Goal: Task Accomplishment & Management: Use online tool/utility

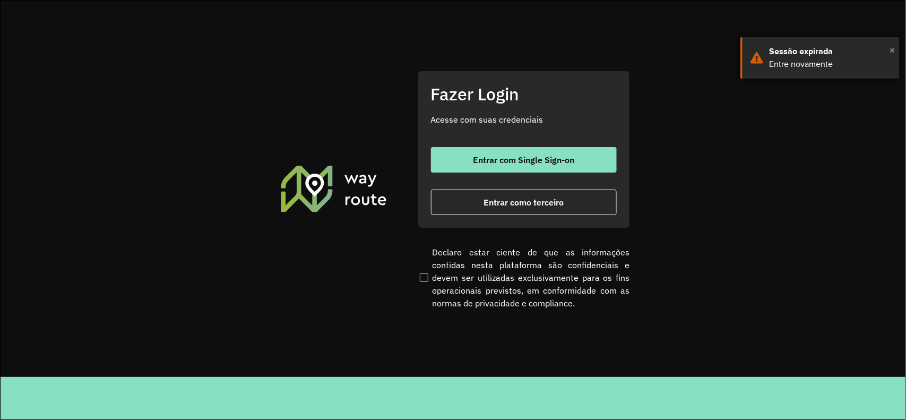
click at [894, 50] on span "×" at bounding box center [892, 50] width 5 height 16
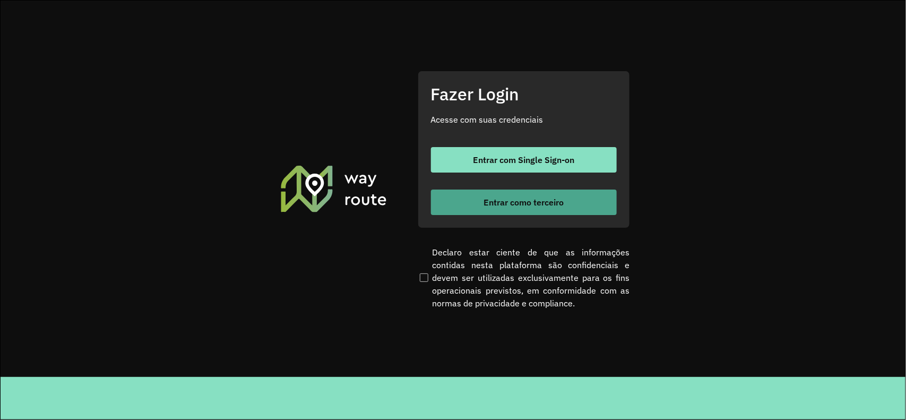
click at [535, 206] on span "Entrar como terceiro" at bounding box center [524, 202] width 80 height 8
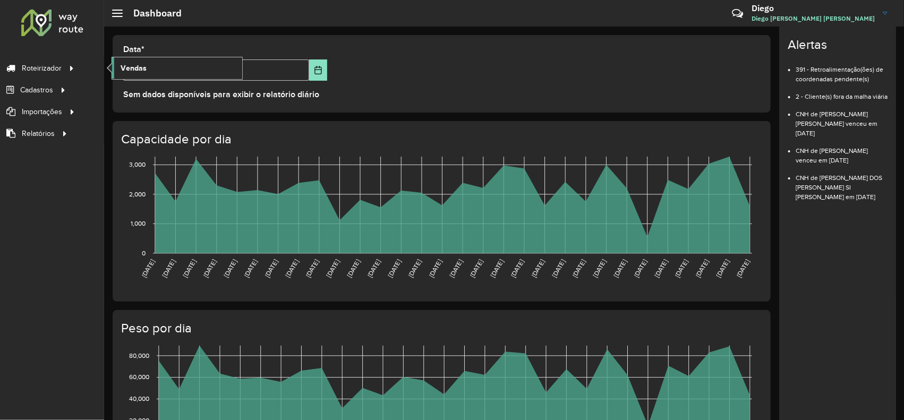
click at [179, 70] on link "Vendas" at bounding box center [177, 67] width 130 height 21
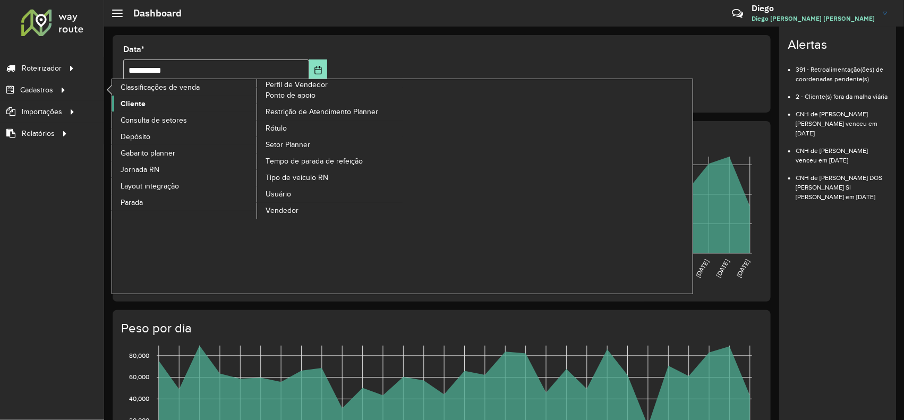
click at [142, 105] on span "Cliente" at bounding box center [133, 103] width 25 height 11
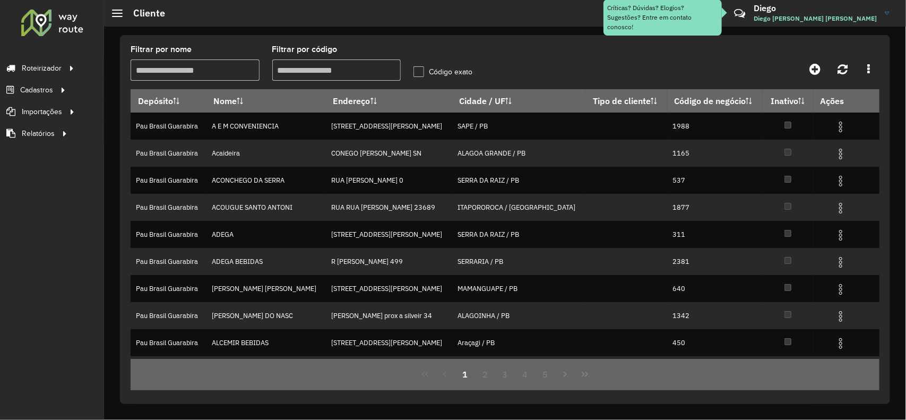
click at [304, 71] on input "Filtrar por código" at bounding box center [336, 69] width 129 height 21
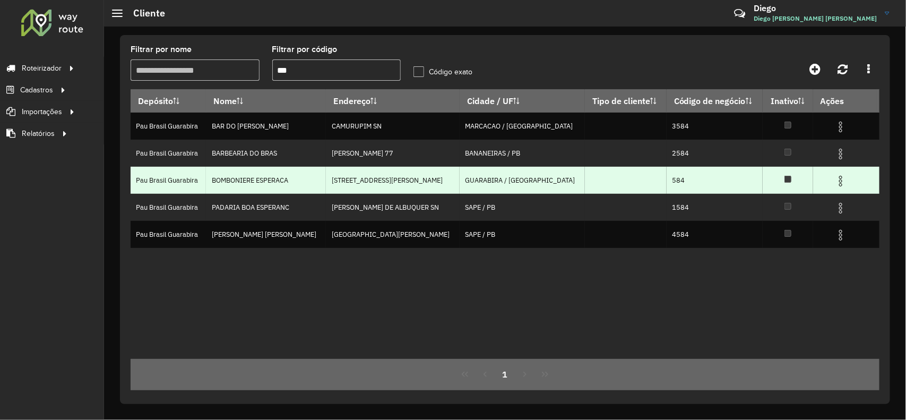
type input "***"
click at [835, 181] on img at bounding box center [841, 181] width 13 height 13
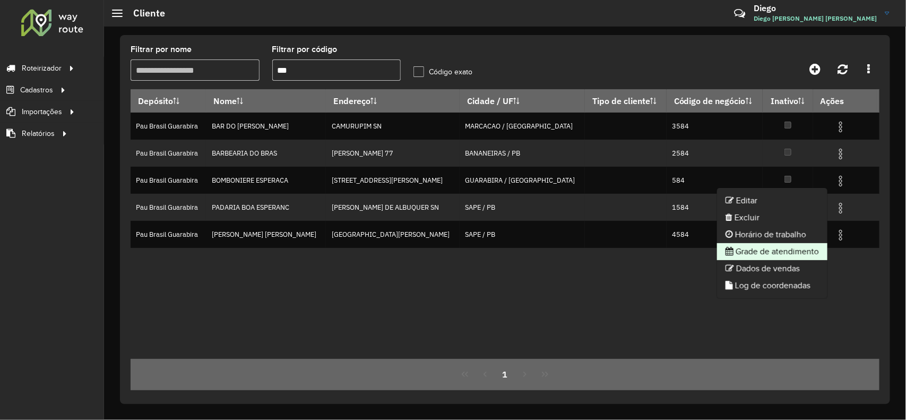
click at [776, 244] on li "Grade de atendimento" at bounding box center [772, 251] width 110 height 17
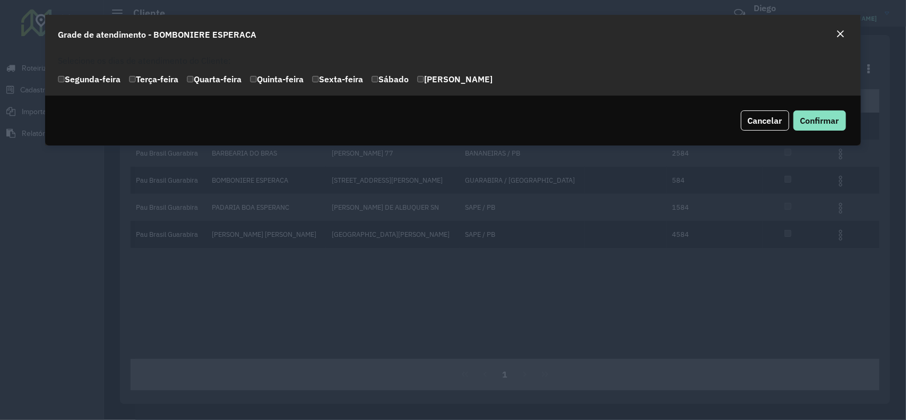
click at [842, 30] on em "Close" at bounding box center [841, 34] width 8 height 8
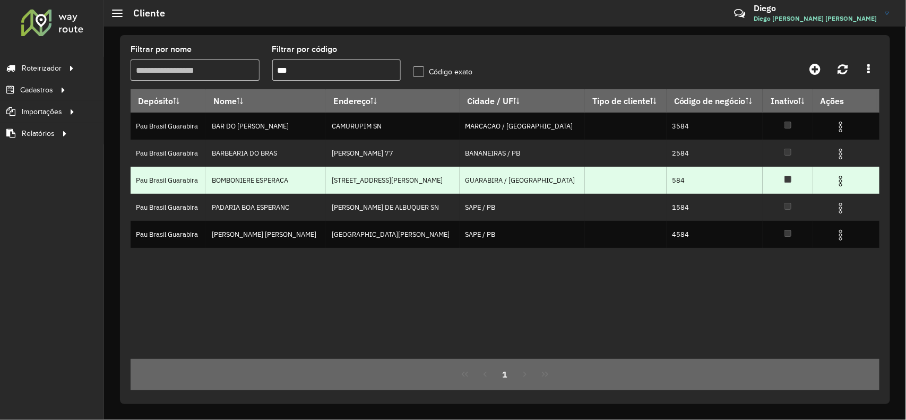
click at [835, 182] on img at bounding box center [841, 181] width 13 height 13
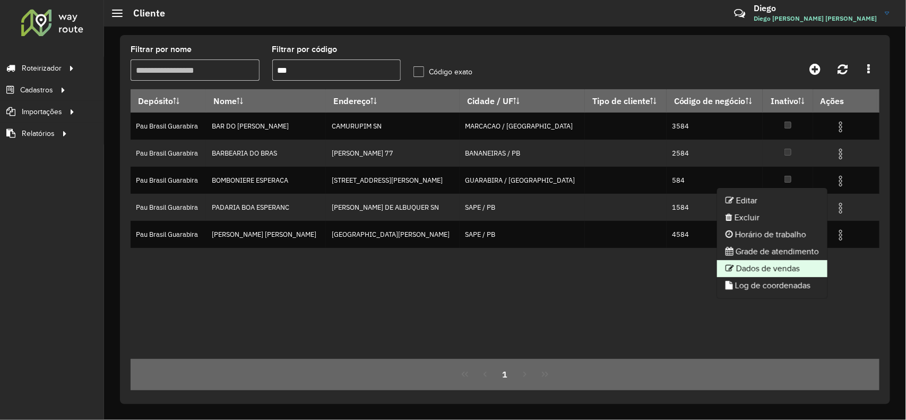
click at [792, 266] on li "Dados de vendas" at bounding box center [772, 268] width 110 height 17
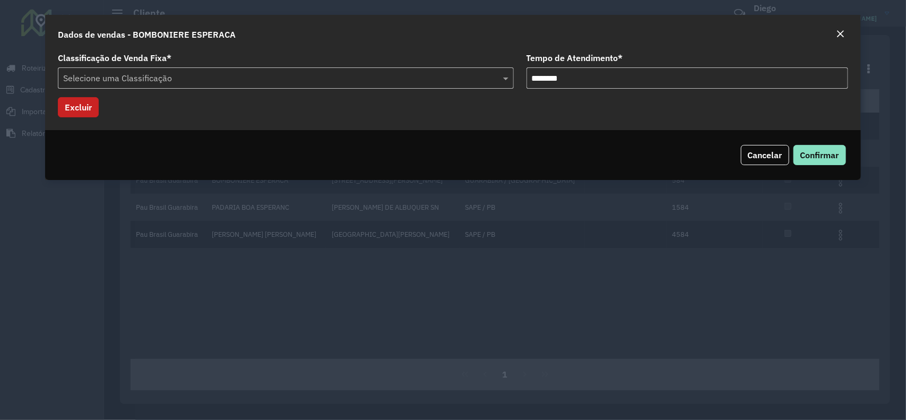
click at [838, 35] on em "Close" at bounding box center [841, 34] width 8 height 8
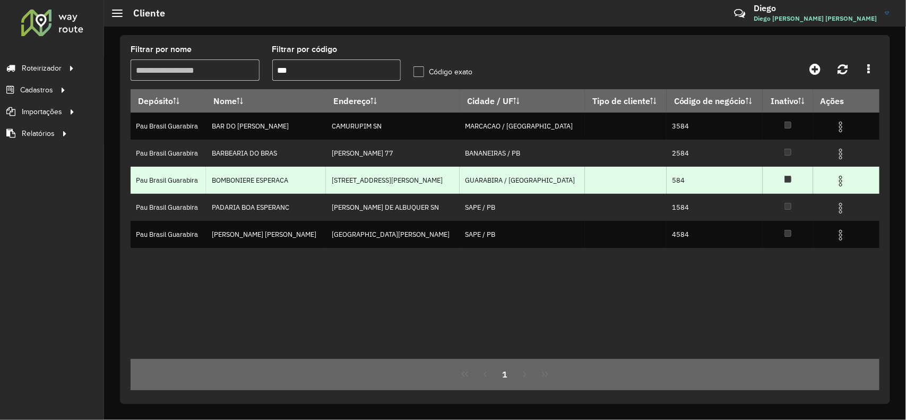
click at [835, 181] on img at bounding box center [841, 181] width 13 height 13
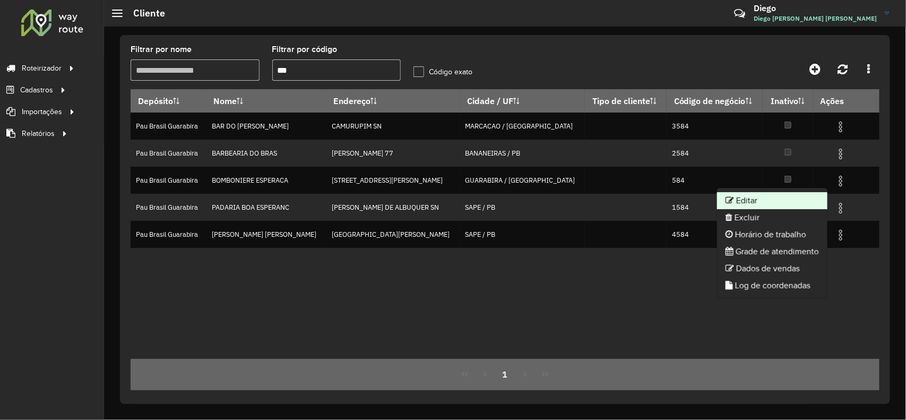
click at [776, 207] on li "Editar" at bounding box center [772, 200] width 110 height 17
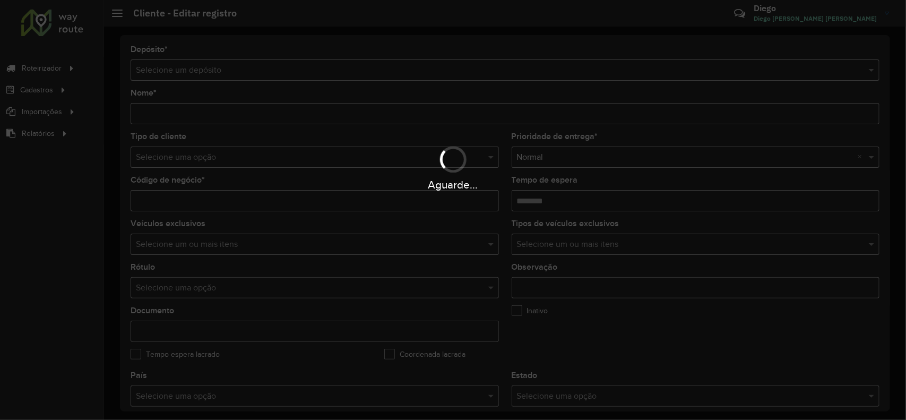
type input "**********"
type input "***"
type input "********"
type input "**********"
type input "*********"
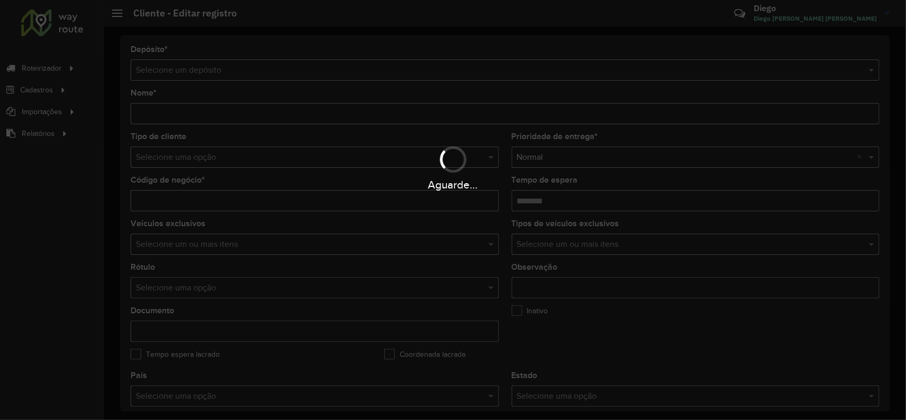
type input "******"
type input "*********"
type input "**********"
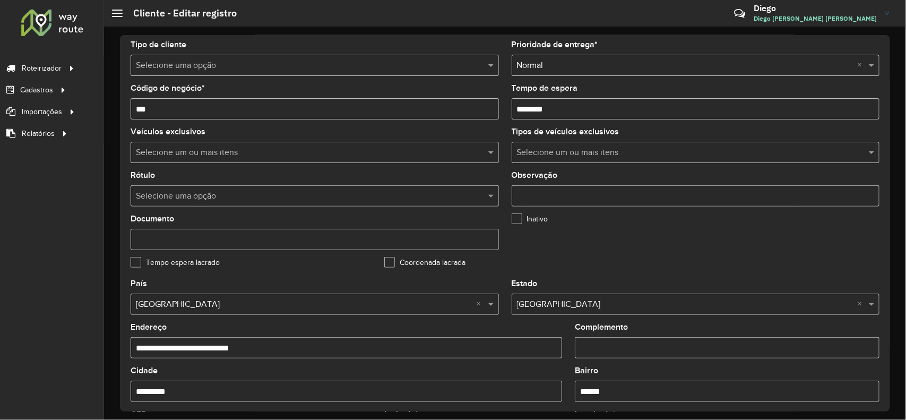
scroll to position [375, 0]
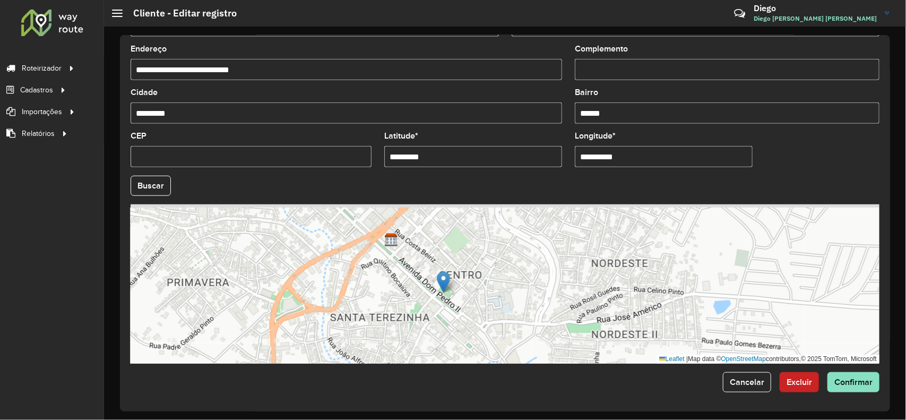
drag, startPoint x: 397, startPoint y: 255, endPoint x: 470, endPoint y: 338, distance: 110.6
click at [470, 338] on div "Leaflet | Map data © OpenStreetMap contributors,© 2025 TomTom, Microsoft" at bounding box center [505, 283] width 749 height 159
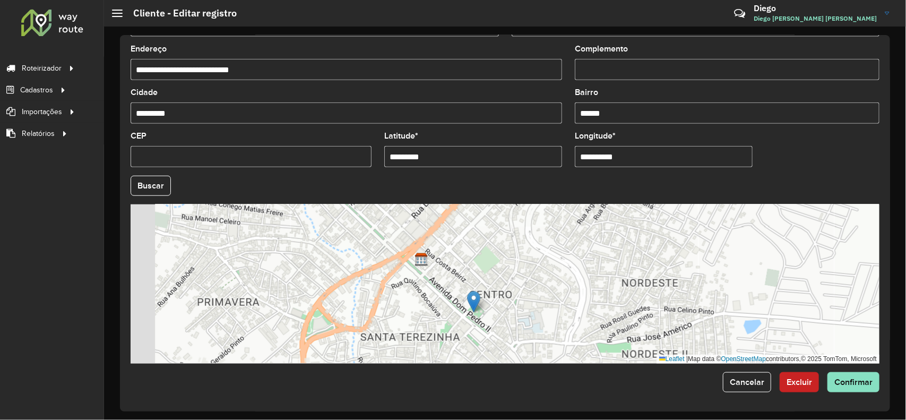
drag, startPoint x: 450, startPoint y: 291, endPoint x: 510, endPoint y: 323, distance: 67.5
click at [510, 324] on div "Leaflet | Map data © OpenStreetMap contributors,© 2025 TomTom, Microsoft" at bounding box center [505, 283] width 749 height 159
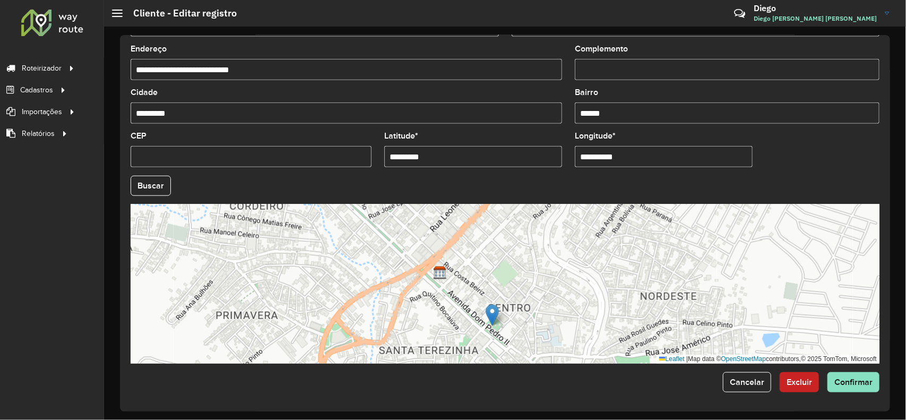
drag, startPoint x: 498, startPoint y: 298, endPoint x: 458, endPoint y: 285, distance: 42.0
click at [440, 285] on div "Leaflet | Map data © OpenStreetMap contributors,© 2025 TomTom, Microsoft" at bounding box center [505, 283] width 749 height 159
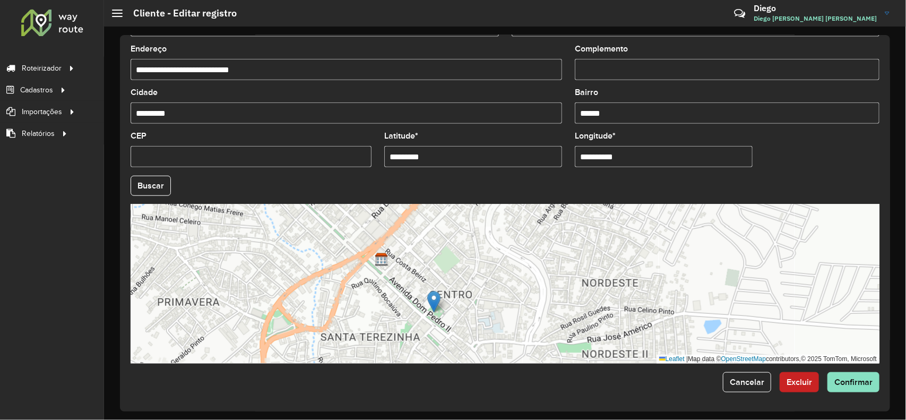
drag, startPoint x: 504, startPoint y: 284, endPoint x: 453, endPoint y: 273, distance: 52.6
click at [450, 273] on div "Leaflet | Map data © OpenStreetMap contributors,© 2025 TomTom, Microsoft" at bounding box center [505, 283] width 749 height 159
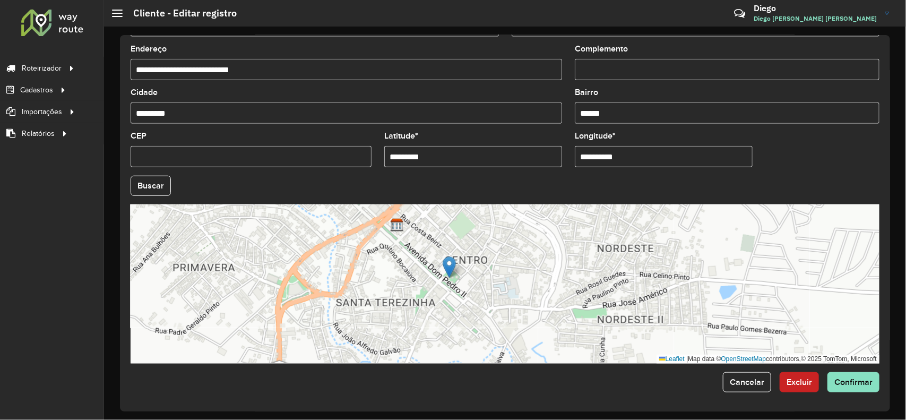
drag, startPoint x: 428, startPoint y: 295, endPoint x: 479, endPoint y: 275, distance: 55.0
click at [500, 271] on div "Leaflet | Map data © OpenStreetMap contributors,© 2025 TomTom, Microsoft" at bounding box center [505, 283] width 749 height 159
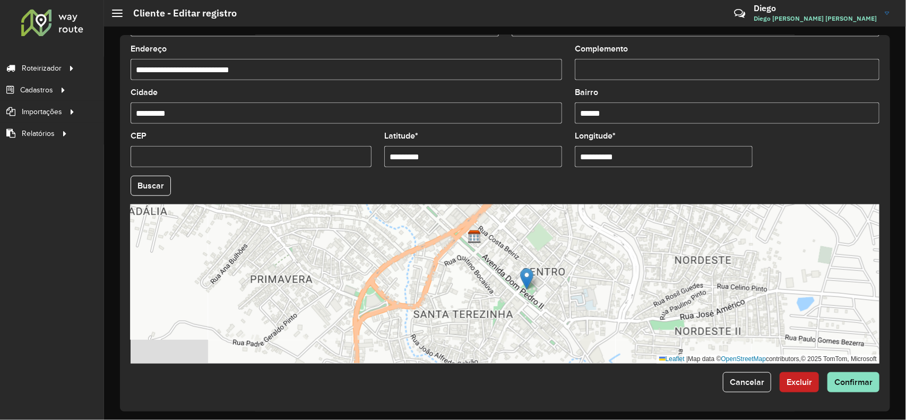
drag, startPoint x: 420, startPoint y: 283, endPoint x: 482, endPoint y: 293, distance: 62.9
click at [501, 298] on div "Leaflet | Map data © OpenStreetMap contributors,© 2025 TomTom, Microsoft" at bounding box center [505, 283] width 749 height 159
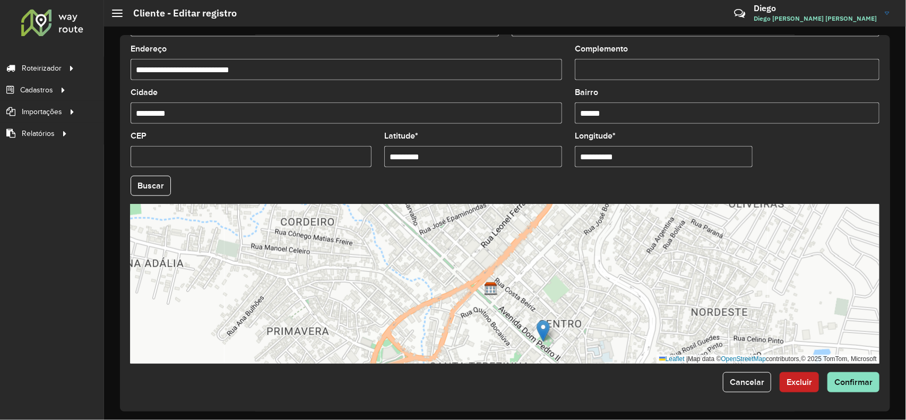
drag, startPoint x: 441, startPoint y: 263, endPoint x: 450, endPoint y: 311, distance: 48.5
click at [450, 311] on div "Leaflet | Map data © OpenStreetMap contributors,© 2025 TomTom, Microsoft" at bounding box center [505, 283] width 749 height 159
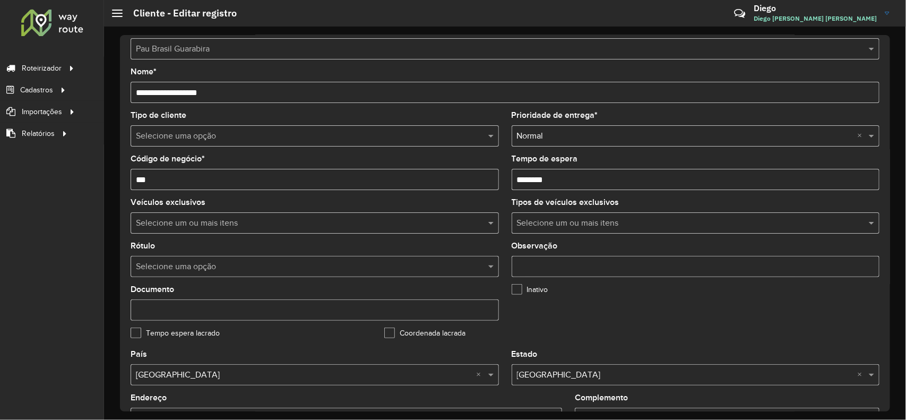
scroll to position [0, 0]
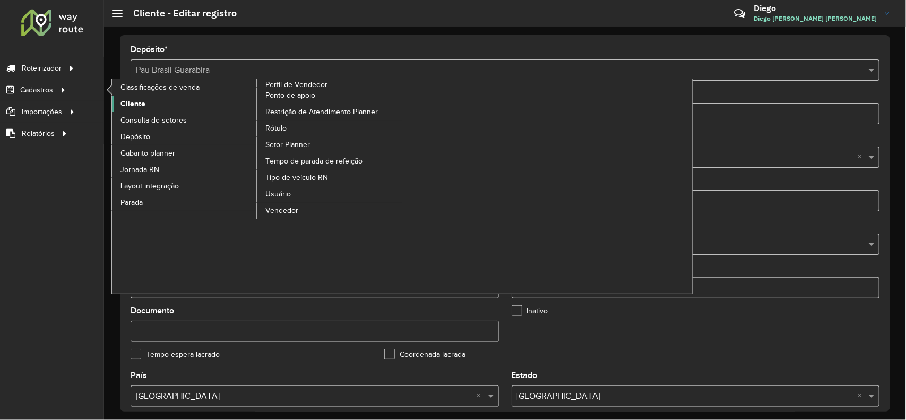
click at [123, 104] on span "Cliente" at bounding box center [133, 103] width 25 height 11
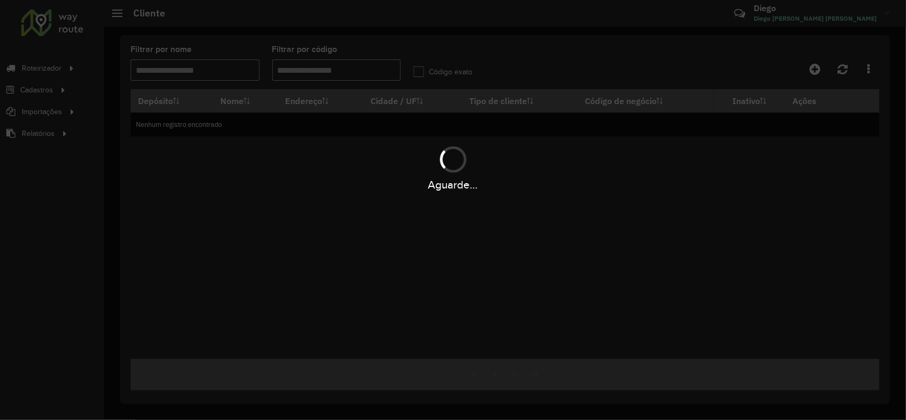
type input "***"
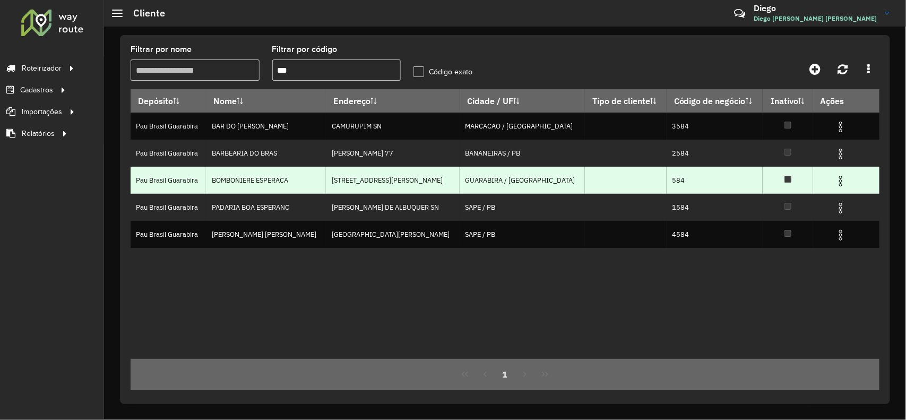
click at [837, 181] on img at bounding box center [841, 181] width 13 height 13
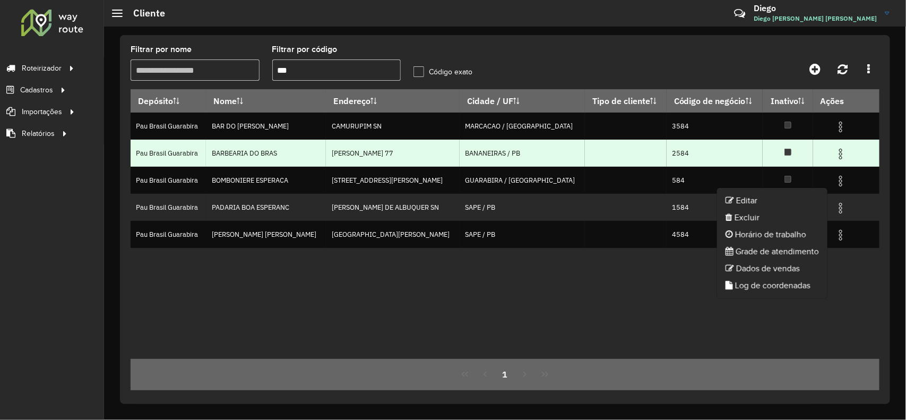
click at [835, 149] on img at bounding box center [841, 154] width 13 height 13
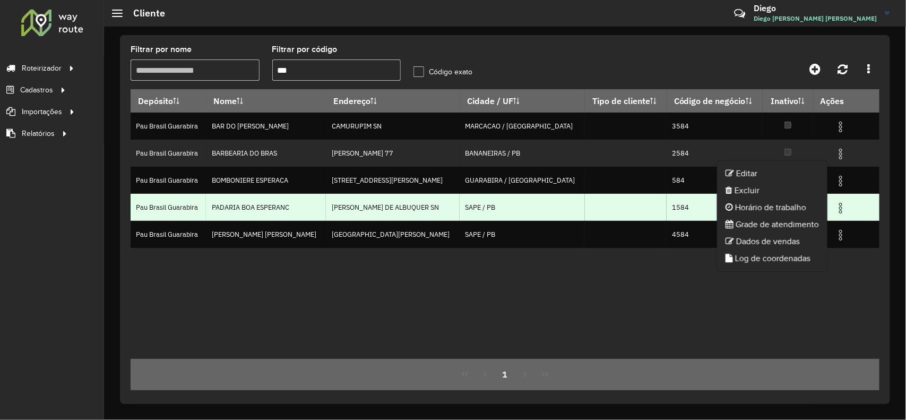
click at [837, 206] on img at bounding box center [841, 208] width 13 height 13
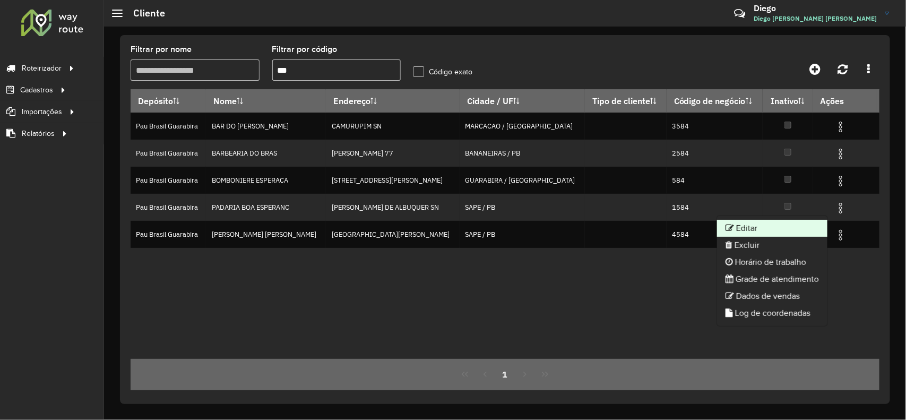
click at [776, 227] on li "Editar" at bounding box center [772, 228] width 110 height 17
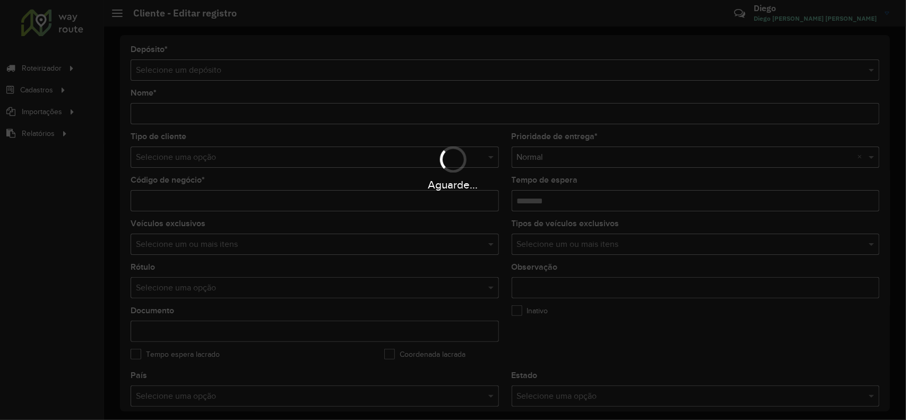
type input "**********"
type input "****"
type input "********"
type input "**********"
type input "****"
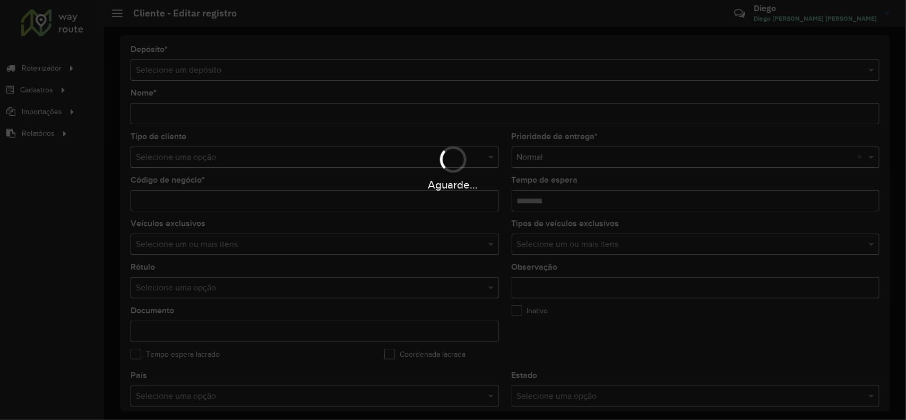
type input "**********"
type input "*********"
type input "**********"
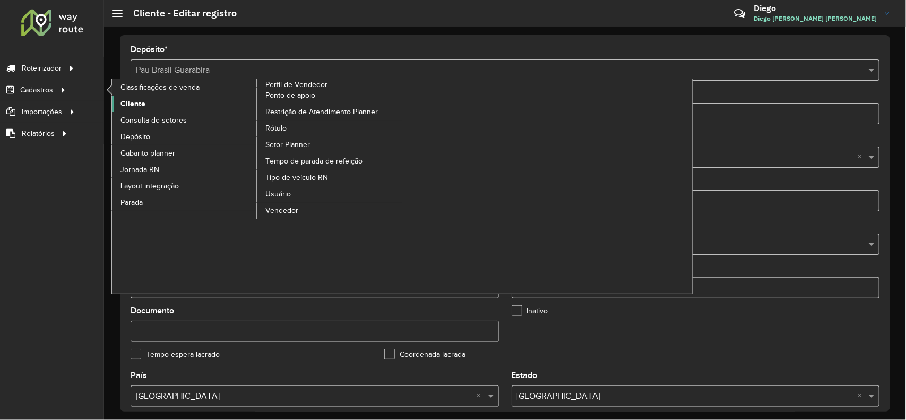
click at [130, 102] on span "Cliente" at bounding box center [133, 103] width 25 height 11
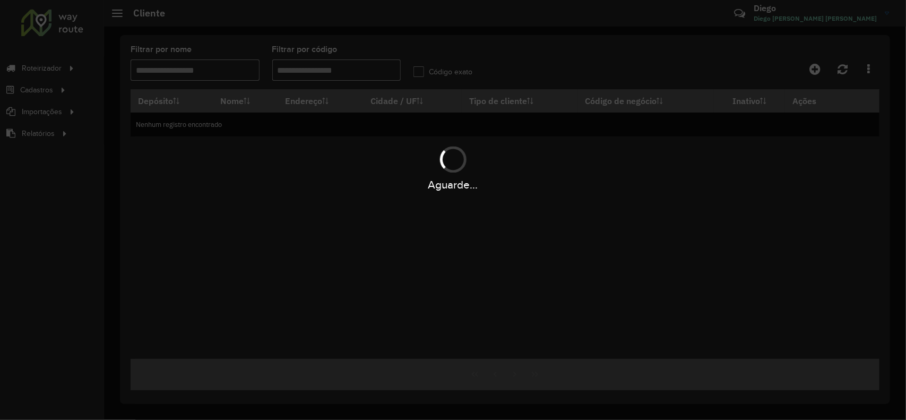
type input "***"
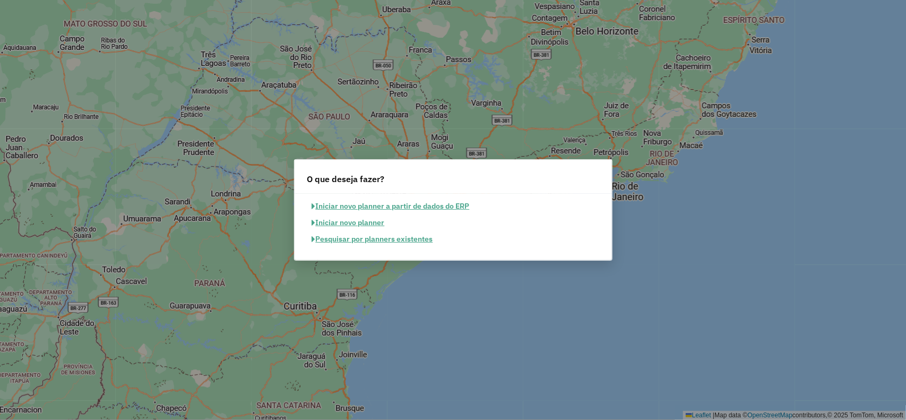
click at [360, 239] on button "Pesquisar por planners existentes" at bounding box center [372, 239] width 131 height 16
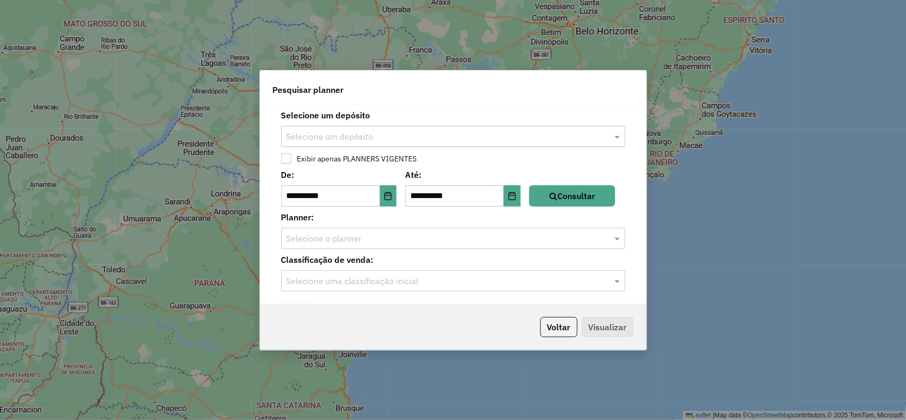
click at [331, 129] on div "Selecione um depósito" at bounding box center [453, 136] width 344 height 21
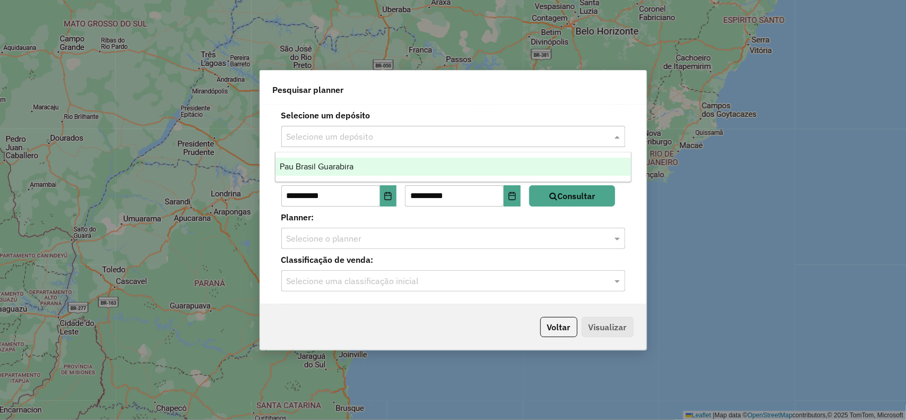
click at [332, 170] on span "Pau Brasil Guarabira" at bounding box center [317, 166] width 74 height 9
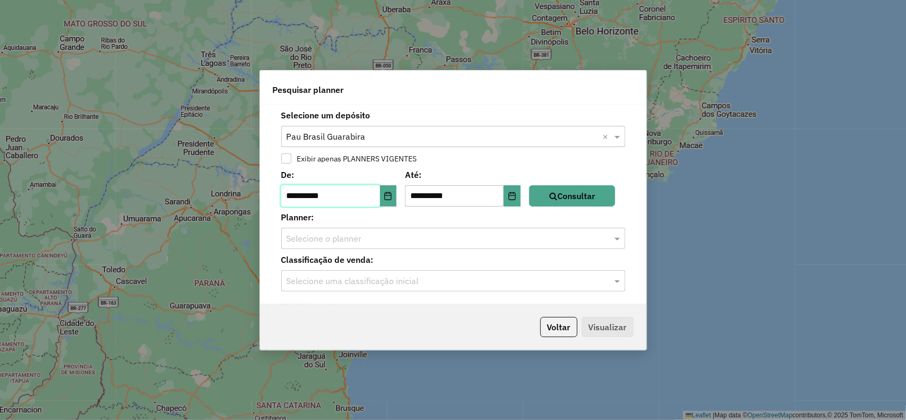
click at [299, 194] on input "**********" at bounding box center [330, 195] width 99 height 21
click at [295, 194] on input "**********" at bounding box center [330, 195] width 99 height 21
click at [311, 190] on input "**********" at bounding box center [330, 195] width 99 height 21
type input "**********"
click at [566, 187] on button "Consultar" at bounding box center [572, 195] width 86 height 21
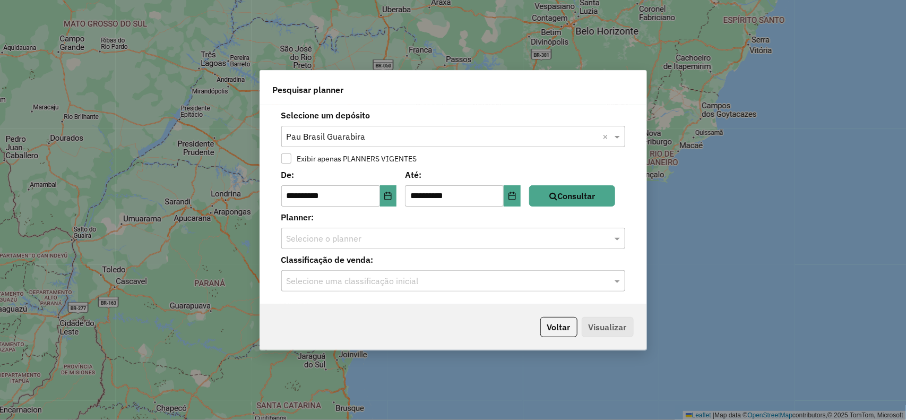
click at [367, 243] on input "text" at bounding box center [443, 239] width 312 height 13
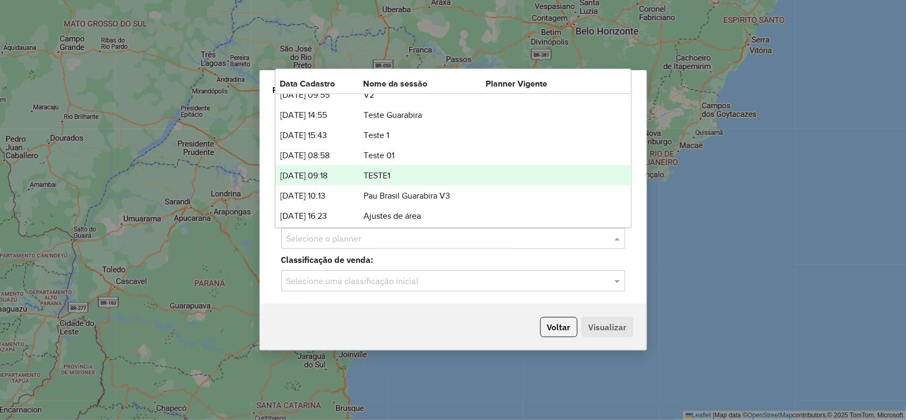
scroll to position [54, 0]
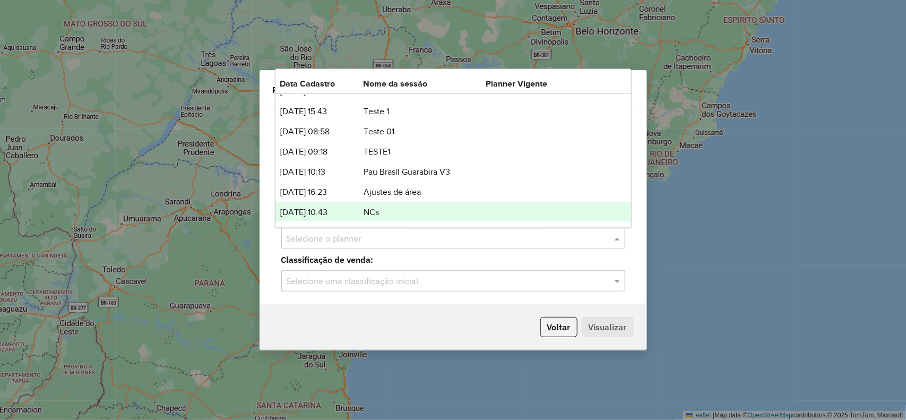
click at [378, 206] on td "NCs" at bounding box center [424, 213] width 123 height 14
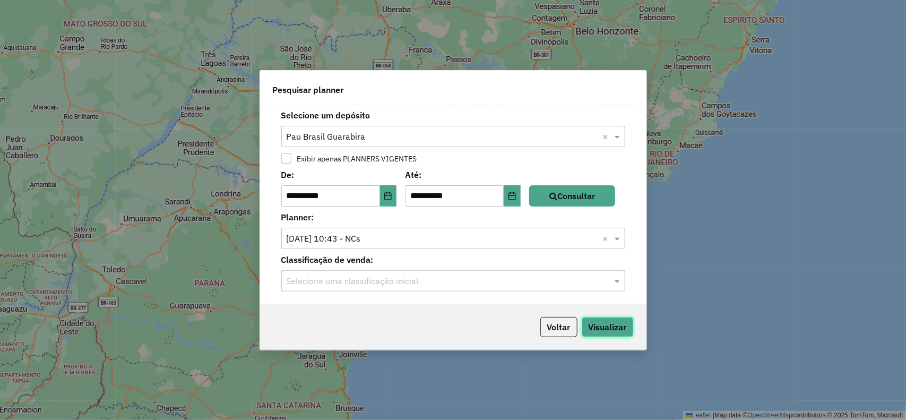
click at [602, 324] on button "Visualizar" at bounding box center [608, 327] width 52 height 20
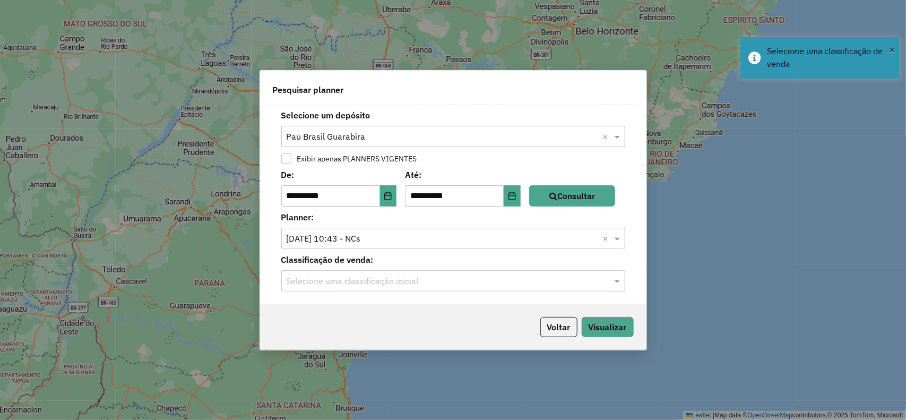
click at [439, 296] on div "**********" at bounding box center [453, 205] width 387 height 200
click at [414, 271] on div "Selecione uma classificação inicial" at bounding box center [453, 280] width 344 height 21
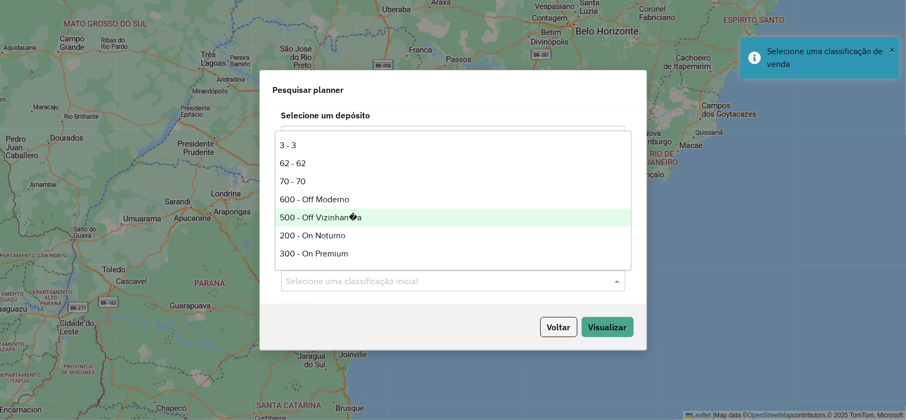
scroll to position [66, 0]
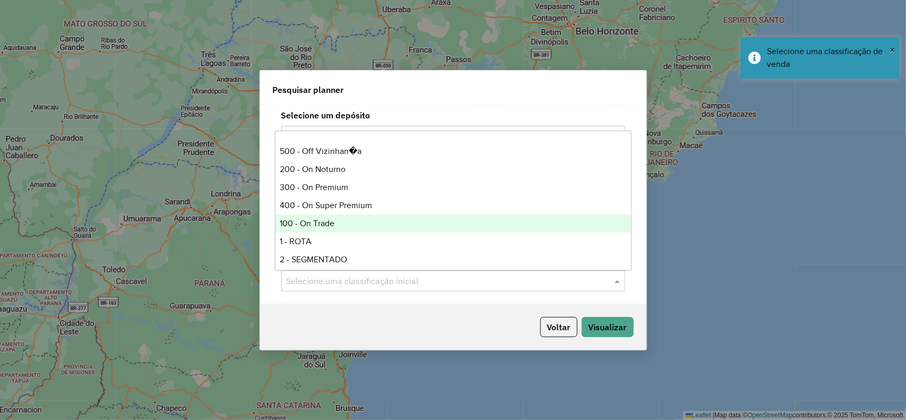
click at [330, 223] on div "100 - On Trade" at bounding box center [454, 224] width 356 height 18
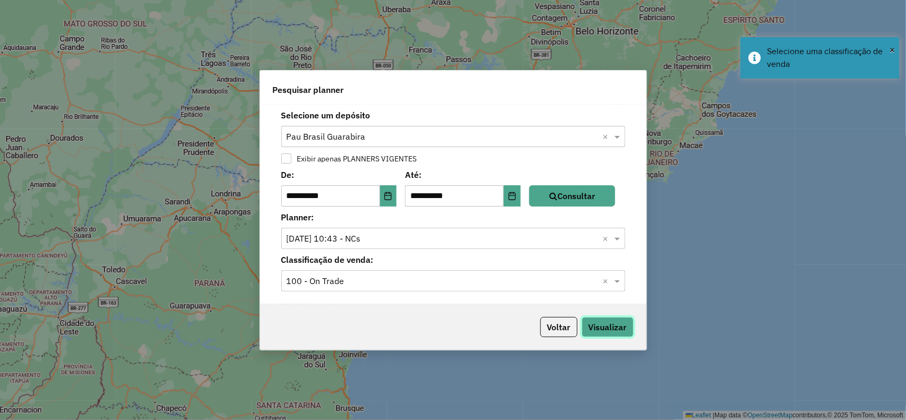
click at [599, 320] on button "Visualizar" at bounding box center [608, 327] width 52 height 20
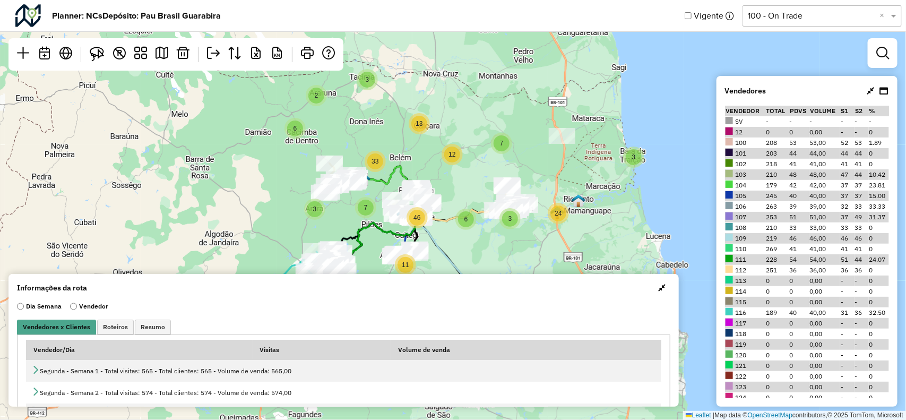
click at [655, 284] on button "button" at bounding box center [662, 287] width 17 height 17
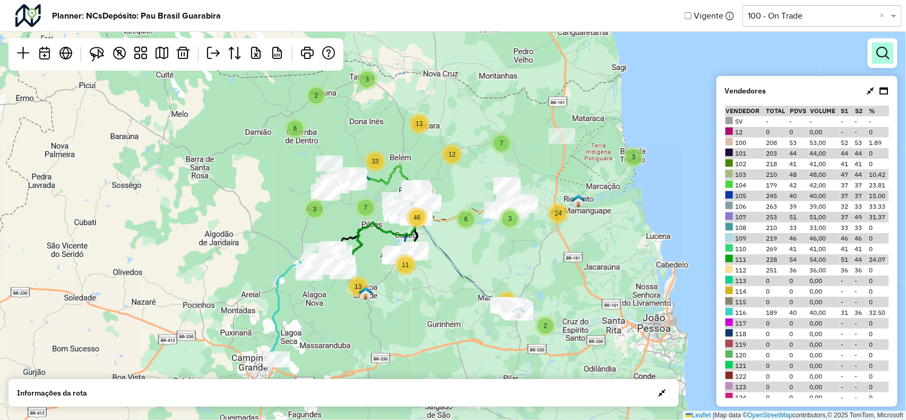
click at [878, 52] on em at bounding box center [883, 53] width 13 height 13
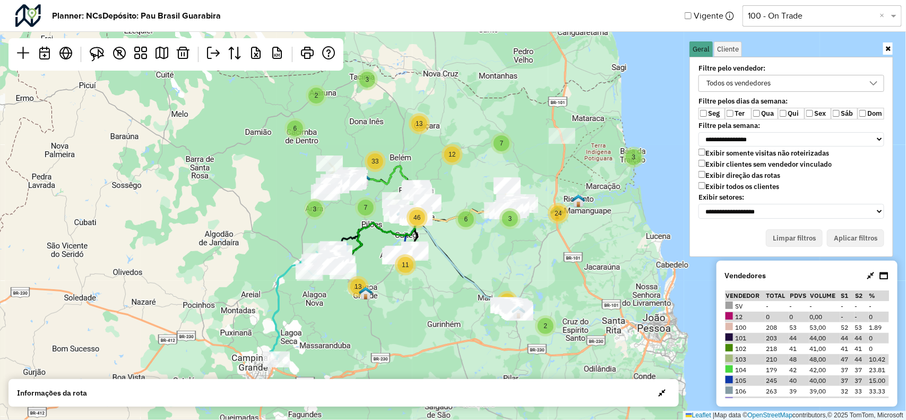
click at [752, 79] on div "Todos os vendedores" at bounding box center [740, 83] width 72 height 16
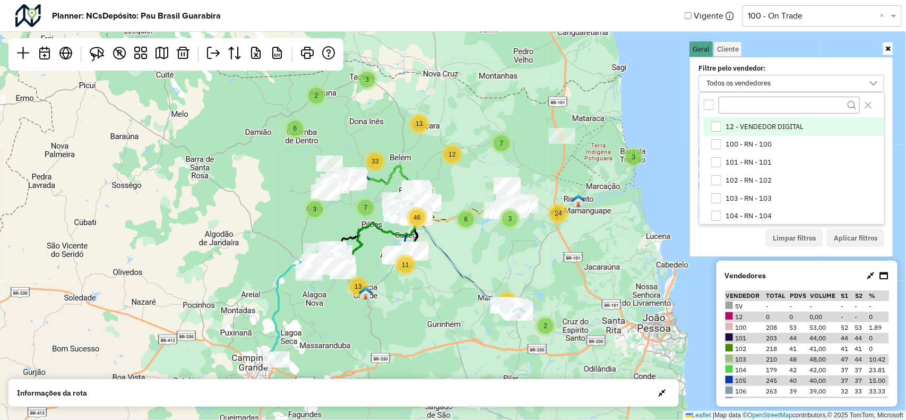
click at [708, 101] on div "All items unselected" at bounding box center [709, 105] width 10 height 10
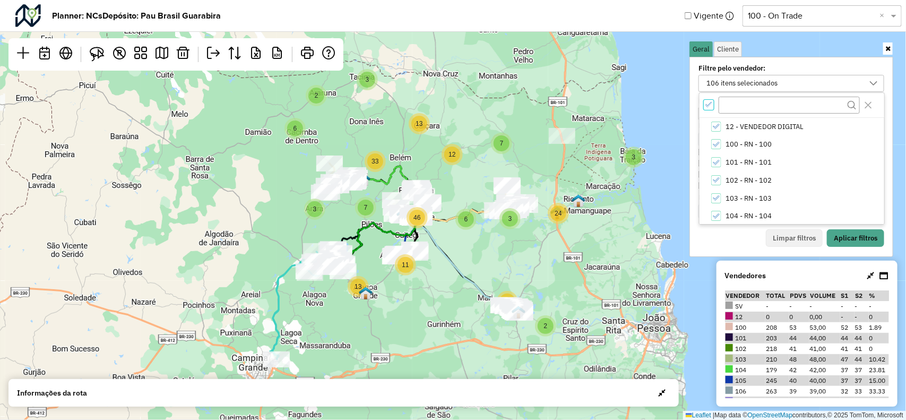
click at [708, 101] on icon "All items selected" at bounding box center [709, 104] width 7 height 7
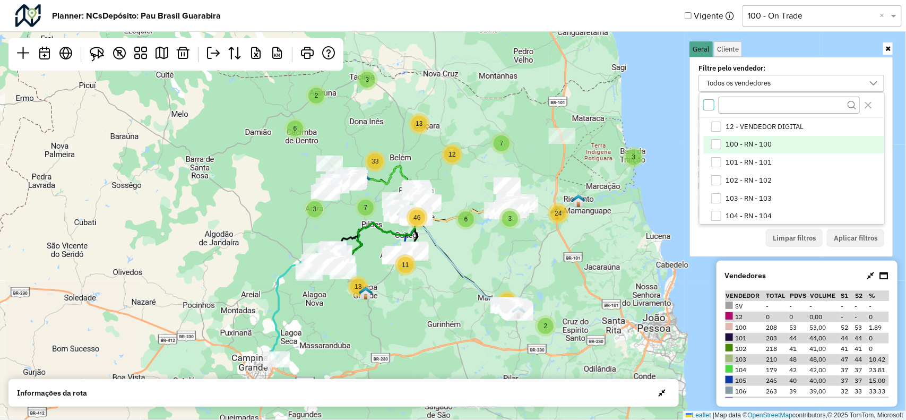
click at [716, 142] on div "100 - RN - 100" at bounding box center [717, 144] width 10 height 10
click at [845, 240] on button "Aplicar filtros" at bounding box center [855, 238] width 57 height 18
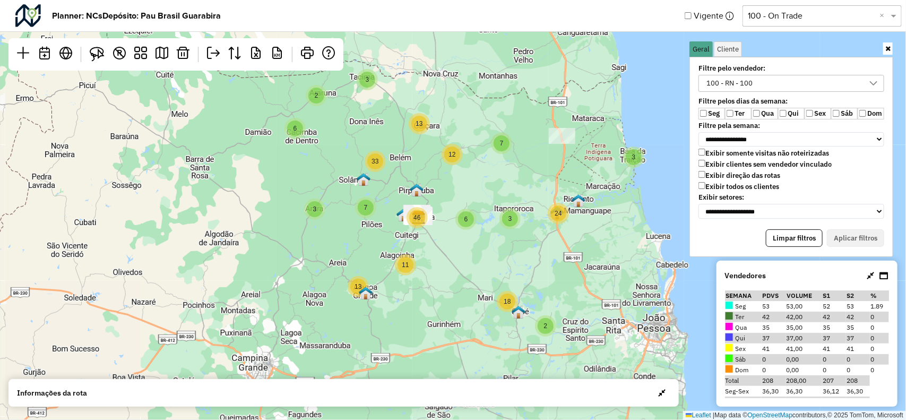
click at [736, 110] on label "Ter" at bounding box center [738, 114] width 27 height 12
click at [797, 113] on label "Qui" at bounding box center [791, 114] width 27 height 12
click at [810, 109] on label "Sex" at bounding box center [818, 114] width 27 height 12
click at [858, 234] on button "Aplicar filtros" at bounding box center [855, 238] width 57 height 18
click at [889, 49] on icon at bounding box center [888, 48] width 5 height 7
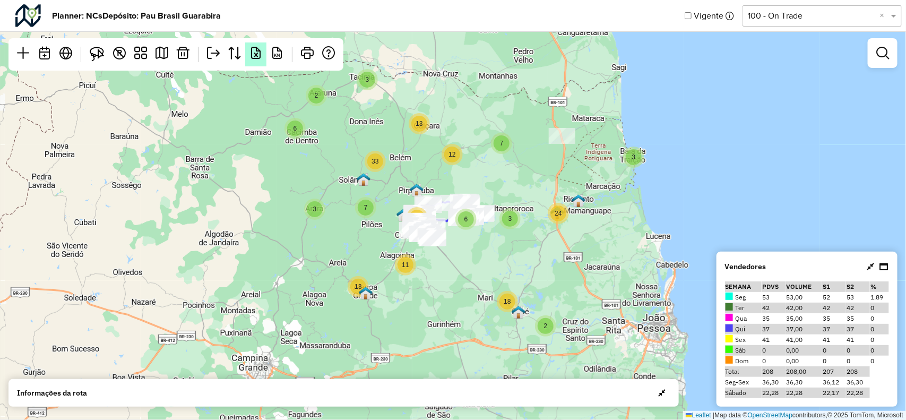
click at [260, 56] on em at bounding box center [256, 53] width 13 height 13
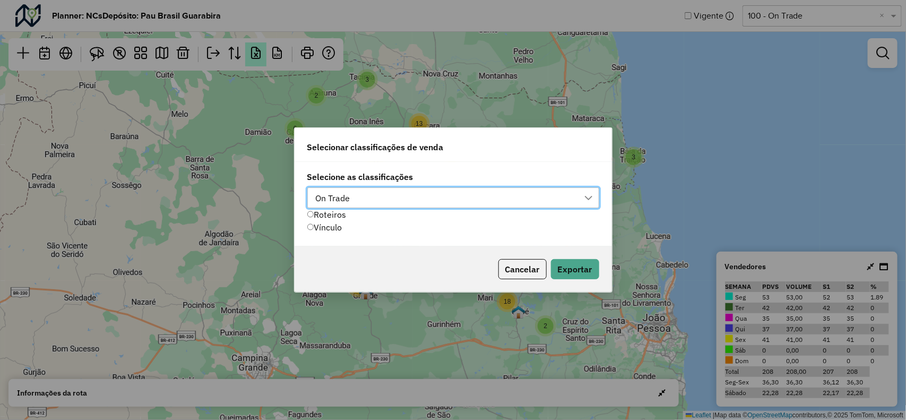
scroll to position [7, 48]
click at [335, 230] on div "Vínculo" at bounding box center [343, 227] width 73 height 13
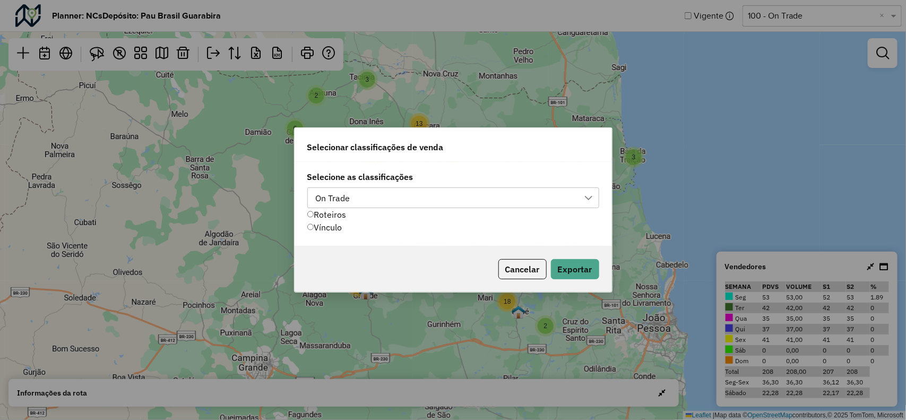
click at [316, 224] on div "Vínculo" at bounding box center [343, 227] width 73 height 13
click at [586, 259] on button "Exportar" at bounding box center [575, 269] width 48 height 20
click at [570, 268] on button "Exportar" at bounding box center [575, 269] width 48 height 20
click at [513, 266] on button "Cancelar" at bounding box center [523, 269] width 48 height 20
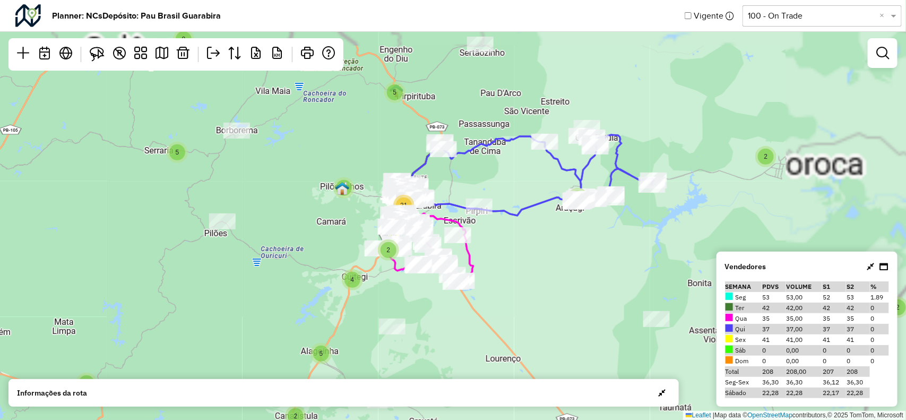
drag, startPoint x: 574, startPoint y: 216, endPoint x: 410, endPoint y: 313, distance: 189.8
click at [410, 313] on div "2 4 3 5 11 5 8 3 5 2 5 2 3 9 3 3 7 7 2 3 4 8 4 4 5 2 2 31 5 5 2 2 2 20 Leaflet …" at bounding box center [453, 210] width 906 height 420
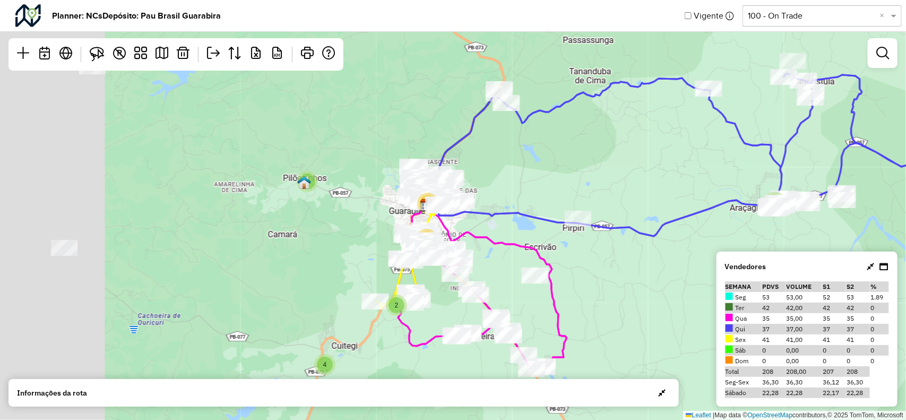
drag, startPoint x: 366, startPoint y: 131, endPoint x: 518, endPoint y: 194, distance: 164.5
click at [517, 193] on div "3 2 9 4 4 4 3 5 2 5 2 3 7 2 3 6 4 4 5 2 2 20 11 5 2 3 2 2 2 18 Leaflet | Map da…" at bounding box center [453, 210] width 906 height 420
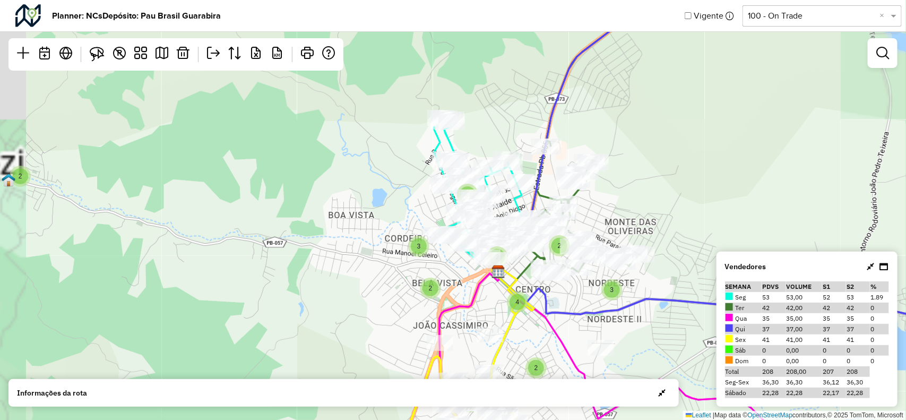
drag, startPoint x: 510, startPoint y: 173, endPoint x: 526, endPoint y: 173, distance: 15.9
click at [526, 174] on div "2 2 3 2 2 2 4 2 3 2 3 Leaflet | Map data © OpenStreetMap contributors,© 2025 To…" at bounding box center [453, 210] width 906 height 420
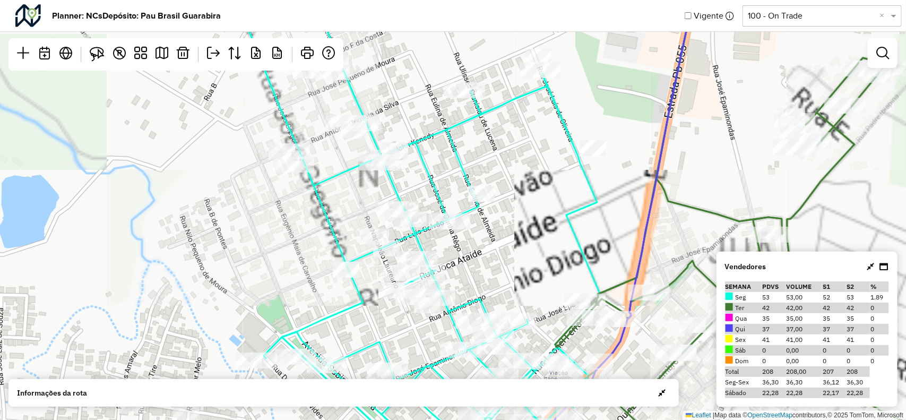
drag, startPoint x: 462, startPoint y: 174, endPoint x: 541, endPoint y: 156, distance: 80.6
click at [541, 159] on div "Leaflet | Map data © OpenStreetMap contributors,© 2025 TomTom, Microsoft" at bounding box center [453, 210] width 906 height 420
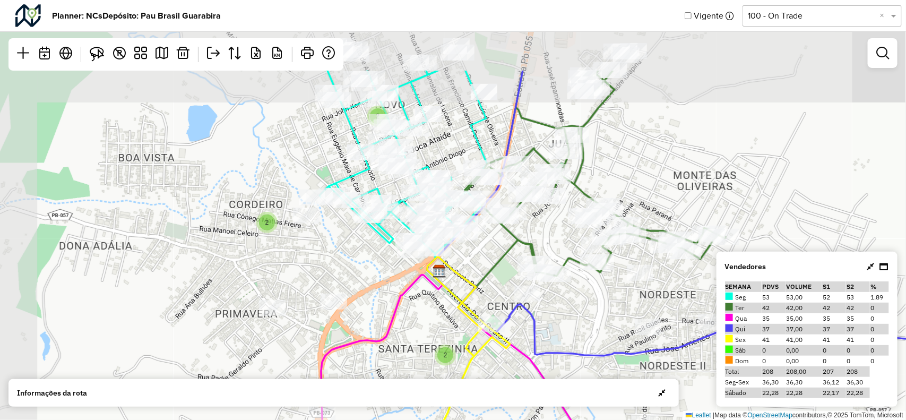
drag, startPoint x: 501, startPoint y: 164, endPoint x: 575, endPoint y: 276, distance: 134.6
click at [575, 276] on div "2 2 2 3 Leaflet | Map data © OpenStreetMap contributors,© 2025 TomTom, Microsoft" at bounding box center [453, 210] width 906 height 420
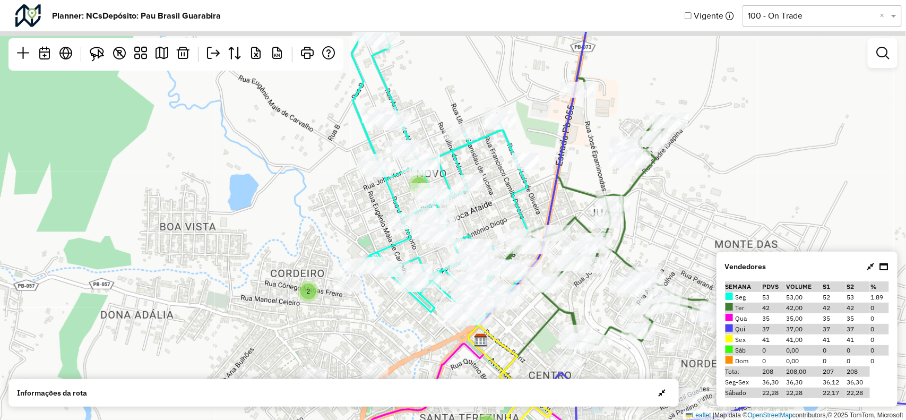
drag, startPoint x: 394, startPoint y: 221, endPoint x: 435, endPoint y: 290, distance: 80.5
click at [435, 288] on div at bounding box center [427, 280] width 27 height 16
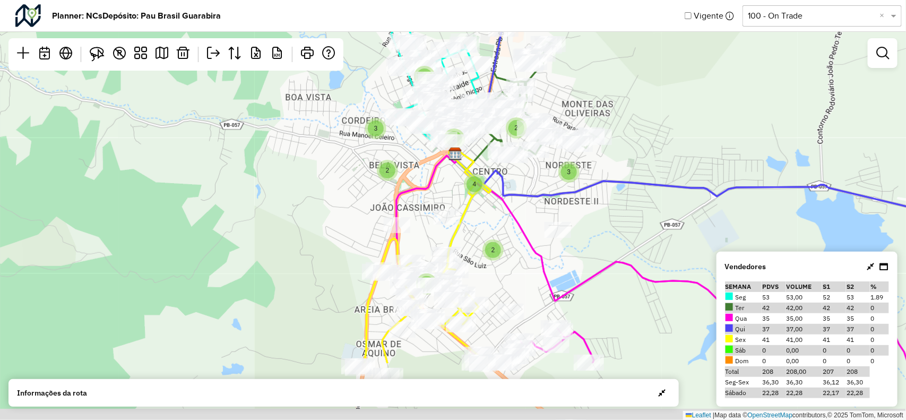
drag, startPoint x: 511, startPoint y: 250, endPoint x: 453, endPoint y: 170, distance: 98.5
click at [449, 147] on img at bounding box center [456, 154] width 14 height 14
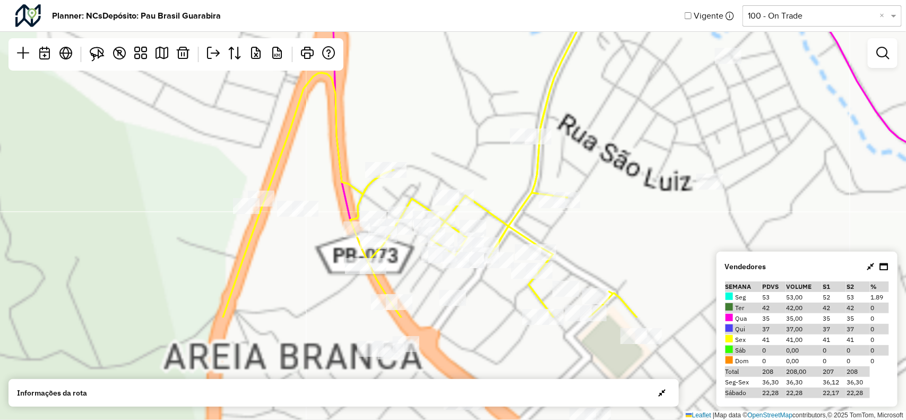
drag, startPoint x: 437, startPoint y: 228, endPoint x: 537, endPoint y: 83, distance: 176.6
click at [539, 81] on div "Leaflet | Map data © OpenStreetMap contributors,© 2025 TomTom, Microsoft" at bounding box center [453, 210] width 906 height 420
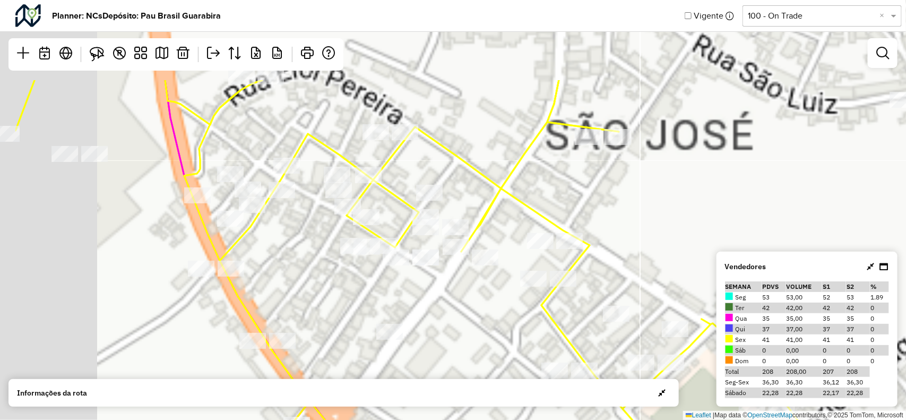
drag, startPoint x: 569, startPoint y: 216, endPoint x: 614, endPoint y: 208, distance: 45.7
click at [619, 271] on div "Leaflet | Map data © OpenStreetMap contributors,© 2025 TomTom, Microsoft" at bounding box center [453, 210] width 906 height 420
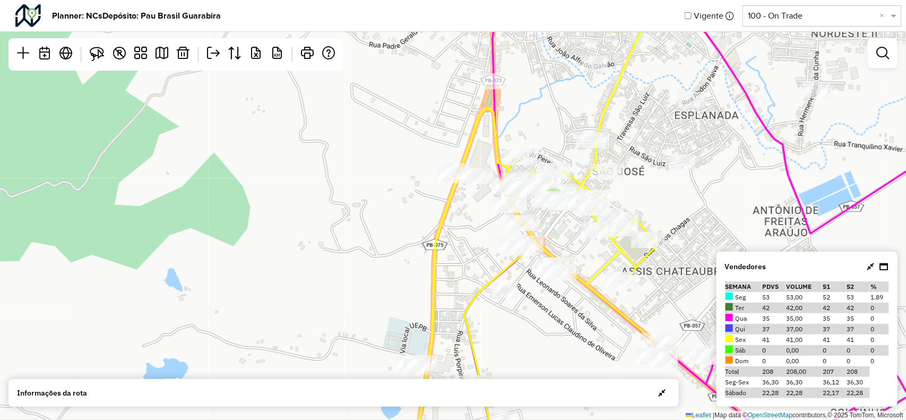
drag, startPoint x: 590, startPoint y: 162, endPoint x: 312, endPoint y: 316, distance: 318.0
click at [413, 316] on icon at bounding box center [547, 211] width 269 height 504
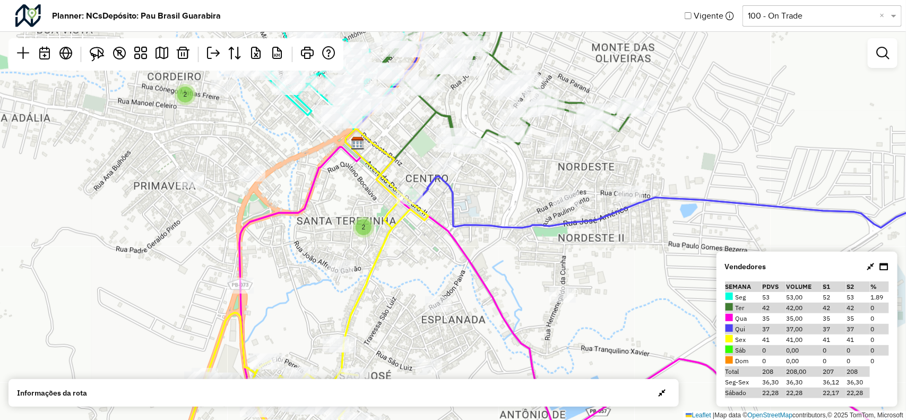
drag, startPoint x: 494, startPoint y: 250, endPoint x: 518, endPoint y: 271, distance: 31.6
click at [518, 271] on div "2 2 2 3 Leaflet | Map data © OpenStreetMap contributors,© 2025 TomTom, Microsoft" at bounding box center [453, 210] width 906 height 420
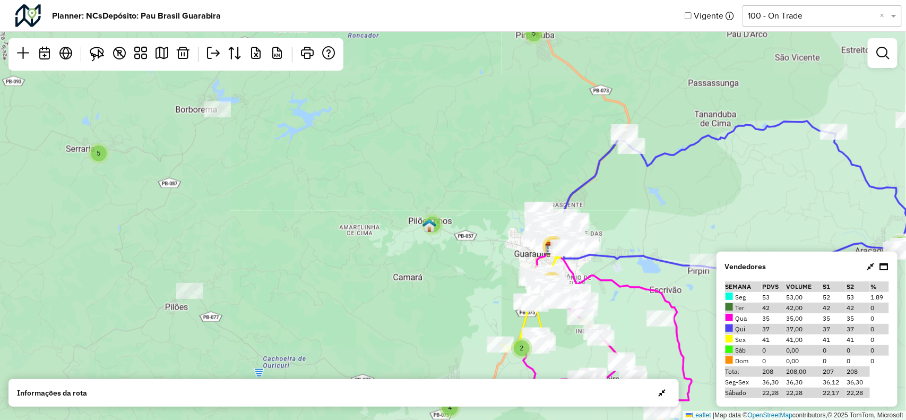
drag, startPoint x: 611, startPoint y: 260, endPoint x: 546, endPoint y: 258, distance: 64.8
click at [551, 258] on icon at bounding box center [774, 198] width 447 height 162
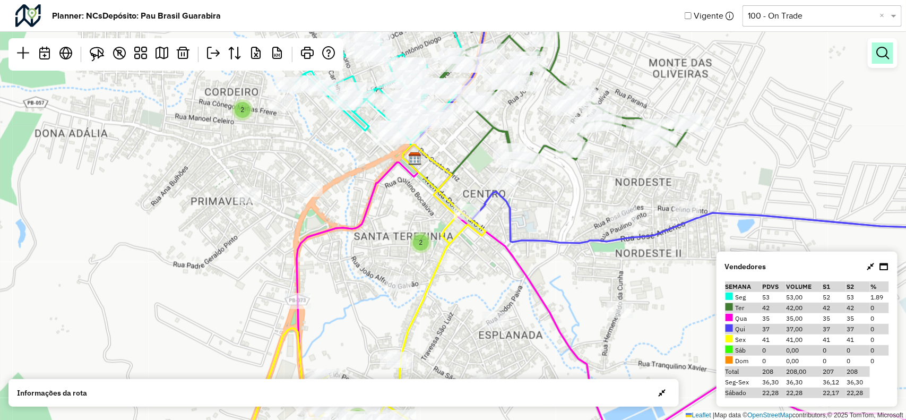
click at [885, 62] on link at bounding box center [882, 52] width 21 height 21
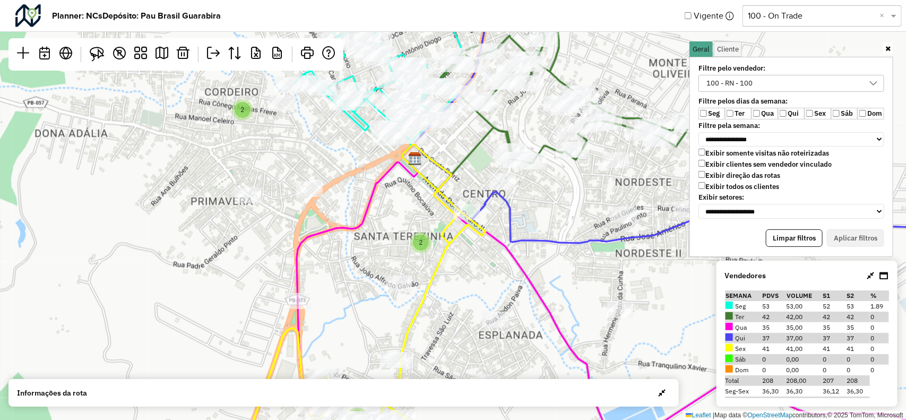
click at [716, 85] on div "100 - RN - 100" at bounding box center [731, 83] width 54 height 16
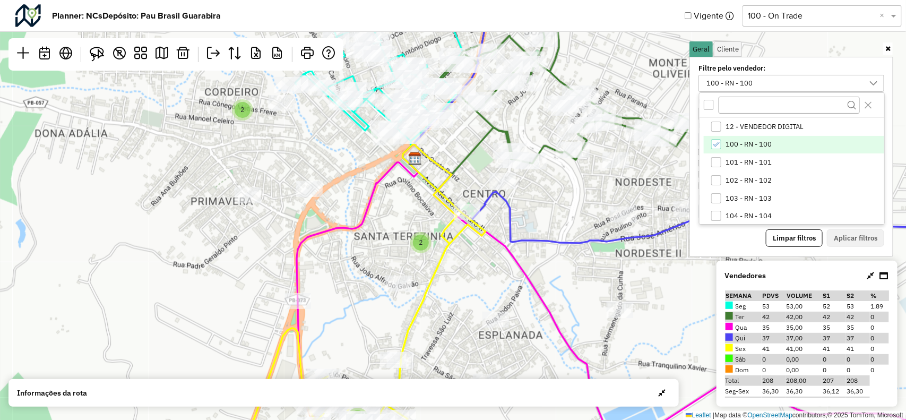
scroll to position [5, 39]
click at [716, 144] on icon "100 - RN - 100" at bounding box center [716, 144] width 7 height 7
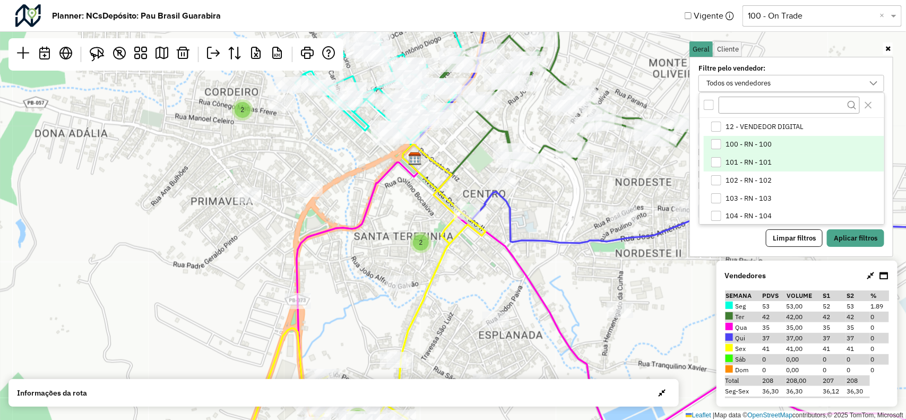
click at [720, 160] on div "101 - RN - 101" at bounding box center [717, 162] width 10 height 10
click at [855, 231] on button "Aplicar filtros" at bounding box center [855, 238] width 57 height 18
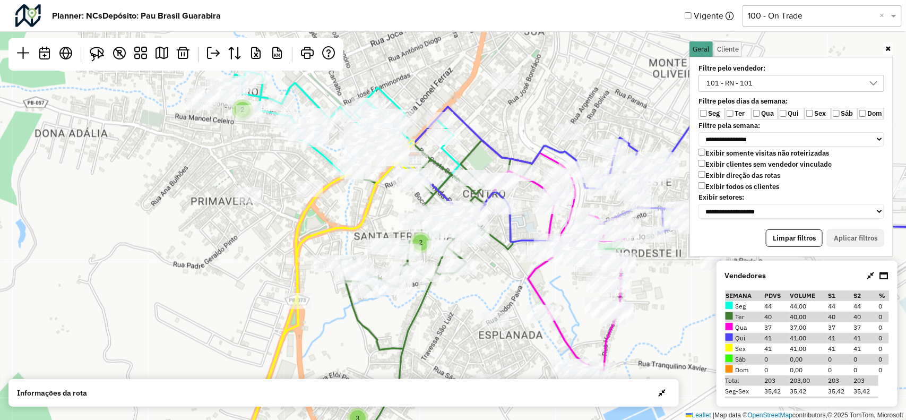
click at [887, 49] on icon at bounding box center [888, 48] width 5 height 7
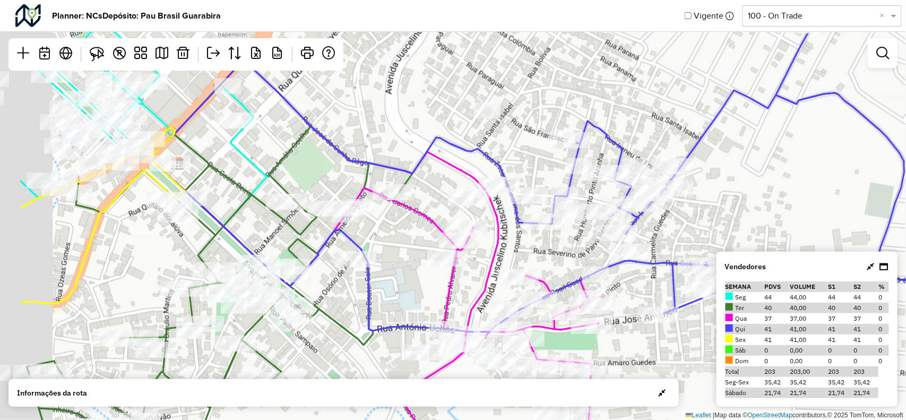
drag, startPoint x: 269, startPoint y: 247, endPoint x: 475, endPoint y: 231, distance: 207.2
click at [472, 234] on div "Leaflet | Map data © OpenStreetMap contributors,© 2025 TomTom, Microsoft" at bounding box center [453, 210] width 906 height 420
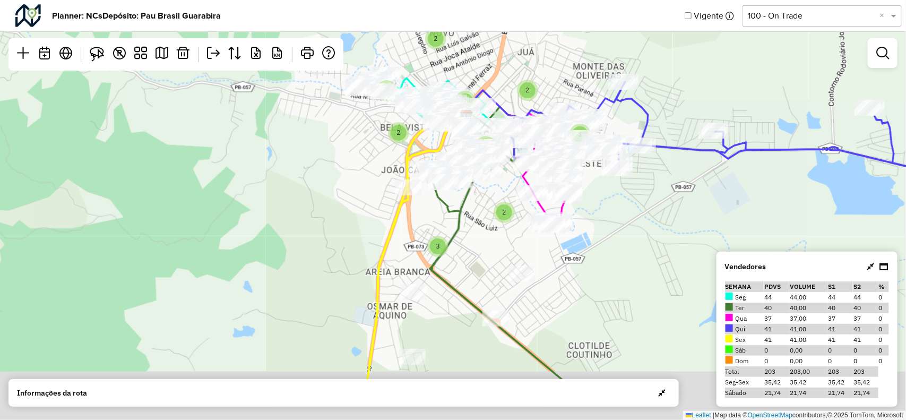
drag, startPoint x: 465, startPoint y: 279, endPoint x: 478, endPoint y: 202, distance: 78.1
click at [476, 203] on div "2 2 3 2 2 2 4 2 3 2 3 Leaflet | Map data © OpenStreetMap contributors,© 2025 To…" at bounding box center [453, 210] width 906 height 420
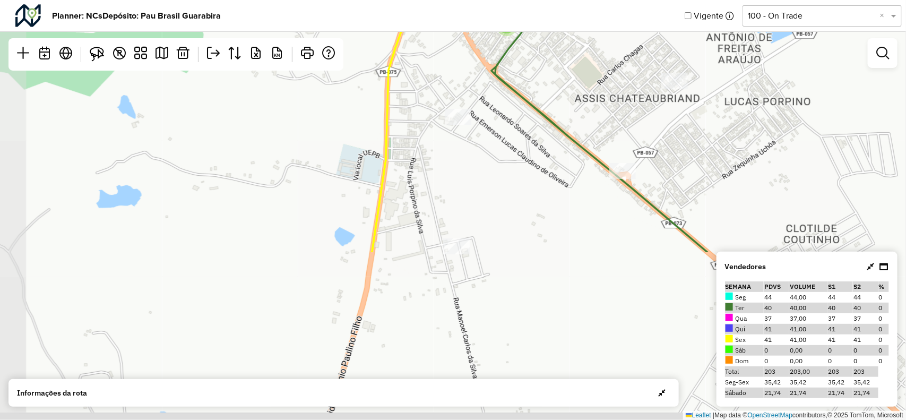
drag, startPoint x: 467, startPoint y: 282, endPoint x: 550, endPoint y: 73, distance: 225.0
click at [550, 73] on div "2 2 2 3 Leaflet | Map data © OpenStreetMap contributors,© 2025 TomTom, Microsoft" at bounding box center [453, 210] width 906 height 420
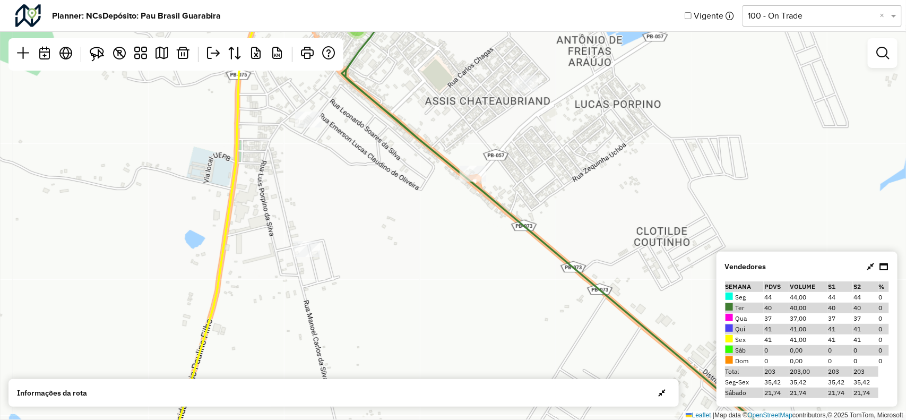
drag, startPoint x: 522, startPoint y: 168, endPoint x: 351, endPoint y: 173, distance: 171.0
click at [349, 173] on div "2 2 2 3 Leaflet | Map data © OpenStreetMap contributors,© 2025 TomTom, Microsoft" at bounding box center [453, 210] width 906 height 420
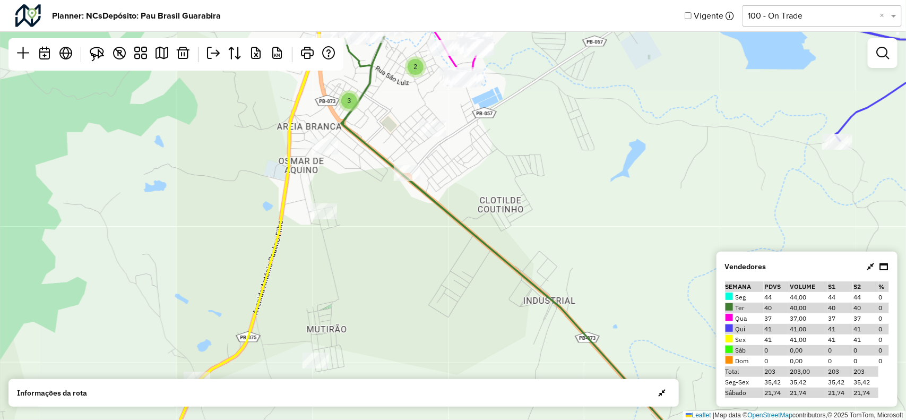
drag, startPoint x: 383, startPoint y: 174, endPoint x: 394, endPoint y: 335, distance: 161.3
click at [394, 335] on div "2 2 3 2 3 2 2 2 4 2 3 2 3 Leaflet | Map data © OpenStreetMap contributors,© 202…" at bounding box center [453, 210] width 906 height 420
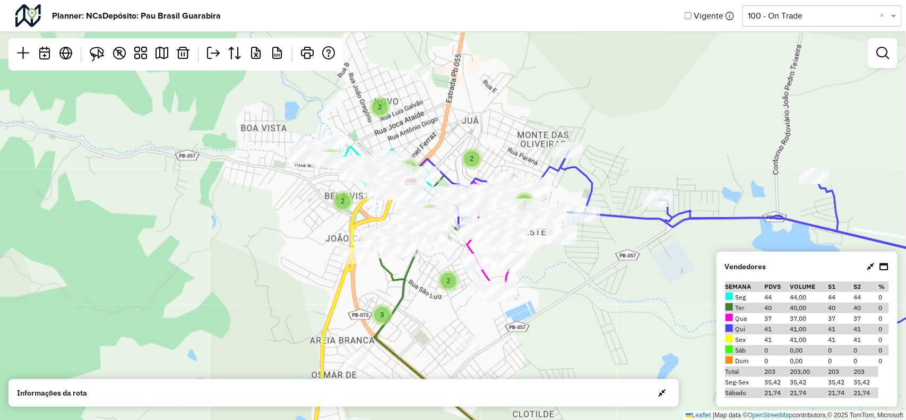
drag, startPoint x: 394, startPoint y: 226, endPoint x: 409, endPoint y: 263, distance: 39.7
click at [409, 263] on icon at bounding box center [479, 344] width 212 height 339
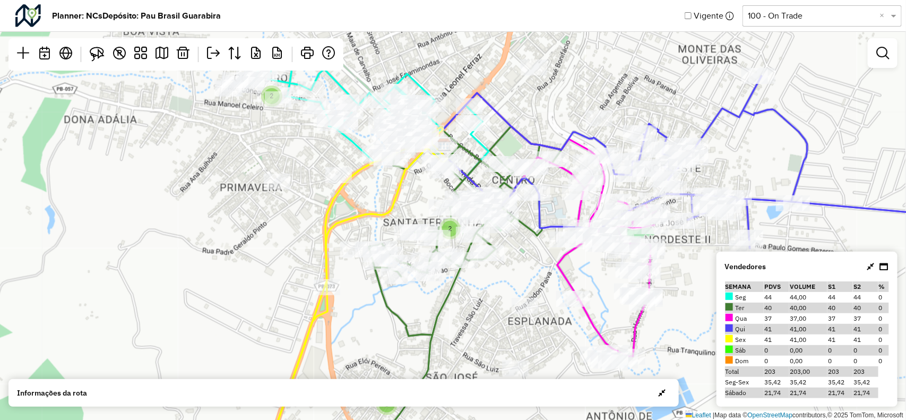
drag, startPoint x: 403, startPoint y: 193, endPoint x: 356, endPoint y: 109, distance: 95.6
click at [356, 127] on icon at bounding box center [359, 284] width 177 height 315
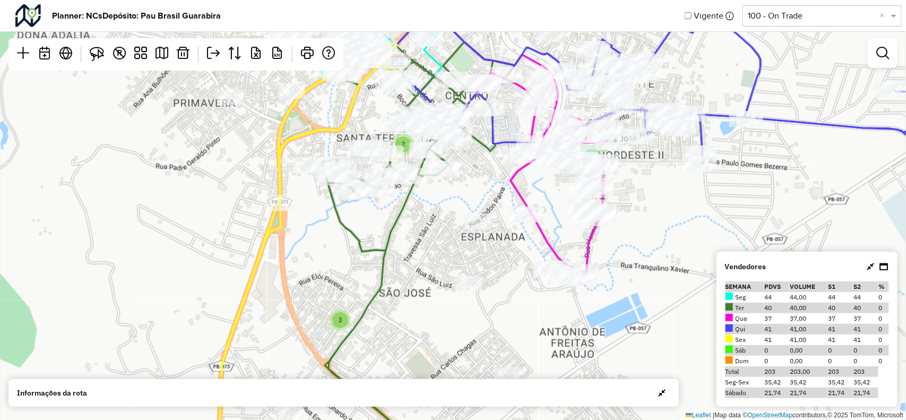
drag, startPoint x: 407, startPoint y: 242, endPoint x: 405, endPoint y: 164, distance: 78.6
click at [405, 164] on div "2 2 2 3 Leaflet | Map data © OpenStreetMap contributors,© 2025 TomTom, Microsoft" at bounding box center [453, 210] width 906 height 420
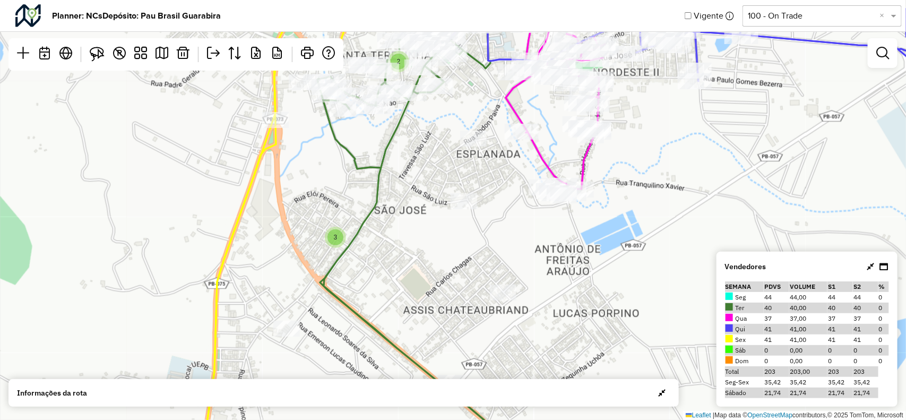
drag, startPoint x: 481, startPoint y: 261, endPoint x: 455, endPoint y: 149, distance: 115.7
click at [455, 149] on div "2 2 2 3 Leaflet | Map data © OpenStreetMap contributors,© 2025 TomTom, Microsoft" at bounding box center [453, 210] width 906 height 420
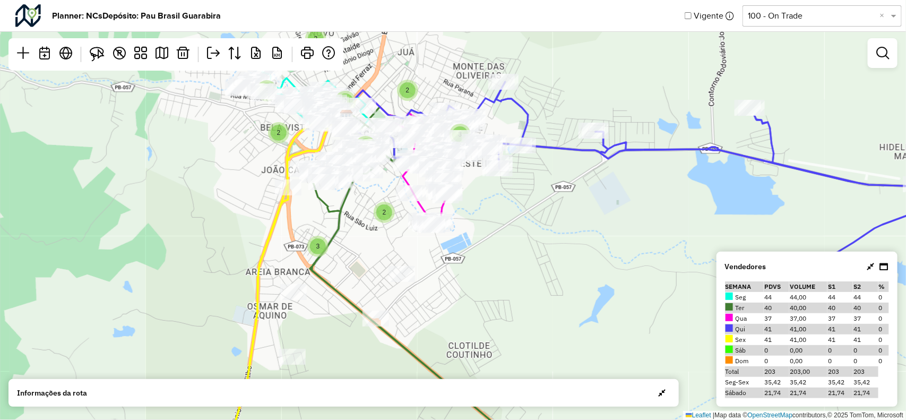
drag, startPoint x: 481, startPoint y: 246, endPoint x: 458, endPoint y: 271, distance: 33.9
click at [458, 271] on div "2 3 2 3 2 2 2 4 2 3 2 3 Leaflet | Map data © OpenStreetMap contributors,© 2025 …" at bounding box center [453, 210] width 906 height 420
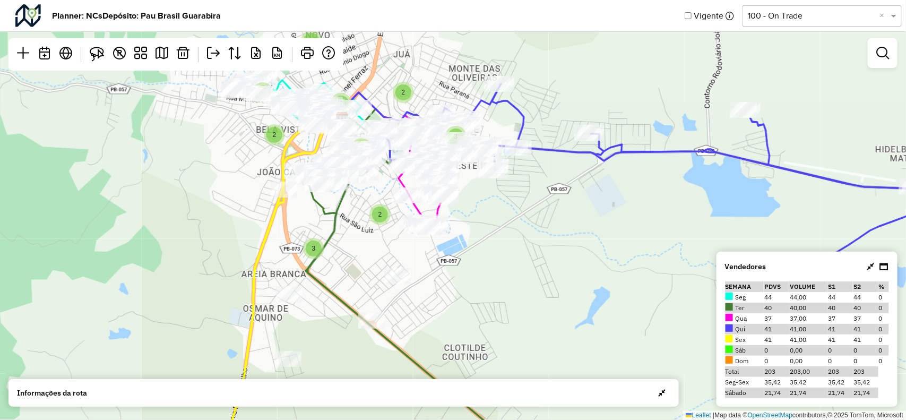
drag, startPoint x: 451, startPoint y: 238, endPoint x: 429, endPoint y: 287, distance: 53.9
click at [429, 287] on div "2 3 2 3 2 2 2 4 2 3 2 3 2 Leaflet | Map data © OpenStreetMap contributors,© 202…" at bounding box center [453, 210] width 906 height 420
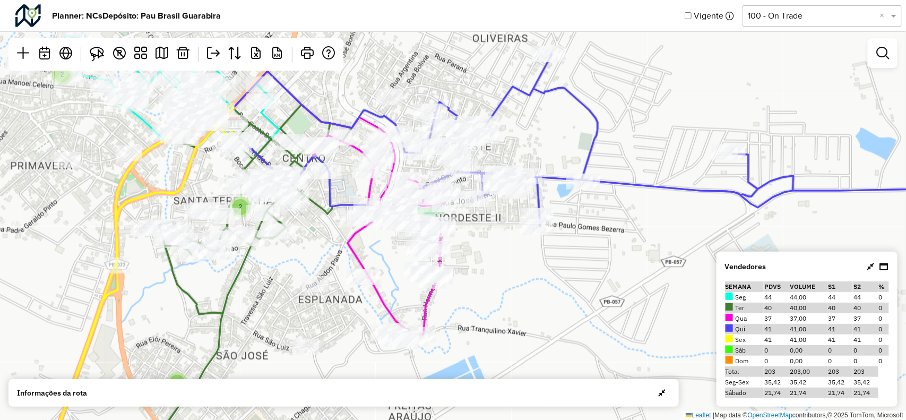
drag, startPoint x: 441, startPoint y: 220, endPoint x: 500, endPoint y: 250, distance: 66.3
click at [503, 250] on div "2 2 2 3 Leaflet | Map data © OpenStreetMap contributors,© 2025 TomTom, Microsoft" at bounding box center [453, 210] width 906 height 420
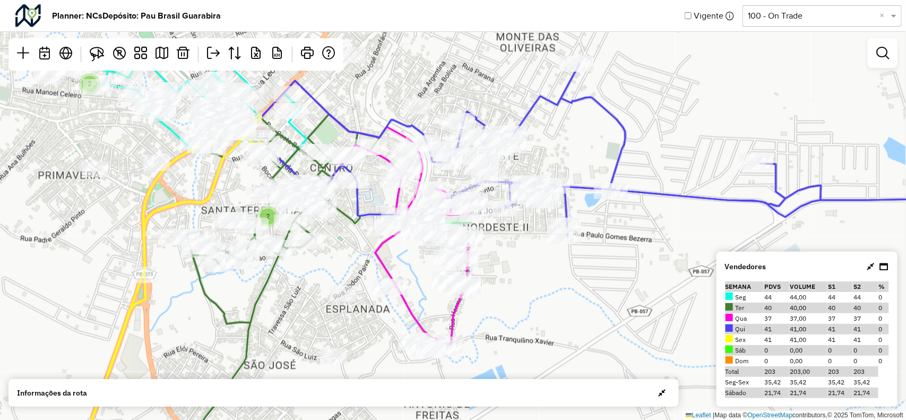
drag, startPoint x: 348, startPoint y: 256, endPoint x: 414, endPoint y: 256, distance: 65.8
click at [414, 256] on div "2 2 2 3 Leaflet | Map data © OpenStreetMap contributors,© 2025 TomTom, Microsoft" at bounding box center [453, 210] width 906 height 420
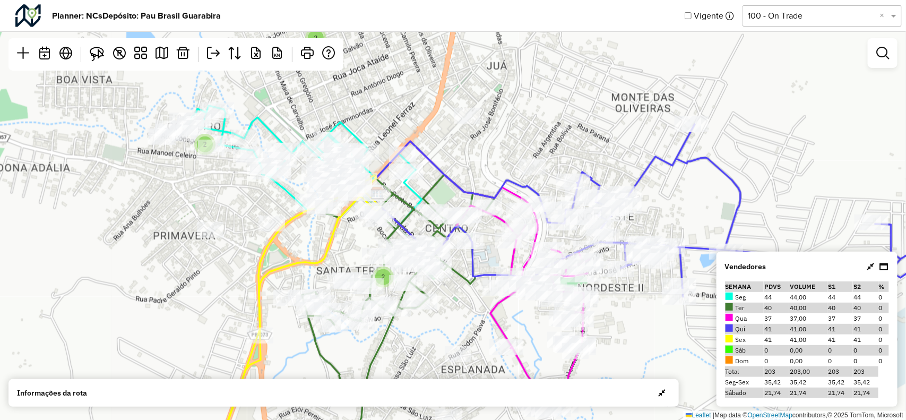
drag, startPoint x: 404, startPoint y: 205, endPoint x: 476, endPoint y: 293, distance: 114.0
click at [478, 296] on icon at bounding box center [398, 349] width 193 height 348
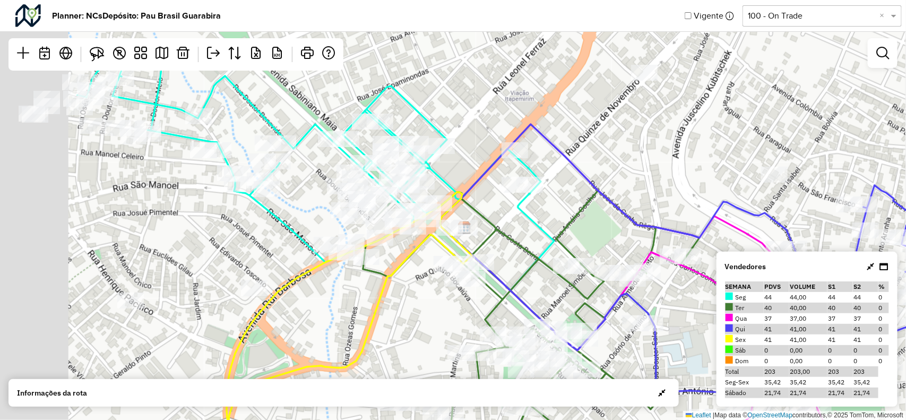
drag, startPoint x: 380, startPoint y: 208, endPoint x: 558, endPoint y: 223, distance: 178.5
click at [558, 223] on icon at bounding box center [507, 333] width 386 height 285
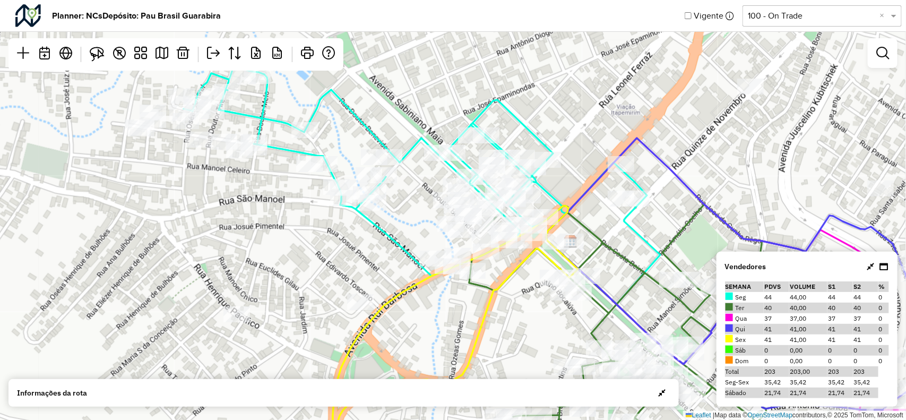
drag, startPoint x: 409, startPoint y: 211, endPoint x: 500, endPoint y: 250, distance: 98.5
click at [500, 250] on div "Leaflet | Map data © OpenStreetMap contributors,© 2025 TomTom, Microsoft" at bounding box center [453, 210] width 906 height 420
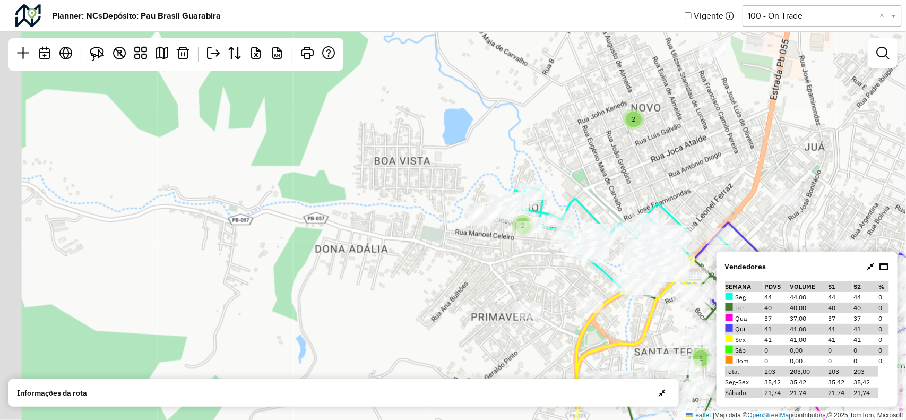
drag, startPoint x: 460, startPoint y: 255, endPoint x: 524, endPoint y: 258, distance: 63.8
click at [513, 266] on div "2 2 2 3 Leaflet | Map data © OpenStreetMap contributors,© 2025 TomTom, Microsoft" at bounding box center [453, 210] width 906 height 420
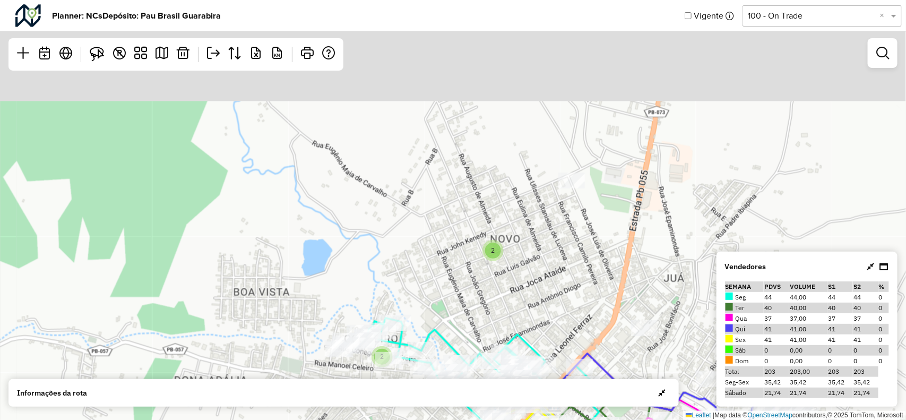
drag, startPoint x: 596, startPoint y: 155, endPoint x: 380, endPoint y: 288, distance: 254.4
click at [377, 290] on div "2 2 2 3 Leaflet | Map data © OpenStreetMap contributors,© 2025 TomTom, Microsoft" at bounding box center [453, 210] width 906 height 420
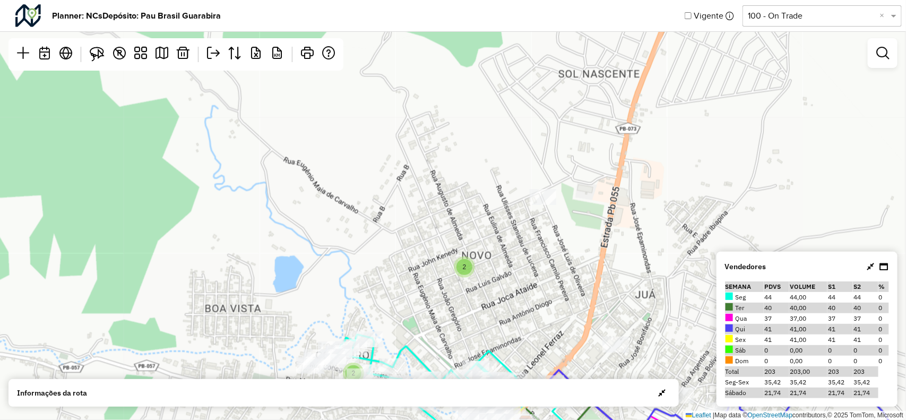
drag, startPoint x: 527, startPoint y: 264, endPoint x: 404, endPoint y: 219, distance: 131.4
click at [403, 218] on div "2 2 2 3 Leaflet | Map data © OpenStreetMap contributors,© 2025 TomTom, Microsoft" at bounding box center [453, 210] width 906 height 420
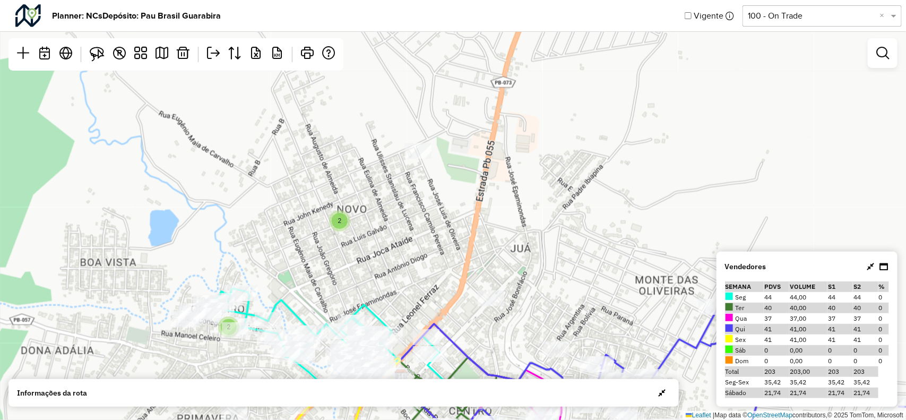
drag, startPoint x: 547, startPoint y: 304, endPoint x: 426, endPoint y: 227, distance: 143.9
click at [426, 227] on div "2 2 2 3 Leaflet | Map data © OpenStreetMap contributors,© 2025 TomTom, Microsoft" at bounding box center [453, 210] width 906 height 420
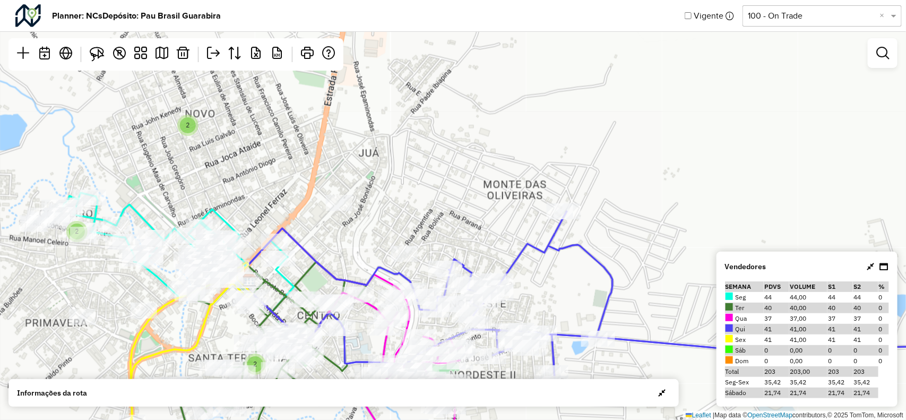
drag, startPoint x: 527, startPoint y: 267, endPoint x: 500, endPoint y: 192, distance: 79.6
click at [500, 192] on div "2 2 2 3 Leaflet | Map data © OpenStreetMap contributors,© 2025 TomTom, Microsoft" at bounding box center [453, 210] width 906 height 420
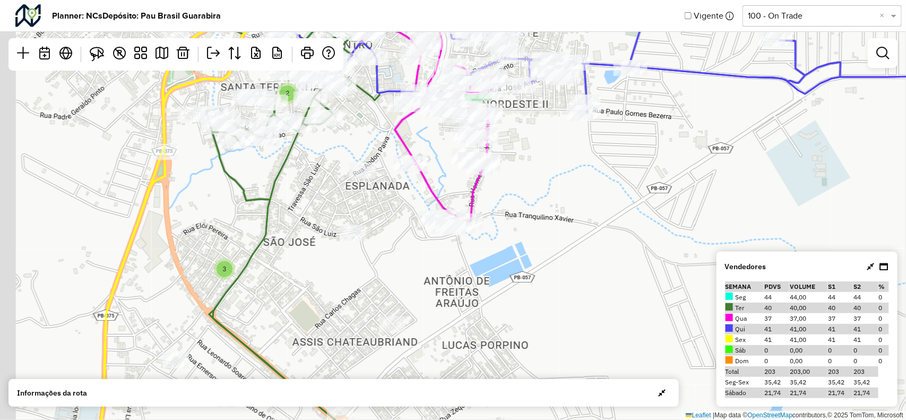
drag, startPoint x: 401, startPoint y: 291, endPoint x: 443, endPoint y: 145, distance: 151.9
click at [441, 139] on div "2 2 2 3 Leaflet | Map data © OpenStreetMap contributors,© 2025 TomTom, Microsoft" at bounding box center [453, 210] width 906 height 420
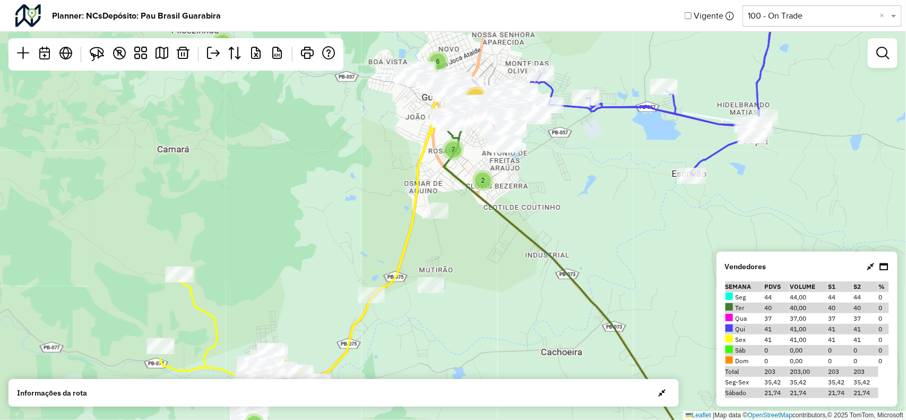
drag, startPoint x: 434, startPoint y: 250, endPoint x: 481, endPoint y: 242, distance: 47.9
click at [481, 242] on div "4 5 3 2 2 3 5 2 6 14 2 7 Leaflet | Map data © OpenStreetMap contributors,© 2025…" at bounding box center [453, 210] width 906 height 420
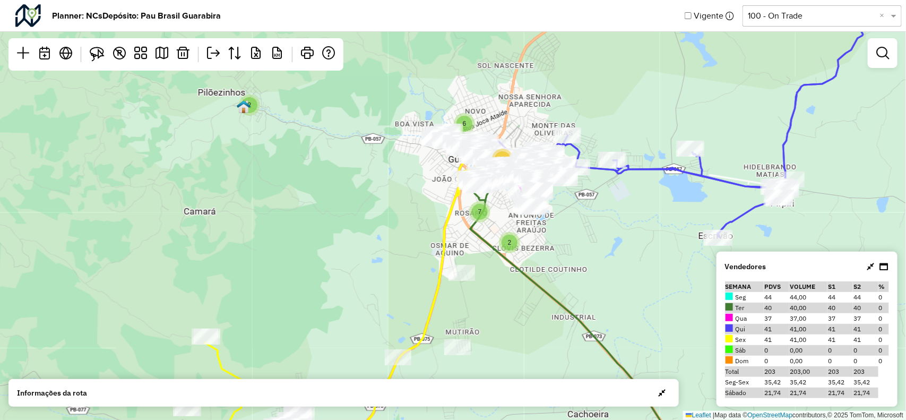
drag, startPoint x: 587, startPoint y: 167, endPoint x: 613, endPoint y: 229, distance: 67.6
click at [613, 229] on div "4 5 3 2 2 3 5 2 6 14 2 7 Leaflet | Map data © OpenStreetMap contributors,© 2025…" at bounding box center [453, 210] width 906 height 420
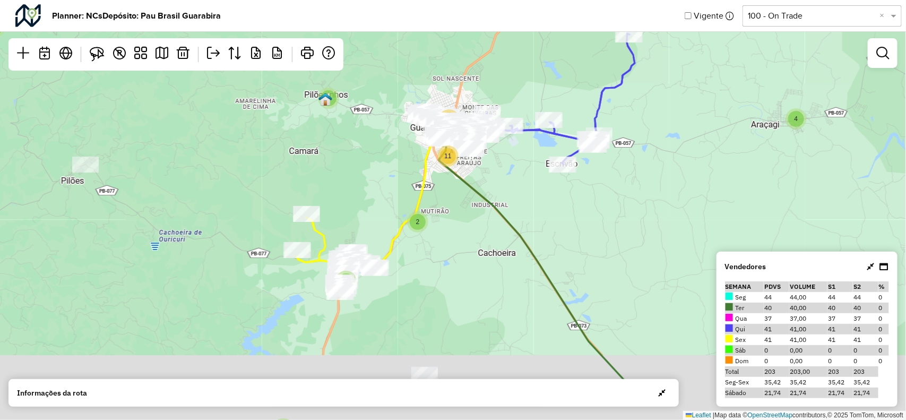
drag, startPoint x: 416, startPoint y: 290, endPoint x: 395, endPoint y: 210, distance: 83.0
click at [395, 210] on div "3 2 9 4 4 4 3 5 2 5 2 3 7 2 3 6 4 4 5 2 2 20 11 5 2 3 2 2 2 18 Leaflet | Map da…" at bounding box center [453, 210] width 906 height 420
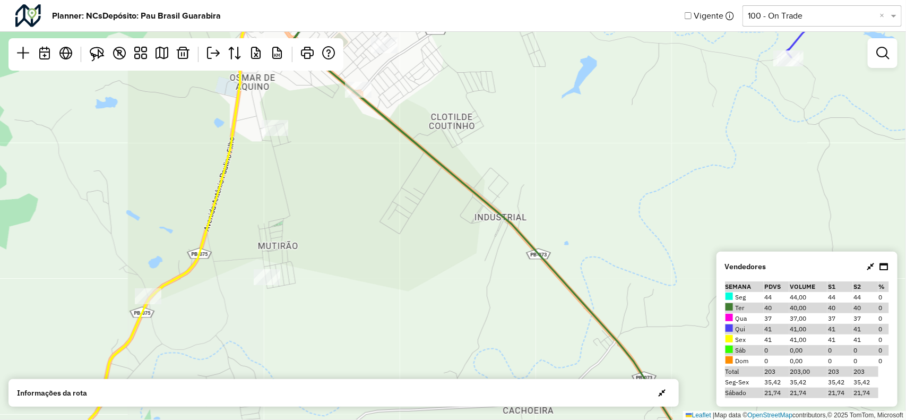
drag, startPoint x: 572, startPoint y: 154, endPoint x: 176, endPoint y: 324, distance: 431.7
click at [175, 324] on div "2 2 3 2 3 2 2 2 4 2 3 2 3 Leaflet | Map data © OpenStreetMap contributors,© 202…" at bounding box center [453, 210] width 906 height 420
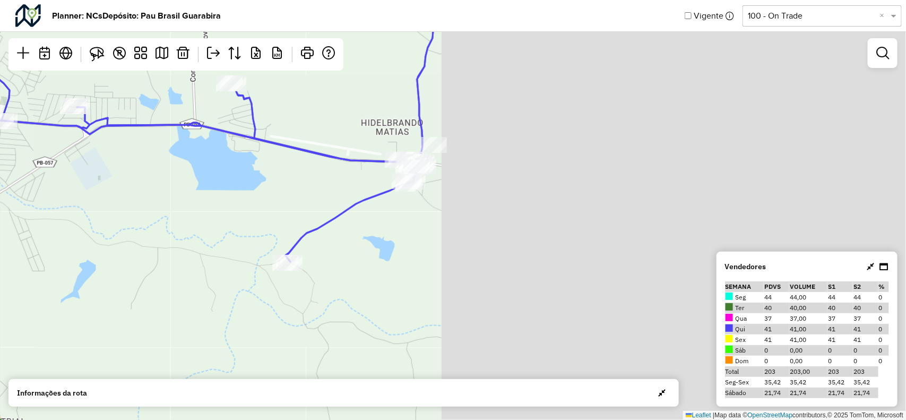
drag, startPoint x: 352, startPoint y: 236, endPoint x: 250, endPoint y: 269, distance: 107.6
click at [250, 269] on div "2 2 3 2 3 2 2 2 4 2 3 2 3 Leaflet | Map data © OpenStreetMap contributors,© 202…" at bounding box center [453, 210] width 906 height 420
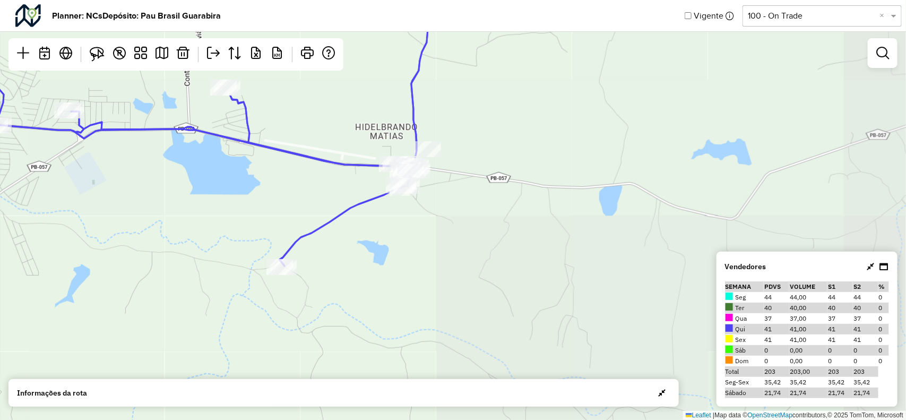
drag, startPoint x: 393, startPoint y: 215, endPoint x: 375, endPoint y: 252, distance: 41.1
click at [372, 251] on div "2 2 3 2 3 2 2 2 4 2 3 2 3 Leaflet | Map data © OpenStreetMap contributors,© 202…" at bounding box center [453, 210] width 906 height 420
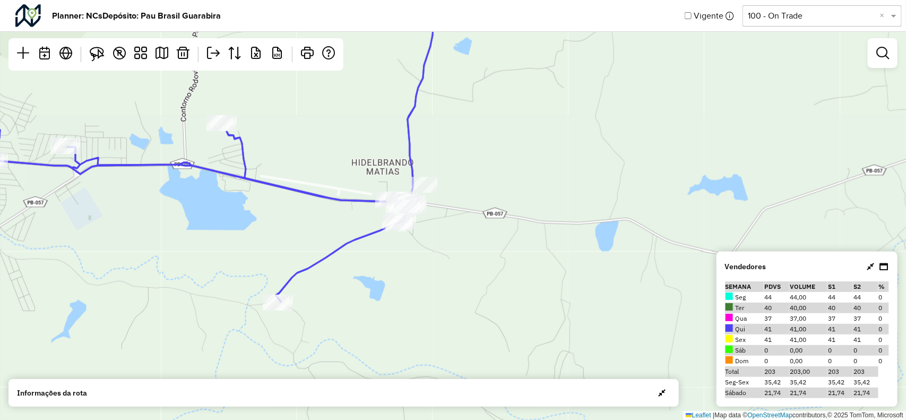
drag, startPoint x: 408, startPoint y: 221, endPoint x: 776, endPoint y: 119, distance: 381.7
click at [767, 124] on div "2 2 3 2 3 2 2 2 4 2 3 2 3 Leaflet | Map data © OpenStreetMap contributors,© 202…" at bounding box center [453, 210] width 906 height 420
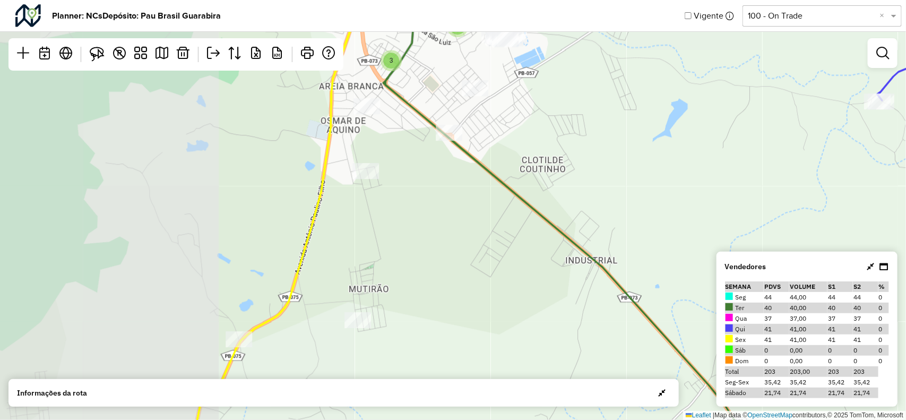
drag, startPoint x: 387, startPoint y: 182, endPoint x: 444, endPoint y: 182, distance: 57.4
click at [449, 184] on div "2 3 2 3 2 2 2 4 2 3 2 3 Leaflet | Map data © OpenStreetMap contributors,© 2025 …" at bounding box center [453, 210] width 906 height 420
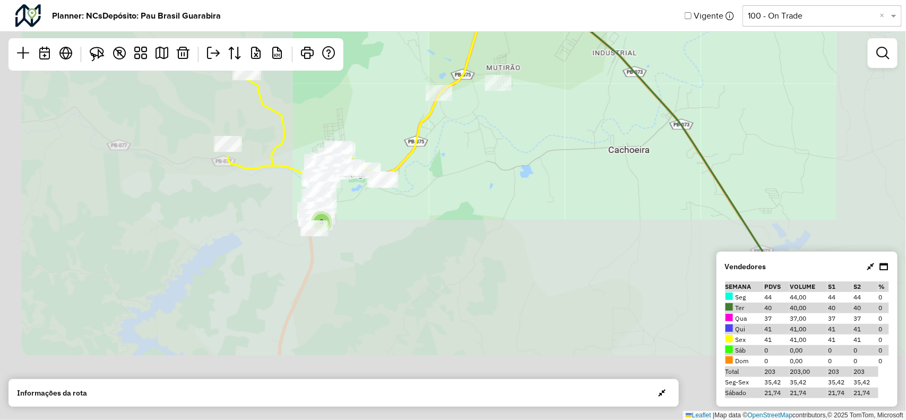
drag, startPoint x: 407, startPoint y: 123, endPoint x: 431, endPoint y: 119, distance: 23.7
click at [426, 108] on div "3 2 2 2 4 2 3 2 3 4 5 3 2 2 3 5 2 6 14 2 7 Leaflet | Map data © OpenStreetMap c…" at bounding box center [453, 210] width 906 height 420
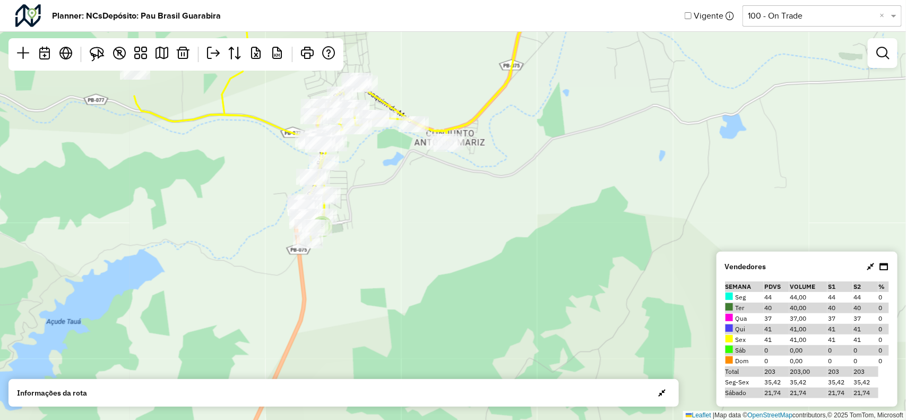
drag, startPoint x: 346, startPoint y: 158, endPoint x: 362, endPoint y: 176, distance: 23.7
click at [380, 190] on div "2 3 3 4 2 3 Leaflet | Map data © OpenStreetMap contributors,© 2025 TomTom, Micr…" at bounding box center [453, 210] width 906 height 420
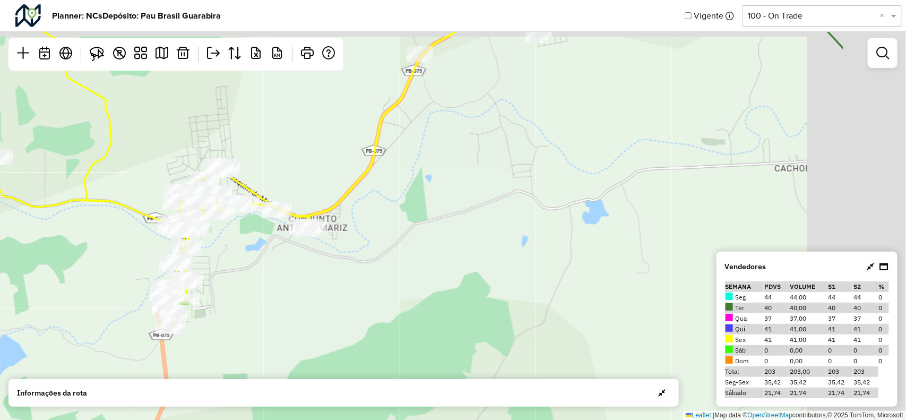
drag, startPoint x: 529, startPoint y: 192, endPoint x: 451, endPoint y: 251, distance: 97.4
click at [429, 254] on div "3 3 4 2 3 2 3 Leaflet | Map data © OpenStreetMap contributors,© 2025 TomTom, Mi…" at bounding box center [453, 210] width 906 height 420
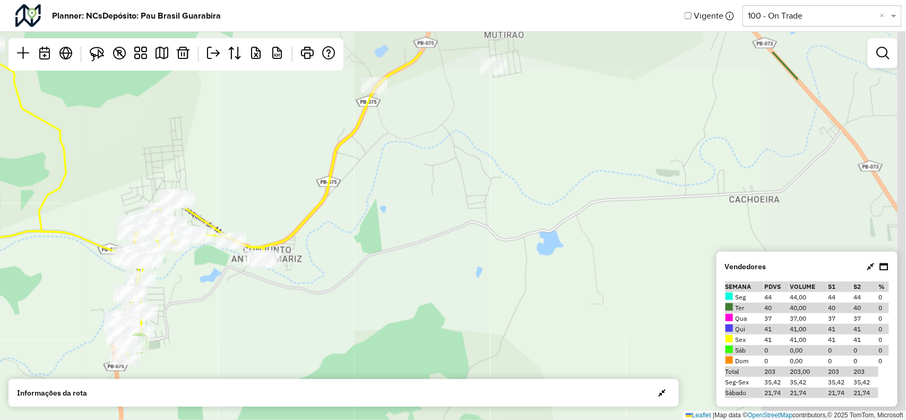
drag, startPoint x: 427, startPoint y: 253, endPoint x: 487, endPoint y: 249, distance: 60.2
click at [439, 259] on div "3 3 4 2 3 2 3 Leaflet | Map data © OpenStreetMap contributors,© 2025 TomTom, Mi…" at bounding box center [453, 210] width 906 height 420
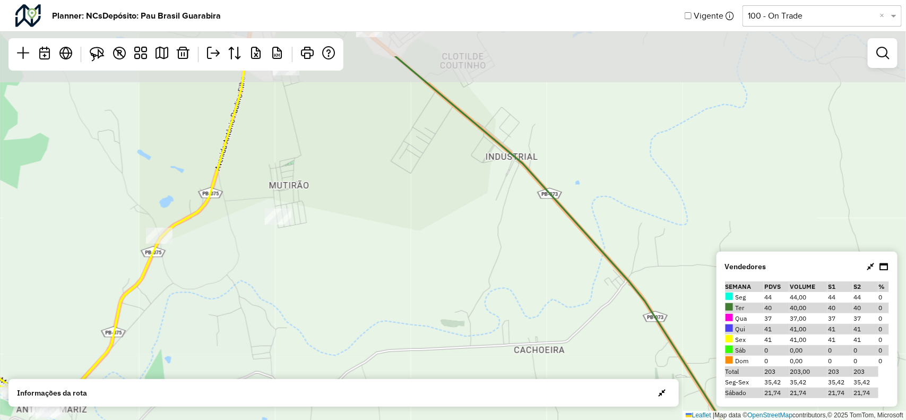
drag, startPoint x: 519, startPoint y: 191, endPoint x: 460, endPoint y: 269, distance: 97.8
click at [446, 270] on div "3 4 2 3 2 3 2 3 2 2 2 2 Leaflet | Map data © OpenStreetMap contributors,© 2025 …" at bounding box center [453, 210] width 906 height 420
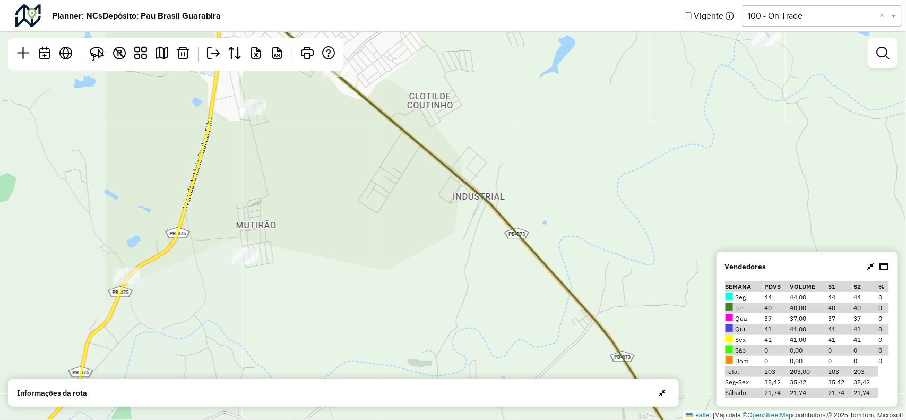
drag, startPoint x: 502, startPoint y: 327, endPoint x: 540, endPoint y: 298, distance: 48.1
click at [506, 327] on div "3 4 2 3 2 3 2 3 2 2 2 2 2 Leaflet | Map data © OpenStreetMap contributors,© 202…" at bounding box center [453, 210] width 906 height 420
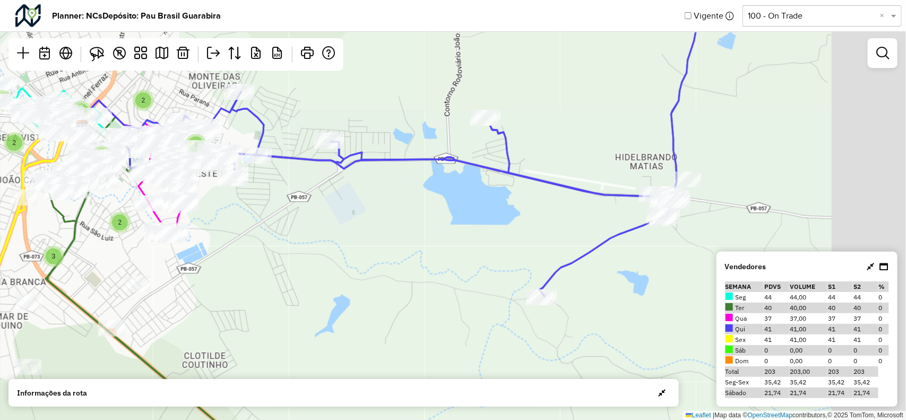
drag, startPoint x: 567, startPoint y: 203, endPoint x: 526, endPoint y: 227, distance: 47.8
click at [516, 227] on div "3 4 2 3 2 3 2 3 2 2 2 2 2 Leaflet | Map data © OpenStreetMap contributors,© 202…" at bounding box center [453, 210] width 906 height 420
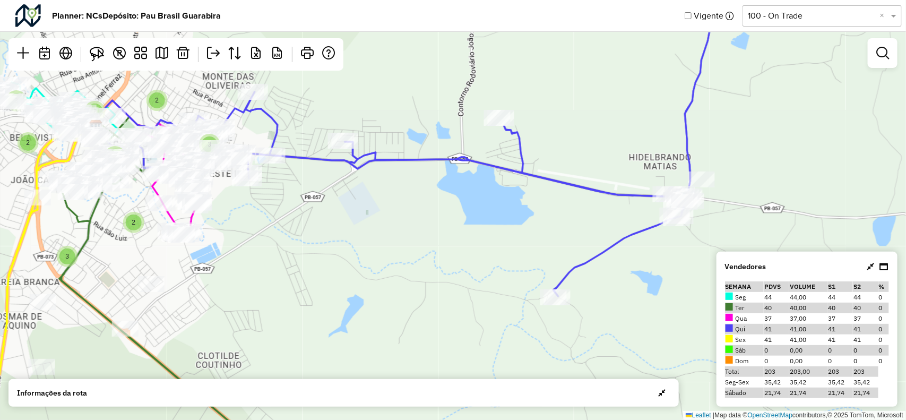
click at [581, 211] on div "3 4 2 3 2 3 2 3 2 2 2 2 2 Leaflet | Map data © OpenStreetMap contributors,© 202…" at bounding box center [453, 210] width 906 height 420
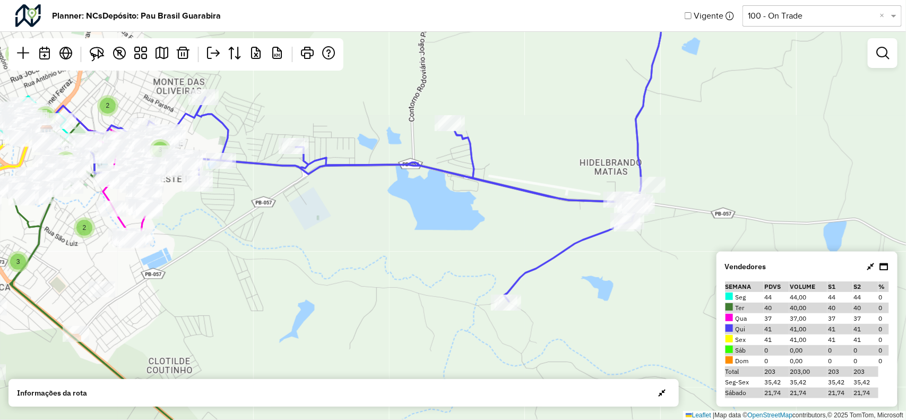
drag, startPoint x: 575, startPoint y: 289, endPoint x: 528, endPoint y: 288, distance: 46.7
click at [528, 289] on div "3 4 2 3 2 3 2 3 2 2 2 2 2 Leaflet | Map data © OpenStreetMap contributors,© 202…" at bounding box center [453, 210] width 906 height 420
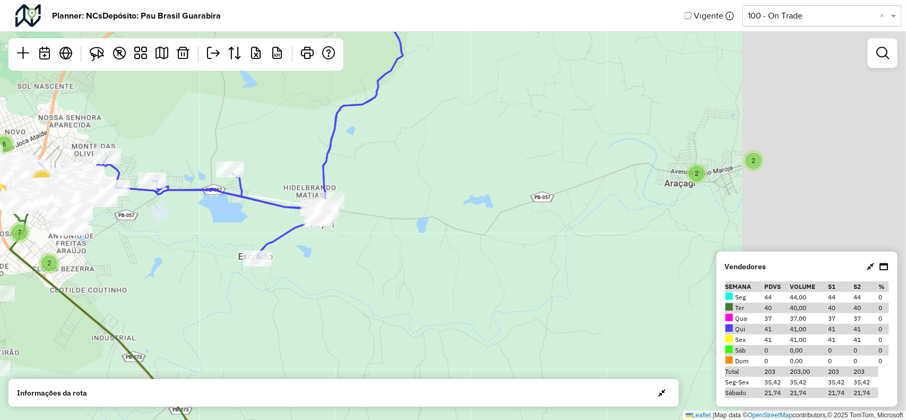
drag, startPoint x: 645, startPoint y: 175, endPoint x: 476, endPoint y: 185, distance: 169.1
click at [476, 185] on div "4 5 2 2 3 5 2 6 14 2 7 Leaflet | Map data © OpenStreetMap contributors,© 2025 T…" at bounding box center [453, 210] width 906 height 420
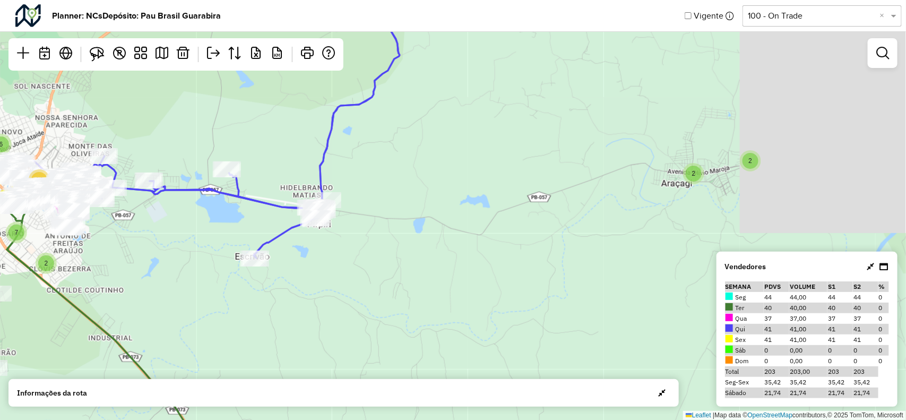
drag, startPoint x: 680, startPoint y: 183, endPoint x: 624, endPoint y: 186, distance: 55.8
click at [622, 185] on div "4 5 2 2 3 5 2 6 14 2 7 3 Leaflet | Map data © OpenStreetMap contributors,© 2025…" at bounding box center [453, 210] width 906 height 420
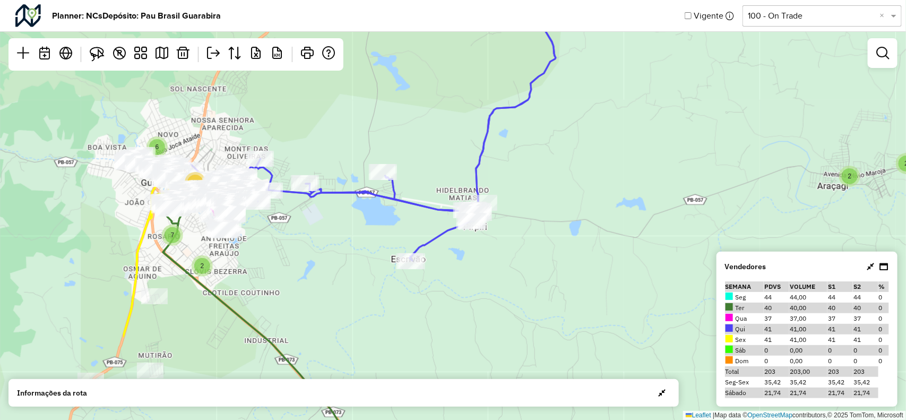
drag, startPoint x: 307, startPoint y: 224, endPoint x: 521, endPoint y: 225, distance: 214.0
click at [521, 225] on div "5 2 2 3 5 2 6 14 2 7 Leaflet | Map data © OpenStreetMap contributors,© 2025 Tom…" at bounding box center [453, 210] width 906 height 420
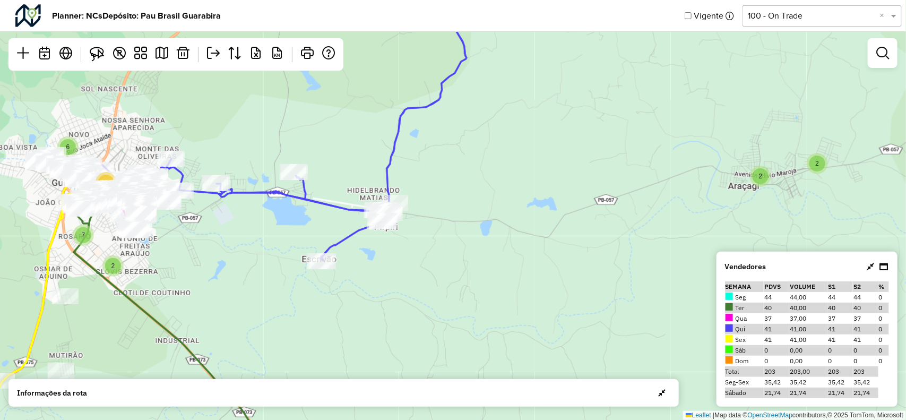
drag, startPoint x: 601, startPoint y: 218, endPoint x: 478, endPoint y: 218, distance: 122.7
click at [477, 218] on div "5 2 2 3 5 2 6 14 2 7 3 3 4 Leaflet | Map data © OpenStreetMap contributors,© 20…" at bounding box center [453, 210] width 906 height 420
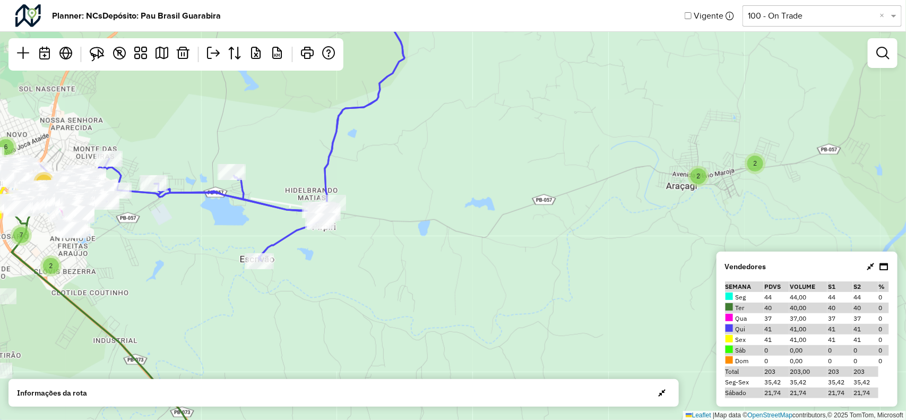
drag, startPoint x: 603, startPoint y: 196, endPoint x: 544, endPoint y: 197, distance: 58.9
click at [537, 197] on div "5 2 2 3 5 2 6 14 2 7 3 4 Leaflet | Map data © OpenStreetMap contributors,© 2025…" at bounding box center [453, 210] width 906 height 420
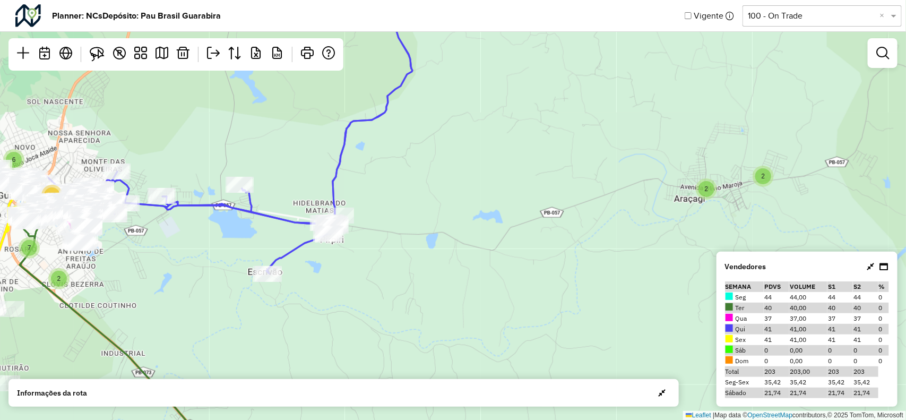
drag, startPoint x: 290, startPoint y: 183, endPoint x: 388, endPoint y: 201, distance: 99.3
click at [388, 201] on div "5 2 2 3 5 2 6 14 2 7 Leaflet | Map data © OpenStreetMap contributors,© 2025 Tom…" at bounding box center [453, 210] width 906 height 420
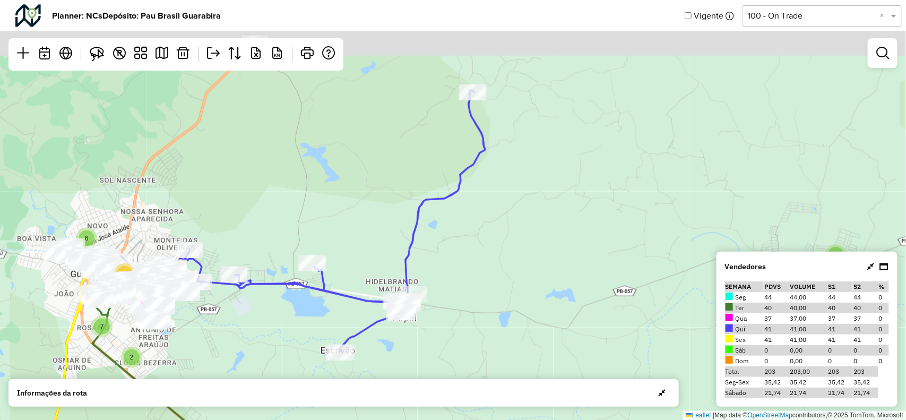
drag, startPoint x: 375, startPoint y: 196, endPoint x: 407, endPoint y: 229, distance: 45.4
click at [407, 229] on div "5 2 2 3 5 2 6 14 2 7 3 4 Leaflet | Map data © OpenStreetMap contributors,© 2025…" at bounding box center [453, 210] width 906 height 420
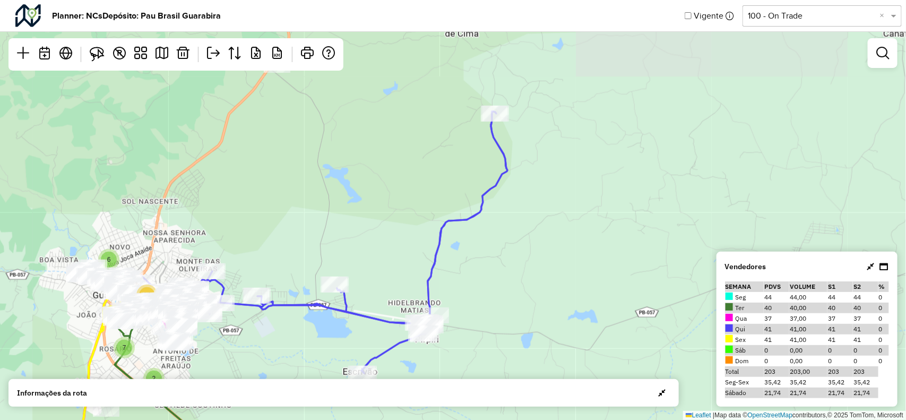
drag, startPoint x: 233, startPoint y: 254, endPoint x: 381, endPoint y: 198, distance: 159.0
click at [381, 198] on div "2 2 3 5 2 6 14 2 7 3 4 3 Leaflet | Map data © OpenStreetMap contributors,© 2025…" at bounding box center [453, 210] width 906 height 420
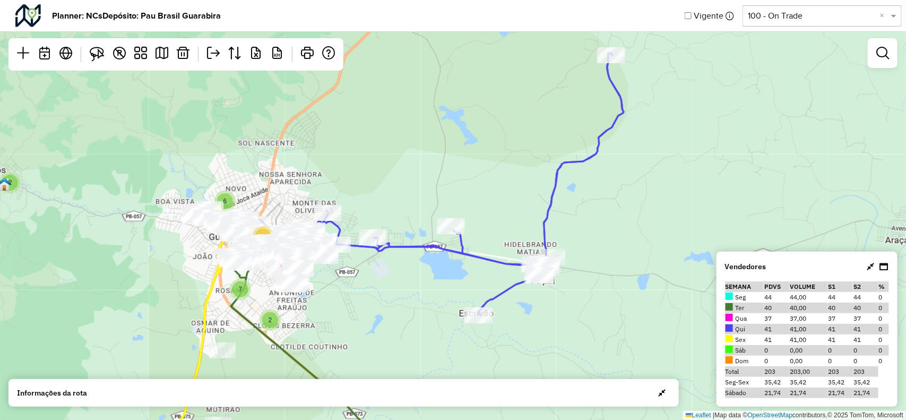
drag, startPoint x: 427, startPoint y: 271, endPoint x: 399, endPoint y: 271, distance: 28.1
click at [399, 271] on div "2 2 3 5 2 6 14 2 7 3 4 3 5 Leaflet | Map data © OpenStreetMap contributors,© 20…" at bounding box center [453, 210] width 906 height 420
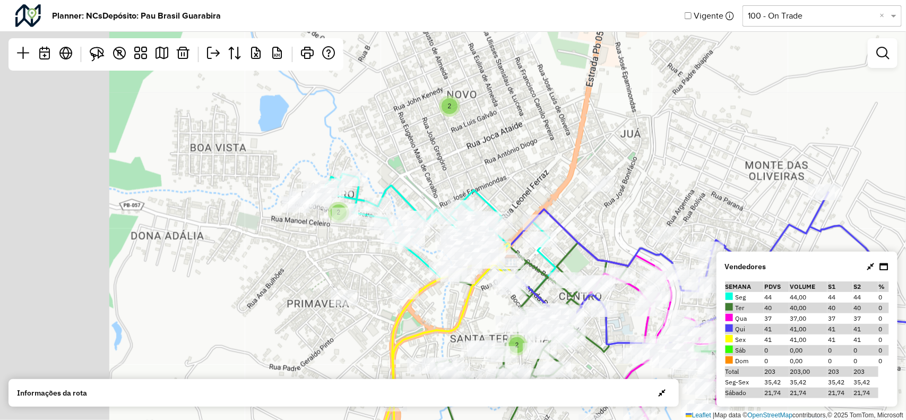
drag, startPoint x: 271, startPoint y: 174, endPoint x: 415, endPoint y: 174, distance: 143.9
click at [420, 174] on div "2 2 2 3 Leaflet | Map data © OpenStreetMap contributors,© 2025 TomTom, Microsoft" at bounding box center [453, 210] width 906 height 420
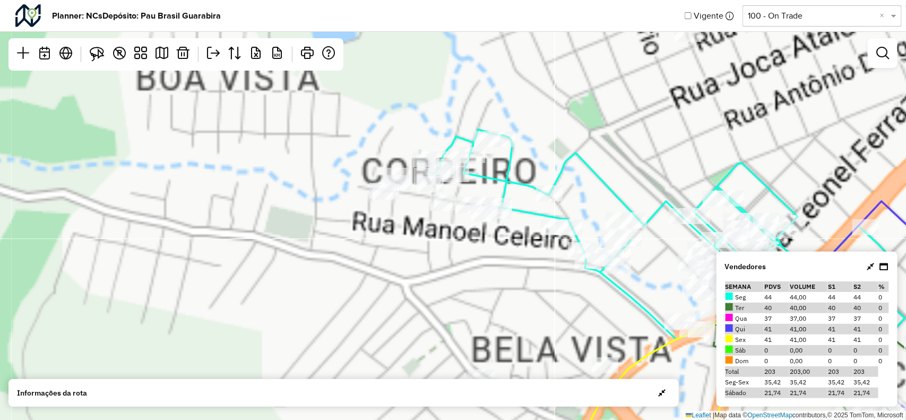
click at [298, 209] on div "3 2 2 2 4 2 3 2 3 Leaflet | Map data © OpenStreetMap contributors,© 2025 TomTom…" at bounding box center [453, 210] width 906 height 420
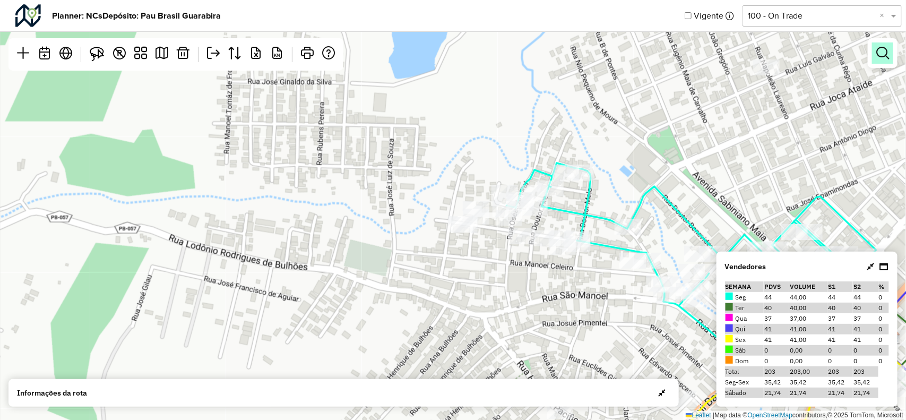
click at [877, 54] on em at bounding box center [883, 53] width 13 height 13
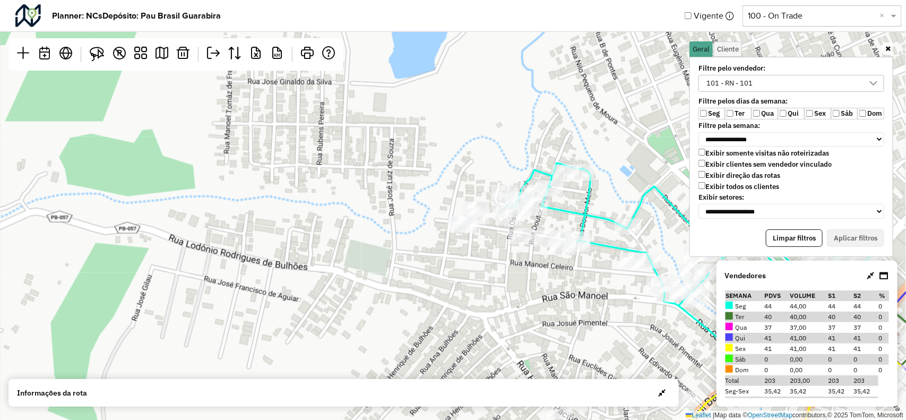
click at [742, 80] on div "101 - RN - 101" at bounding box center [731, 83] width 54 height 16
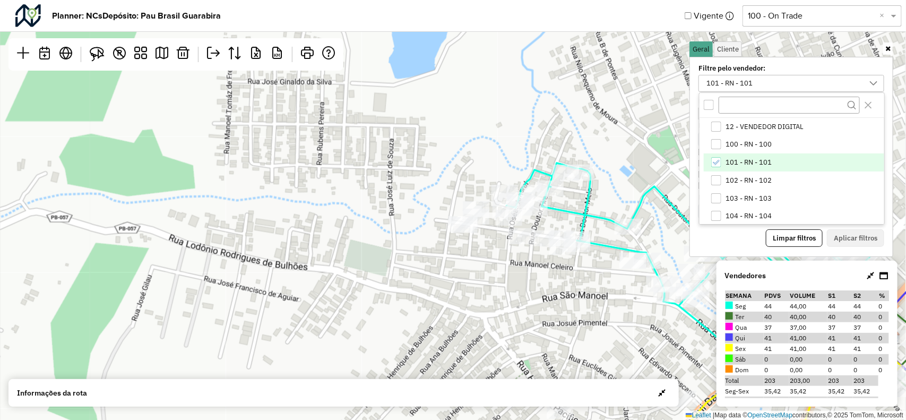
click at [721, 165] on div "101 - RN - 101" at bounding box center [717, 162] width 10 height 10
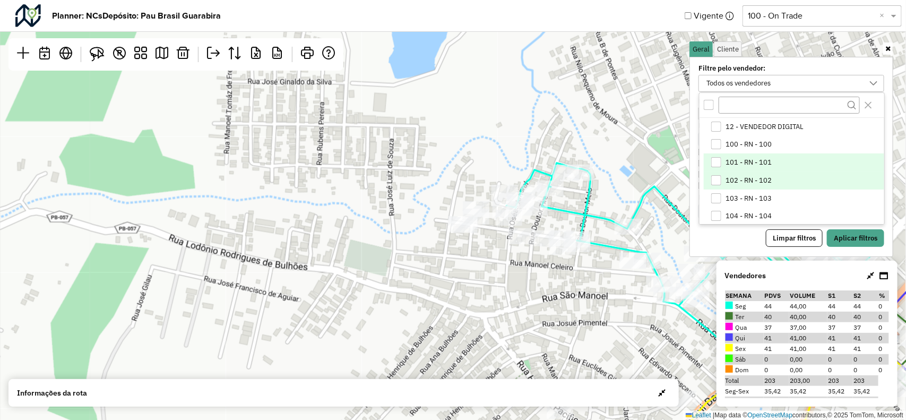
click at [716, 177] on div "102 - RN - 102" at bounding box center [717, 180] width 10 height 10
click at [835, 239] on button "Aplicar filtros" at bounding box center [855, 238] width 57 height 18
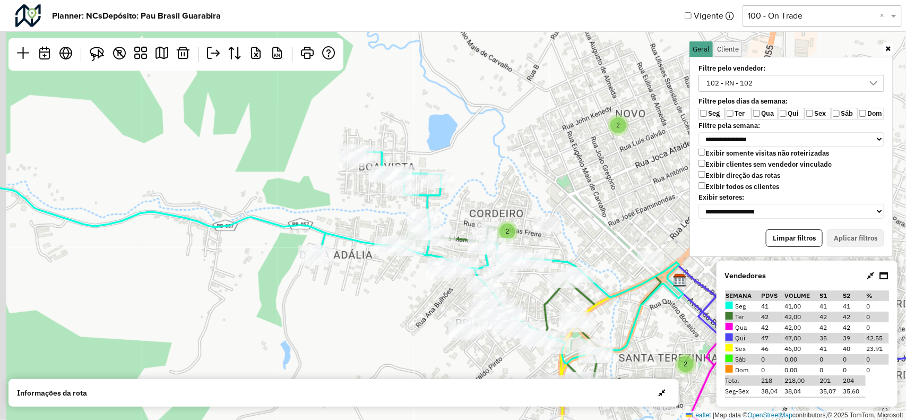
drag, startPoint x: 340, startPoint y: 202, endPoint x: 389, endPoint y: 210, distance: 49.6
click at [389, 210] on div "2 2 2 3 Leaflet | Map data © OpenStreetMap contributors,© 2025 TomTom, Microsoft" at bounding box center [453, 210] width 906 height 420
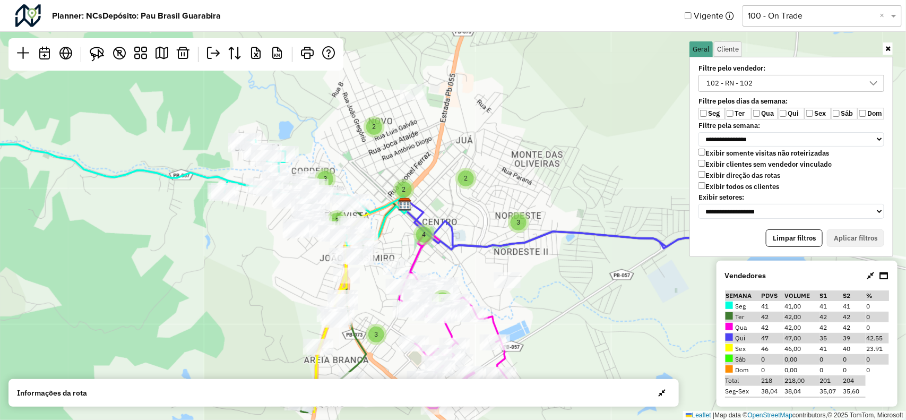
drag, startPoint x: 324, startPoint y: 178, endPoint x: 0, endPoint y: 178, distance: 323.9
click at [3, 178] on div "2 3 2 2 2 4 2 3 2 3 Leaflet | Map data © OpenStreetMap contributors,© 2025 TomT…" at bounding box center [453, 210] width 906 height 420
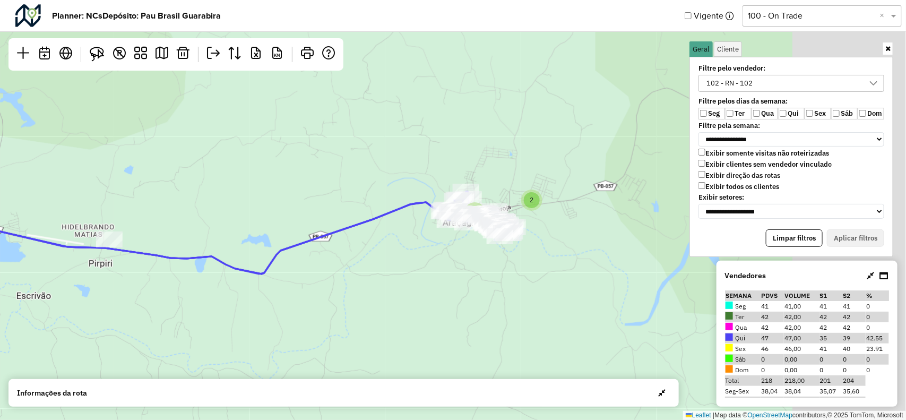
drag, startPoint x: 401, startPoint y: 232, endPoint x: 255, endPoint y: 232, distance: 146.0
click at [255, 232] on div "3 5 2 2 3 5 2 6 14 2 7 Leaflet | Map data © OpenStreetMap contributors,© 2025 T…" at bounding box center [453, 210] width 906 height 420
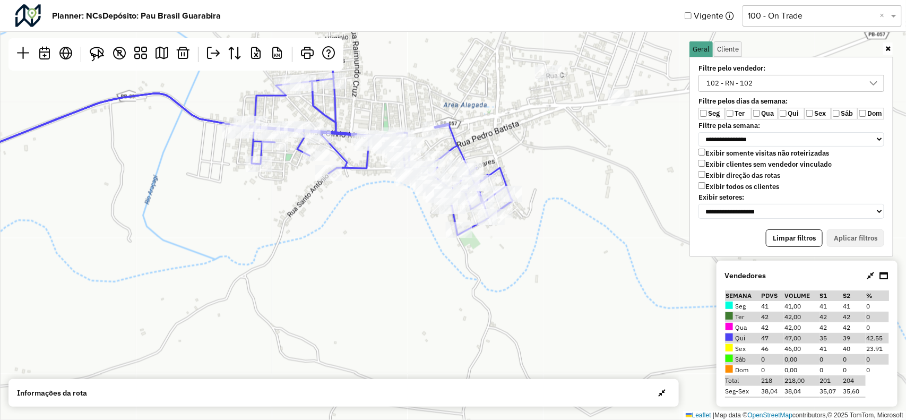
drag, startPoint x: 542, startPoint y: 200, endPoint x: 523, endPoint y: 234, distance: 39.2
click at [521, 235] on div "Leaflet | Map data © OpenStreetMap contributors,© 2025 TomTom, Microsoft" at bounding box center [453, 210] width 906 height 420
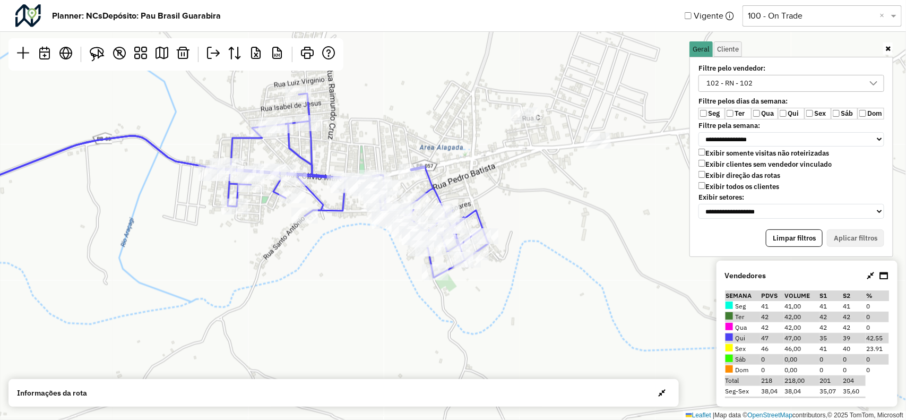
click at [879, 81] on div at bounding box center [874, 83] width 20 height 16
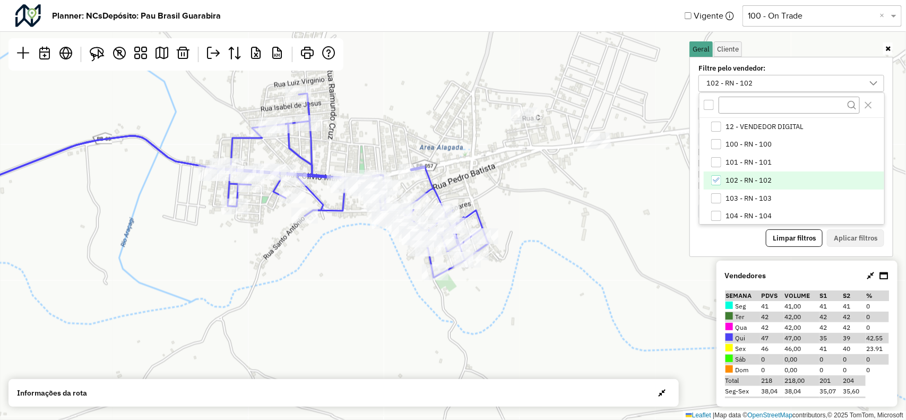
click at [713, 178] on icon "102 - RN - 102" at bounding box center [716, 179] width 7 height 7
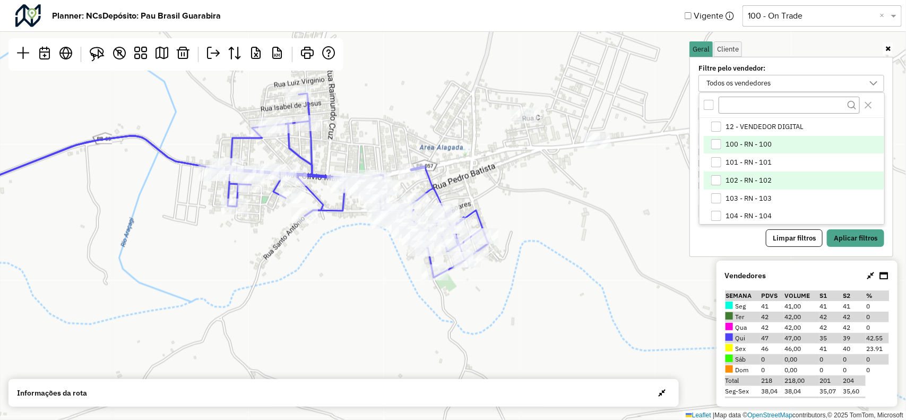
click at [714, 144] on div "100 - RN - 100" at bounding box center [717, 144] width 10 height 10
click at [837, 235] on button "Aplicar filtros" at bounding box center [855, 238] width 57 height 18
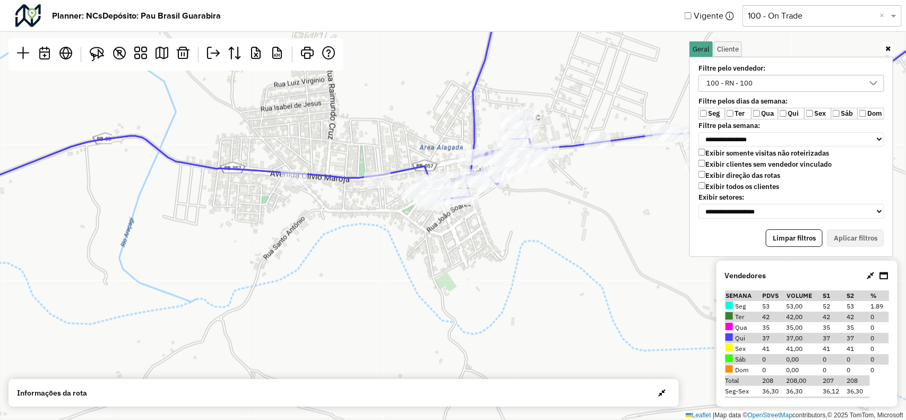
drag, startPoint x: 571, startPoint y: 236, endPoint x: 518, endPoint y: 242, distance: 53.4
click at [518, 242] on div "Leaflet | Map data © OpenStreetMap contributors,© 2025 TomTom, Microsoft" at bounding box center [453, 210] width 906 height 420
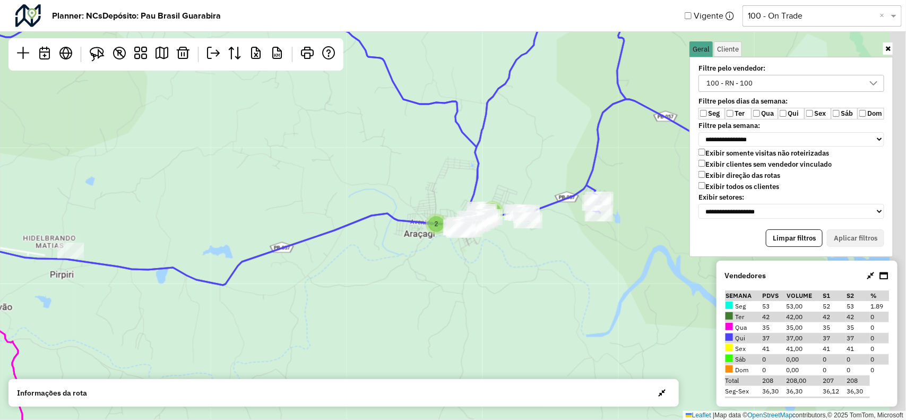
drag, startPoint x: 578, startPoint y: 206, endPoint x: 551, endPoint y: 213, distance: 27.6
click at [551, 213] on div "5 2 2 3 5 2 6 14 2 7 Leaflet | Map data © OpenStreetMap contributors,© 2025 Tom…" at bounding box center [453, 210] width 906 height 420
drag, startPoint x: 533, startPoint y: 195, endPoint x: 538, endPoint y: 220, distance: 26.0
click at [538, 220] on div "5 2 2 3 5 2 6 14 2 7 Leaflet | Map data © OpenStreetMap contributors,© 2025 Tom…" at bounding box center [453, 210] width 906 height 420
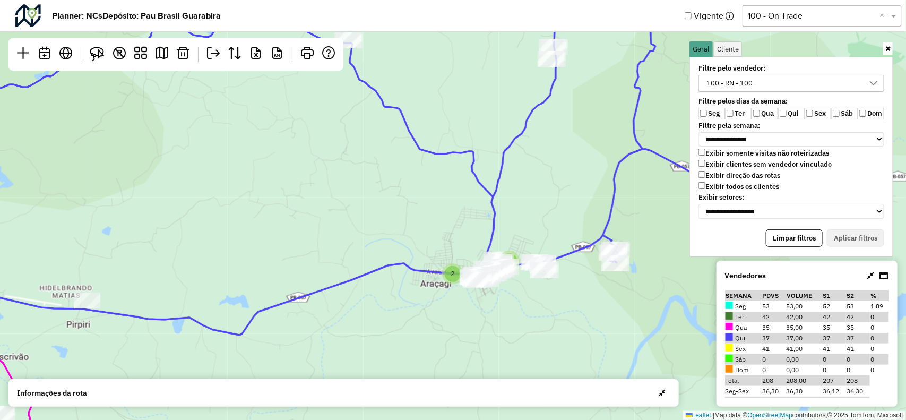
click at [866, 77] on div at bounding box center [874, 83] width 20 height 16
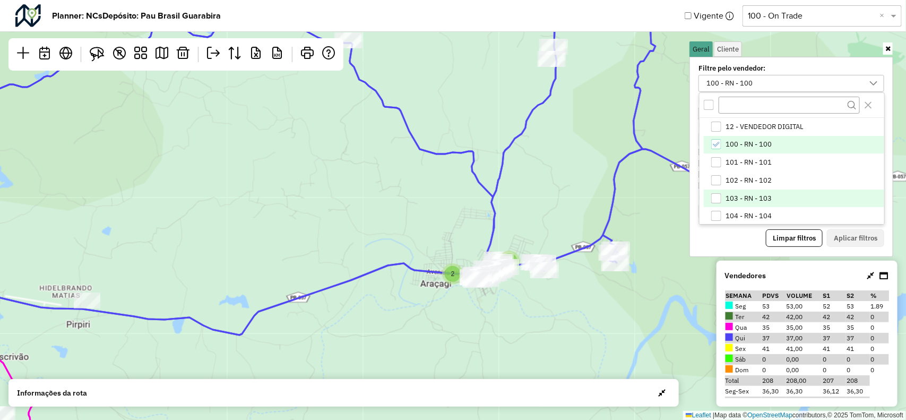
click at [718, 197] on div "103 - RN - 103" at bounding box center [717, 198] width 10 height 10
click at [722, 144] on li "100 - RN - 100" at bounding box center [794, 145] width 181 height 18
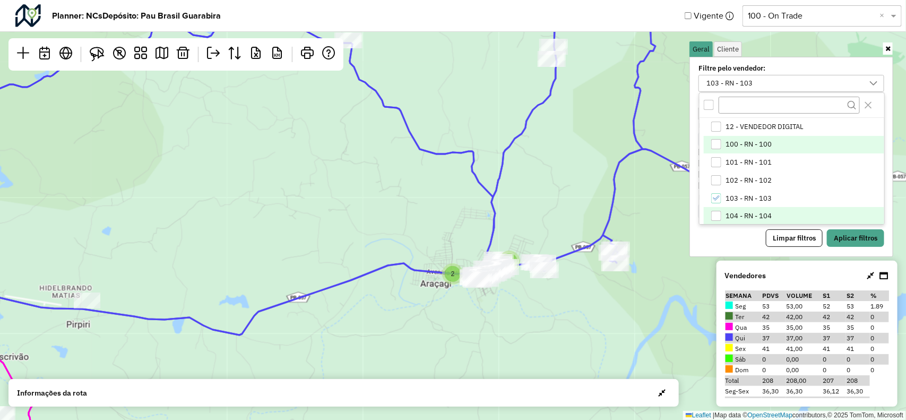
click at [718, 211] on div "104 - RN - 104" at bounding box center [717, 216] width 10 height 10
click at [855, 232] on button "Aplicar filtros" at bounding box center [855, 238] width 57 height 18
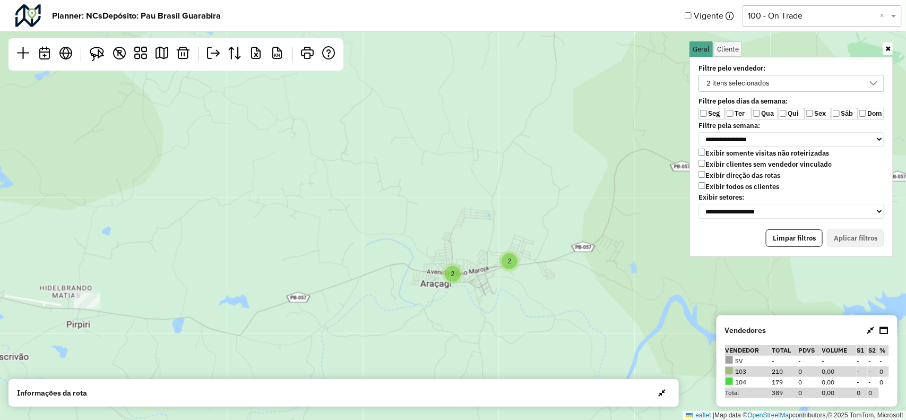
click at [888, 49] on icon at bounding box center [888, 48] width 5 height 7
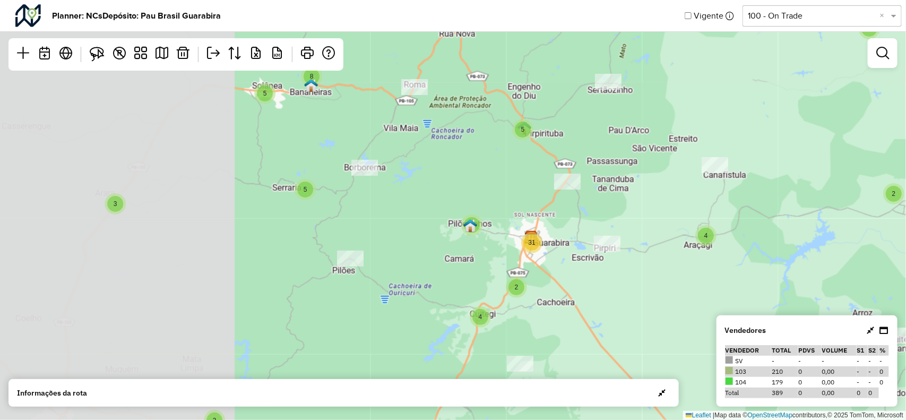
drag, startPoint x: 240, startPoint y: 256, endPoint x: 638, endPoint y: 239, distance: 398.1
click at [638, 240] on div "2 2 4 3 5 11 5 8 3 5 2 5 2 3 9 3 3 7 7 2 3 4 8 4 4 5 2 2 31 5 5 2 2 2 20 Leafle…" at bounding box center [453, 210] width 906 height 420
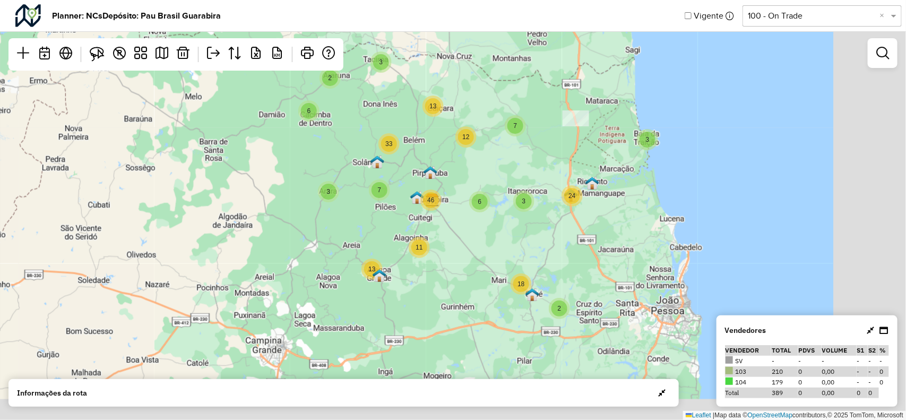
click at [423, 203] on div "46" at bounding box center [431, 200] width 21 height 21
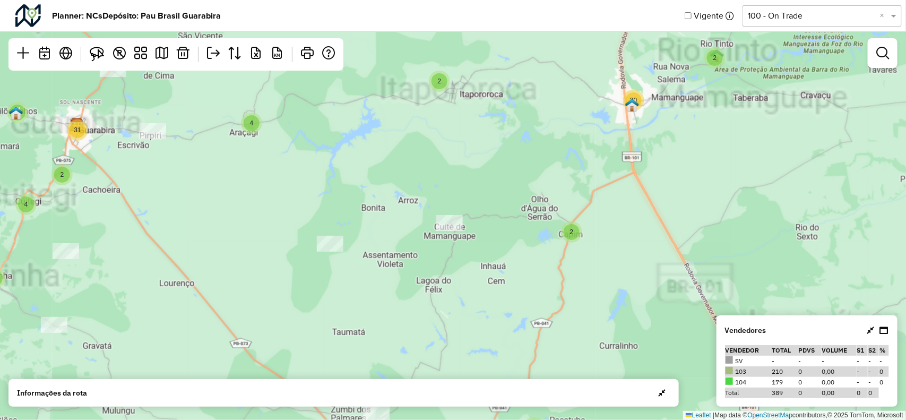
drag, startPoint x: 407, startPoint y: 186, endPoint x: 466, endPoint y: 229, distance: 72.2
click at [466, 229] on div "2 6 33 3 7 11 13 3 2 18 7 13 6 46 12 3 24 2 4 3 5 11 5 8 3 5 2 5 2 3 9 3 3 7 7 …" at bounding box center [453, 210] width 906 height 420
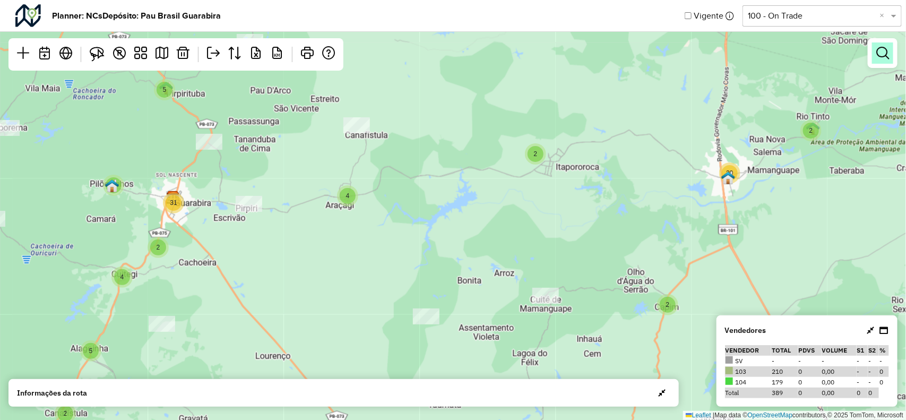
click at [880, 59] on link at bounding box center [882, 52] width 21 height 21
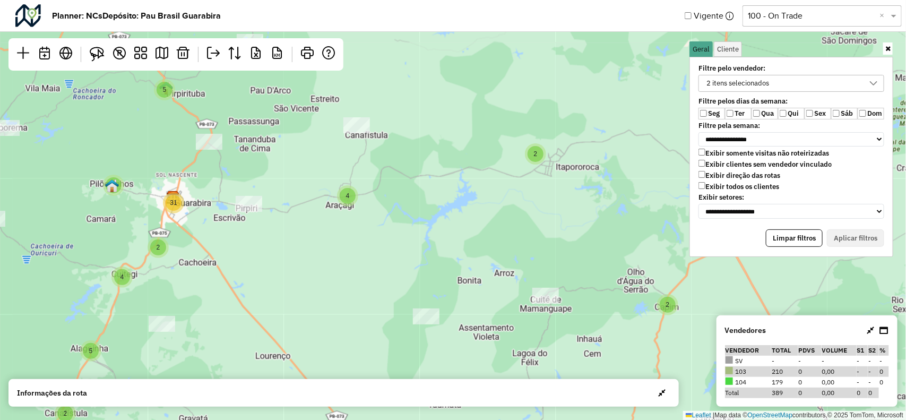
click at [747, 80] on div "2 itens selecionados" at bounding box center [739, 83] width 70 height 16
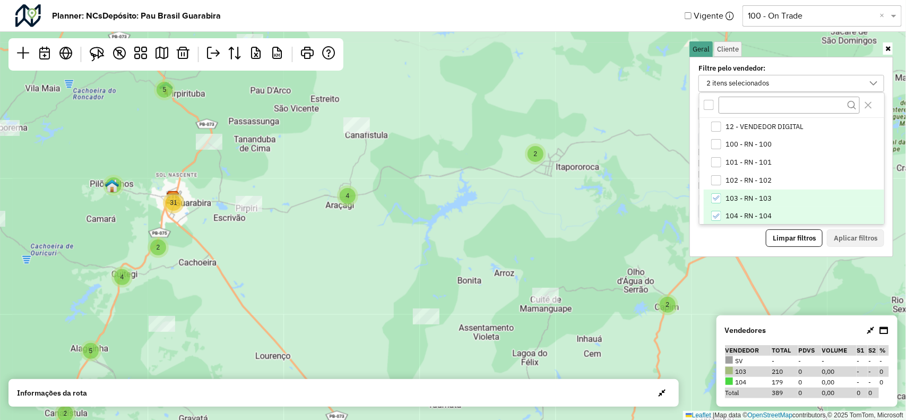
click at [717, 213] on icon "104 - RN - 104" at bounding box center [716, 215] width 7 height 7
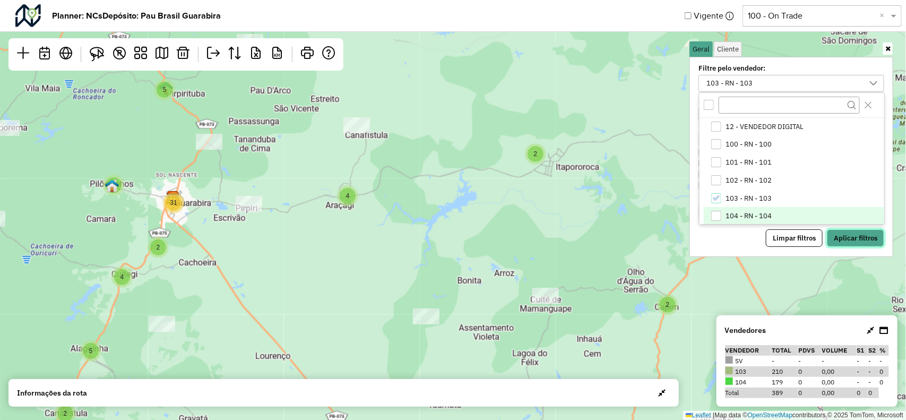
click at [845, 235] on button "Aplicar filtros" at bounding box center [855, 238] width 57 height 18
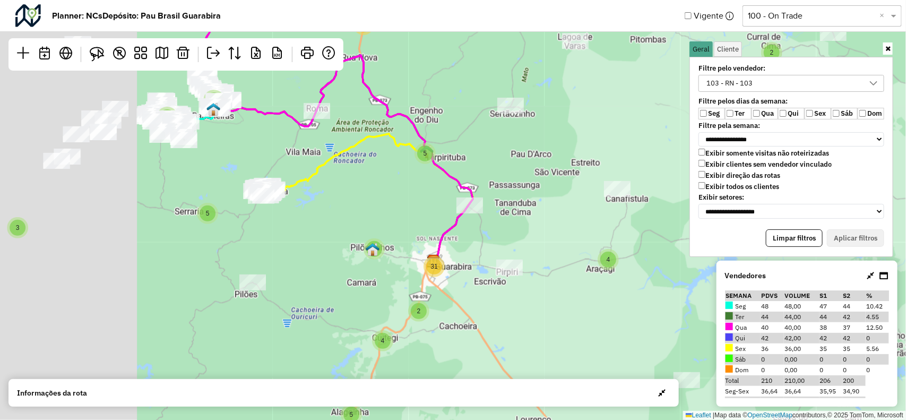
drag, startPoint x: 358, startPoint y: 226, endPoint x: 555, endPoint y: 266, distance: 200.5
click at [550, 266] on div "2 2 2 2 4 4 5 2 8 3 5 9 7 11 5 4 3 2 5 2 3 5 3 7 2 3 3 4 2 8 5 2 31 5 20 Leafle…" at bounding box center [453, 210] width 906 height 420
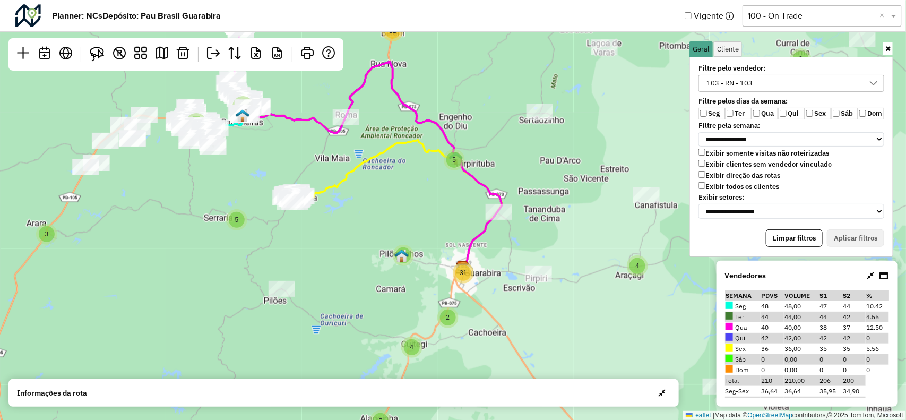
drag, startPoint x: 434, startPoint y: 197, endPoint x: 473, endPoint y: 225, distance: 48.0
click at [473, 225] on div "2 2 2 2 4 4 5 2 8 3 5 9 7 11 5 4 3 2 5 2 3 5 3 7 2 3 3 4 2 8 5 2 31 5 20 Leafle…" at bounding box center [453, 210] width 906 height 420
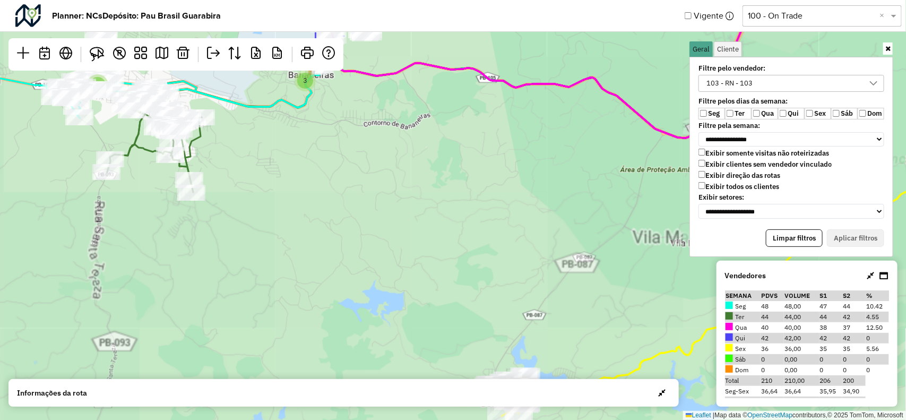
drag, startPoint x: 267, startPoint y: 168, endPoint x: 410, endPoint y: 256, distance: 168.5
click at [410, 256] on div "9 4 4 4 5 20 11 3 2 2 7 3 3 3 3 4 5 2 6 14 2 7 2 3 Leaflet | Map data © OpenStr…" at bounding box center [453, 210] width 906 height 420
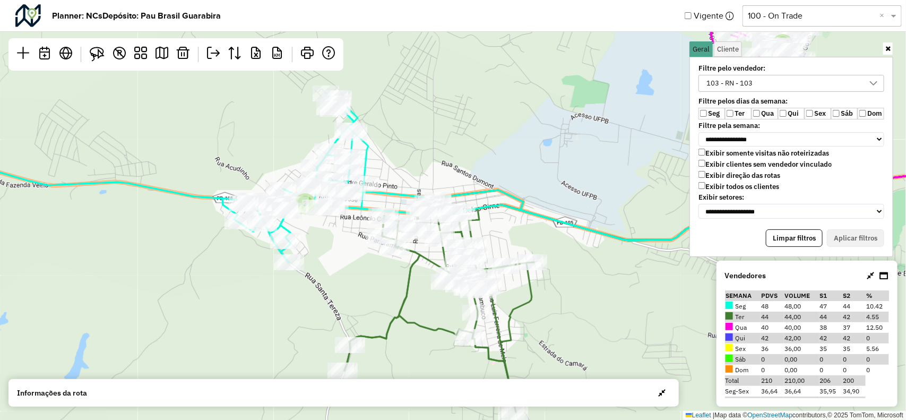
click at [791, 86] on div "103 - RN - 103" at bounding box center [784, 83] width 160 height 16
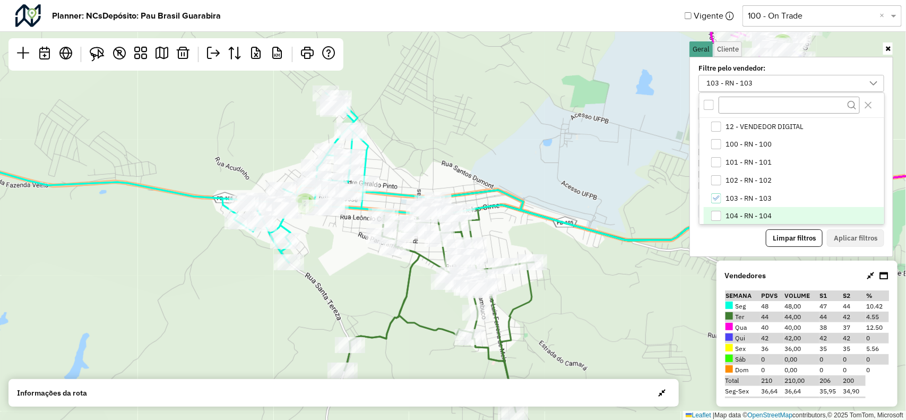
click at [718, 212] on div "104 - RN - 104" at bounding box center [717, 216] width 10 height 10
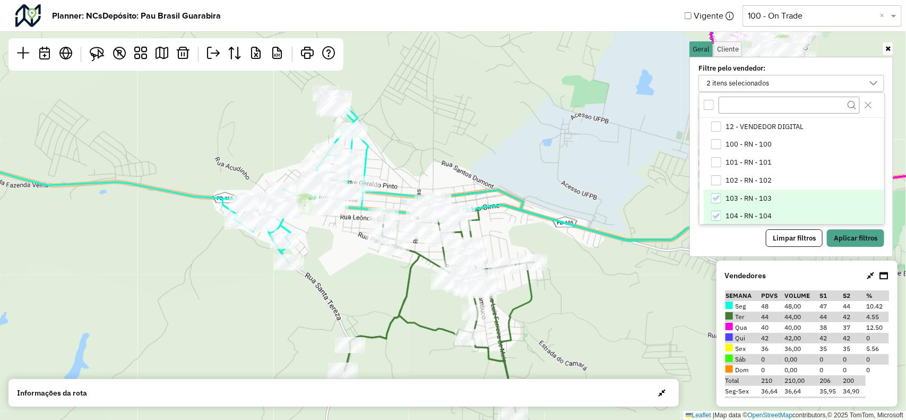
click at [717, 194] on icon "103 - RN - 103" at bounding box center [716, 197] width 7 height 7
click at [841, 239] on button "Aplicar filtros" at bounding box center [855, 238] width 57 height 18
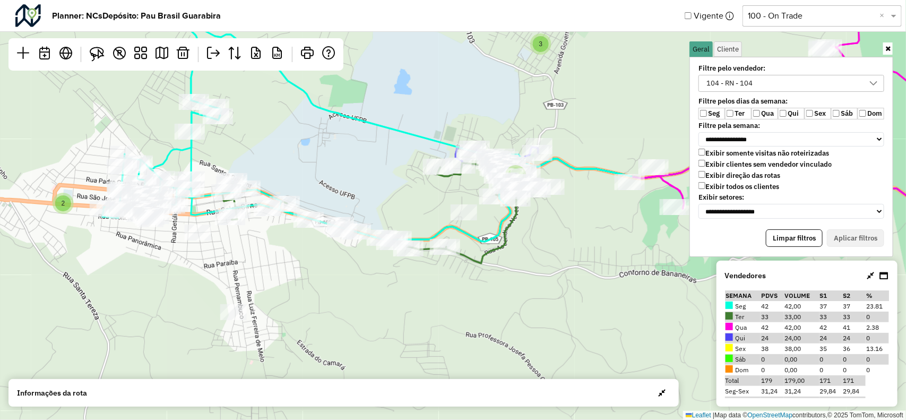
click at [587, 251] on div "2 3 2 Leaflet | Map data © OpenStreetMap contributors,© 2025 TomTom, Microsoft" at bounding box center [453, 210] width 906 height 420
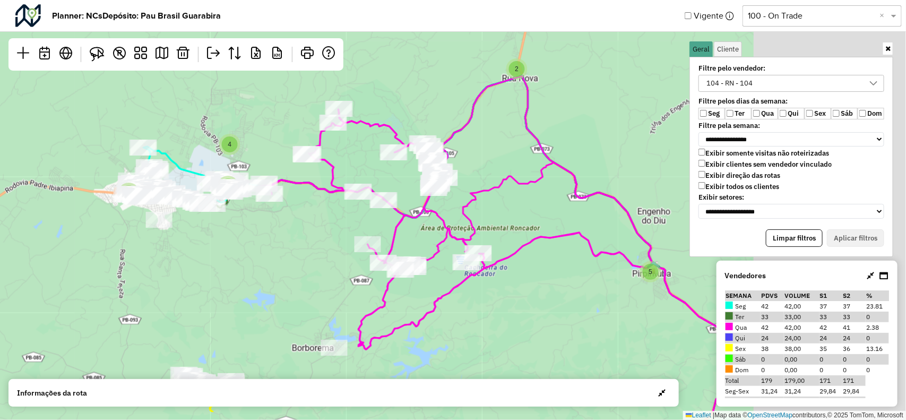
drag, startPoint x: 492, startPoint y: 284, endPoint x: 356, endPoint y: 242, distance: 141.9
click at [333, 235] on div "2 4 3 5 2 9 4 4 4 3 5 3 2 2 6 4 4 5 2 2 20 11 5 2 3 5 Leaflet | Map data © Open…" at bounding box center [453, 210] width 906 height 420
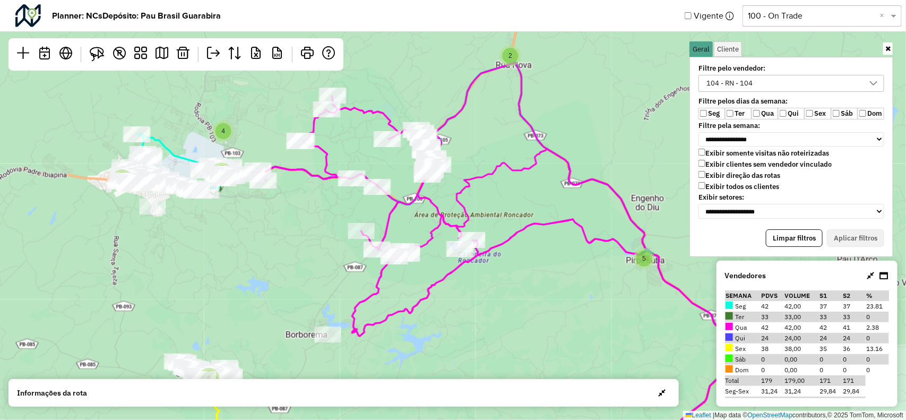
drag, startPoint x: 500, startPoint y: 229, endPoint x: 490, endPoint y: 215, distance: 17.8
click at [490, 215] on div "2 4 3 5 2 9 4 4 4 3 5 3 2 2 6 4 4 5 2 2 20 11 5 2 3 5 2 18 Leaflet | Map data ©…" at bounding box center [453, 210] width 906 height 420
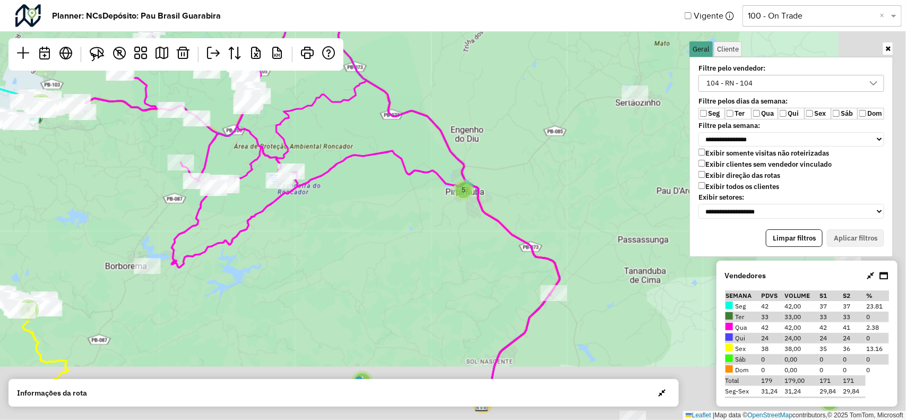
drag, startPoint x: 523, startPoint y: 245, endPoint x: 378, endPoint y: 186, distance: 156.5
click at [378, 186] on div "2 4 3 5 2 9 4 4 4 3 5 3 2 2 6 4 4 5 2 2 20 11 5 2 3 5 2 18 3 Leaflet | Map data…" at bounding box center [453, 210] width 906 height 420
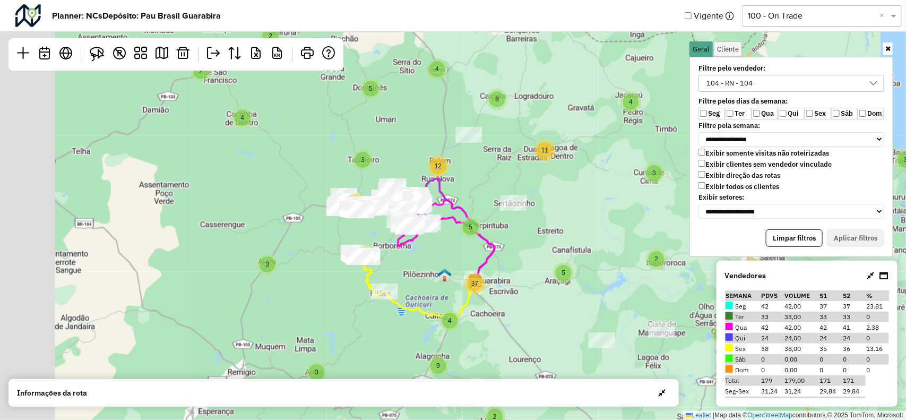
drag, startPoint x: 391, startPoint y: 235, endPoint x: 425, endPoint y: 241, distance: 34.5
click at [425, 241] on icon at bounding box center [434, 234] width 122 height 96
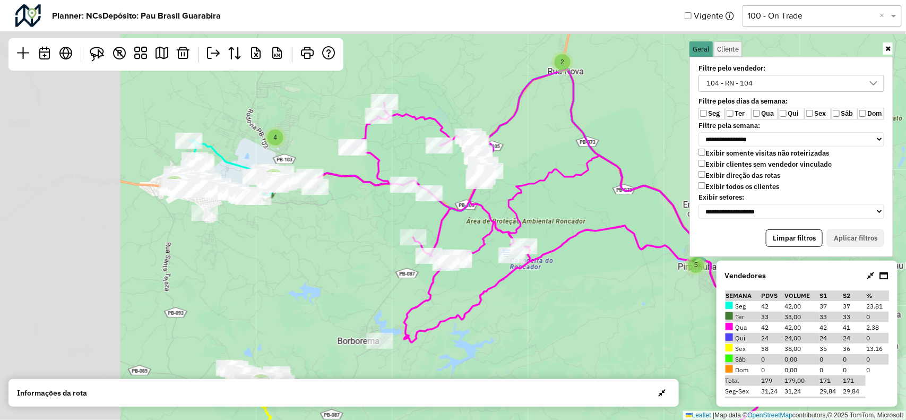
drag, startPoint x: 407, startPoint y: 200, endPoint x: 527, endPoint y: 306, distance: 160.7
click at [555, 330] on div "4 3 5 2 9 4 4 4 3 5 5 2 3 3 2 2 6 4 4 5 2 2 20 11 5 2 3 2 2 18 Leaflet | Map da…" at bounding box center [453, 210] width 906 height 420
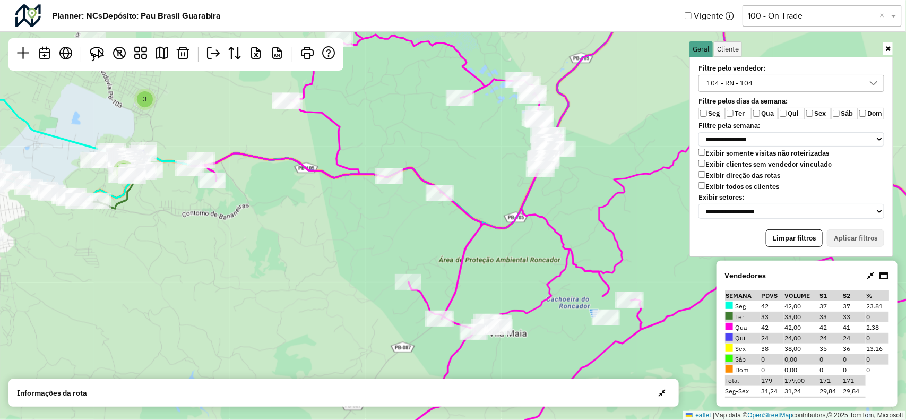
drag, startPoint x: 445, startPoint y: 223, endPoint x: 373, endPoint y: 269, distance: 85.7
click at [364, 263] on div "3 2 2 7 3 3 3 3 4 2 2 5 2 6 14 7 3 2 2 3 Leaflet | Map data © OpenStreetMap con…" at bounding box center [453, 210] width 906 height 420
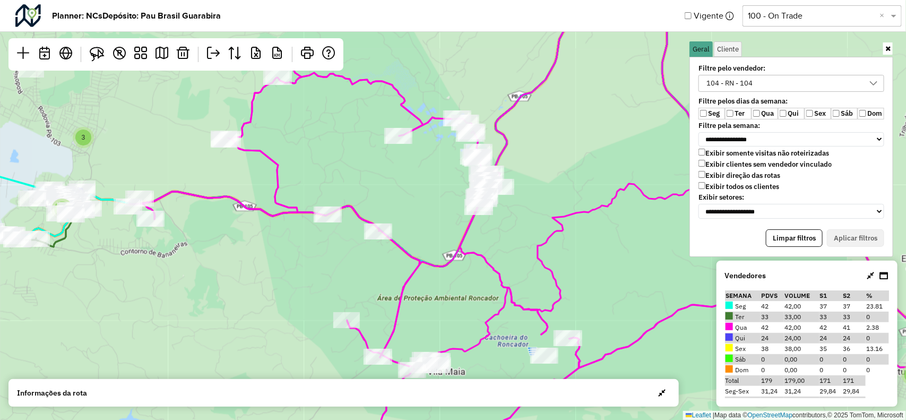
click at [845, 76] on div "104 - RN - 104" at bounding box center [784, 83] width 160 height 16
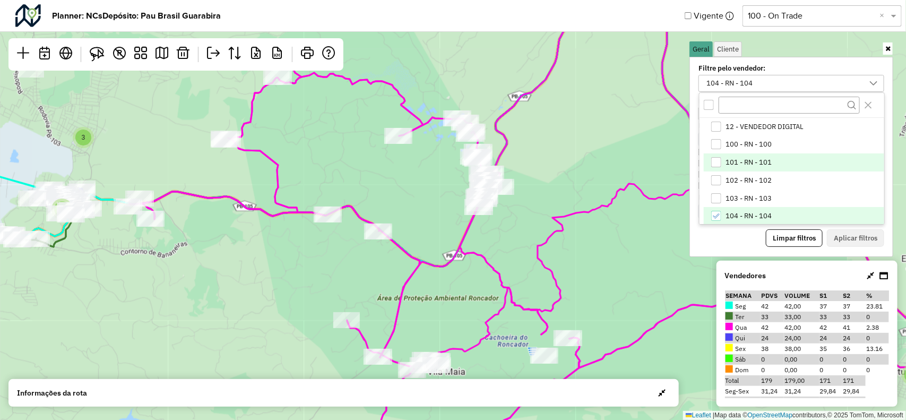
scroll to position [1, 0]
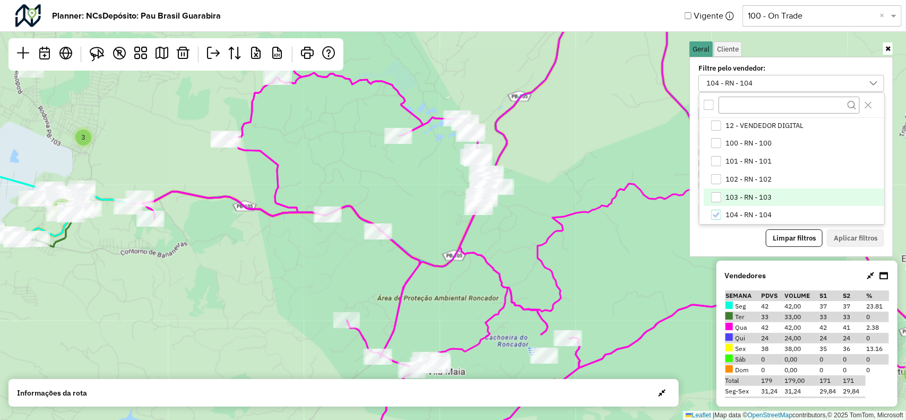
click at [728, 198] on span "103 - RN - 103" at bounding box center [749, 197] width 46 height 8
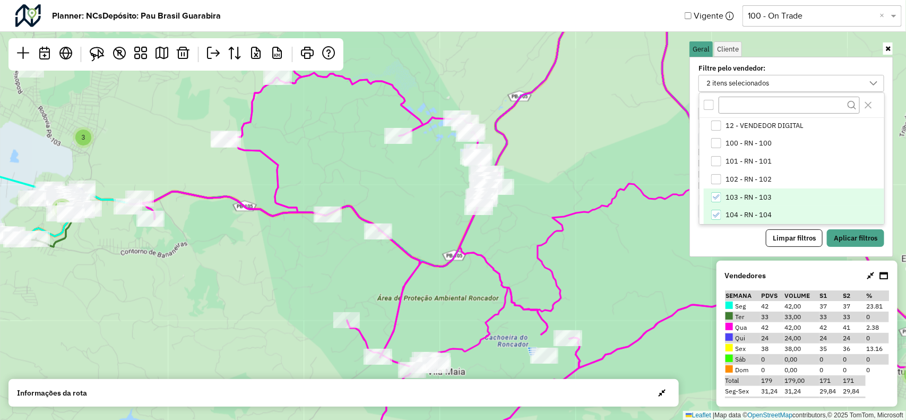
click at [717, 208] on li "104 - RN - 104" at bounding box center [794, 215] width 181 height 18
click at [838, 235] on button "Aplicar filtros" at bounding box center [855, 238] width 57 height 18
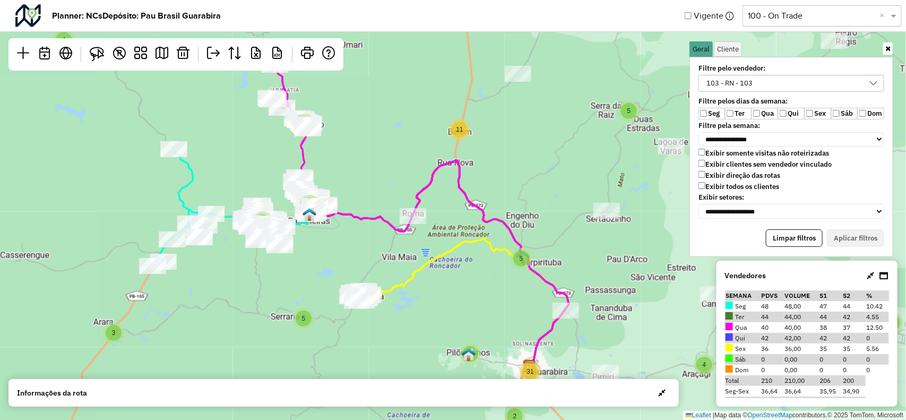
drag, startPoint x: 303, startPoint y: 203, endPoint x: 387, endPoint y: 256, distance: 98.6
click at [387, 256] on icon at bounding box center [420, 216] width 298 height 304
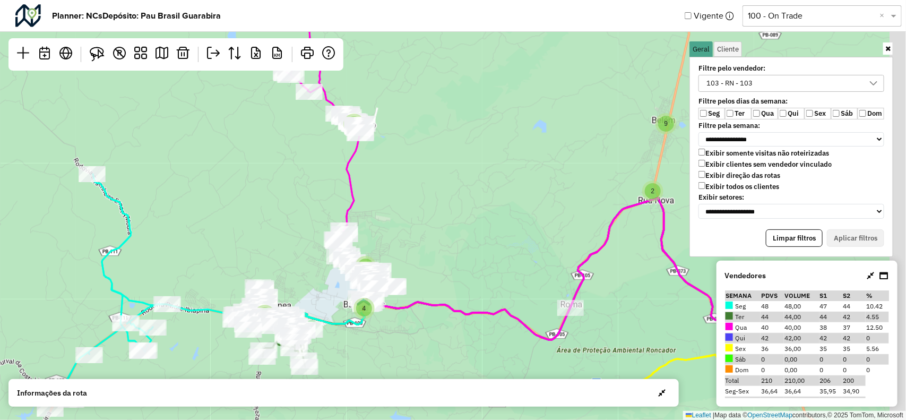
drag, startPoint x: 415, startPoint y: 203, endPoint x: 407, endPoint y: 174, distance: 30.1
click at [407, 175] on div "2 4 3 5 2 9 4 4 4 3 5 3 2 2 6 4 4 5 2 2 20 11 5 2 3 Leaflet | Map data © OpenSt…" at bounding box center [453, 210] width 906 height 420
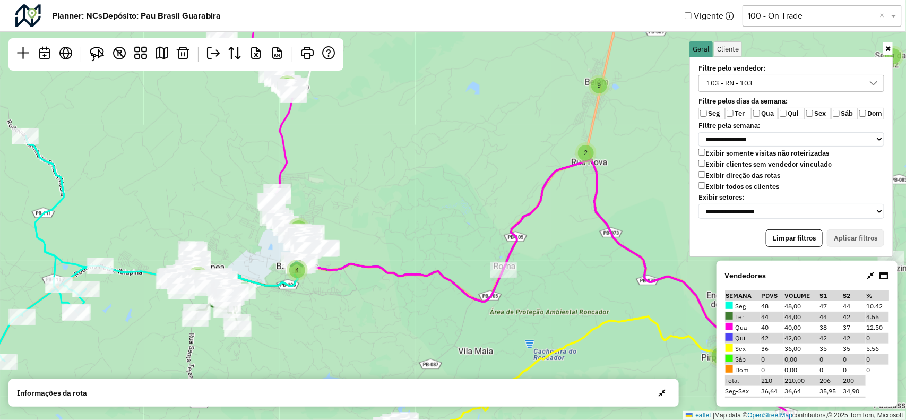
drag, startPoint x: 476, startPoint y: 254, endPoint x: 312, endPoint y: 216, distance: 168.0
click at [312, 216] on div "2 4 3 5 2 9 4 4 4 3 5 3 2 2 6 4 4 5 2 2 20 11 5 2 3 2 Leaflet | Map data © Open…" at bounding box center [453, 210] width 906 height 420
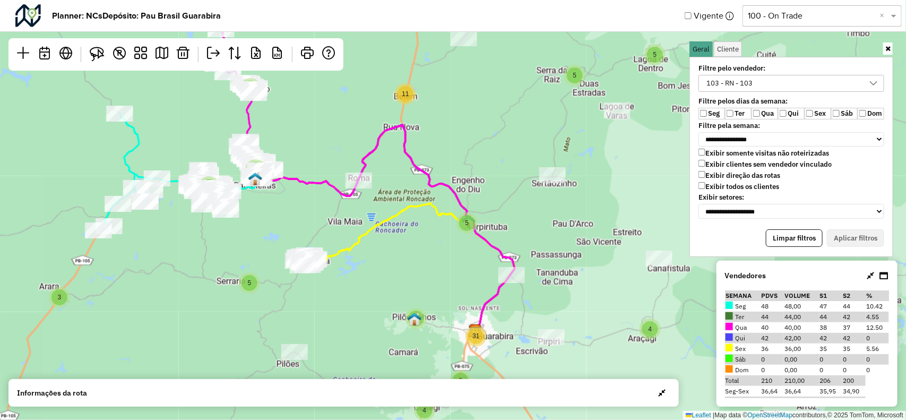
drag, startPoint x: 376, startPoint y: 245, endPoint x: 341, endPoint y: 157, distance: 95.2
click at [341, 157] on div "2 2 4 3 5 11 5 8 3 5 2 5 2 3 9 3 3 7 7 2 3 4 8 4 4 5 2 2 31 5 5 2 2 2 20 Leafle…" at bounding box center [453, 210] width 906 height 420
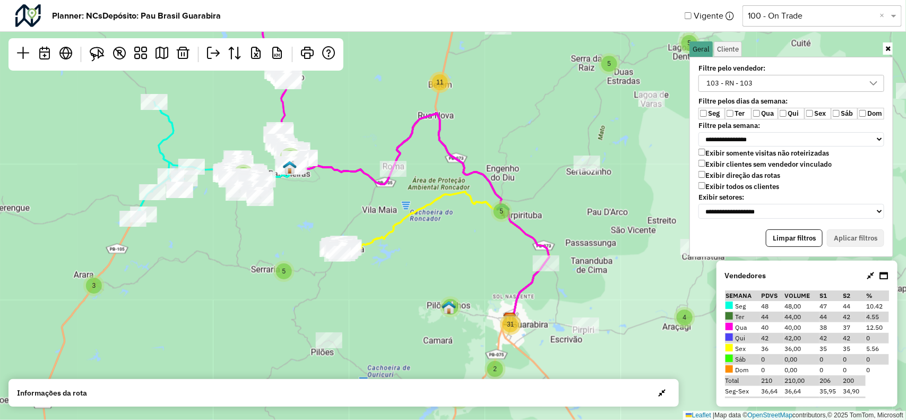
drag, startPoint x: 312, startPoint y: 185, endPoint x: 380, endPoint y: 220, distance: 76.7
click at [380, 220] on div "2 2 4 3 5 11 5 8 3 5 2 5 2 3 9 3 3 7 7 2 3 4 8 4 4 5 2 2 31 5 5 2 2 2 20 Leafle…" at bounding box center [453, 210] width 906 height 420
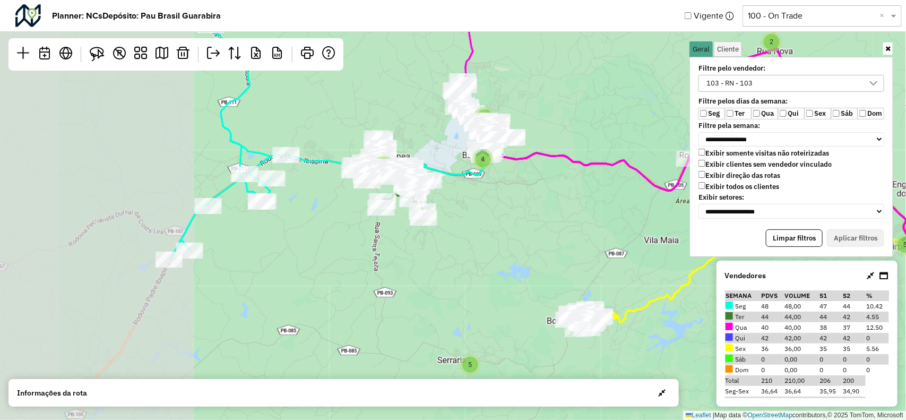
drag, startPoint x: 303, startPoint y: 220, endPoint x: 473, endPoint y: 239, distance: 170.4
click at [473, 239] on div "2 4 3 5 2 9 4 4 4 3 5 5 3 3 2 2 6 4 4 5 2 2 20 11 5 2 3 2 18 Leaflet | Map data…" at bounding box center [453, 210] width 906 height 420
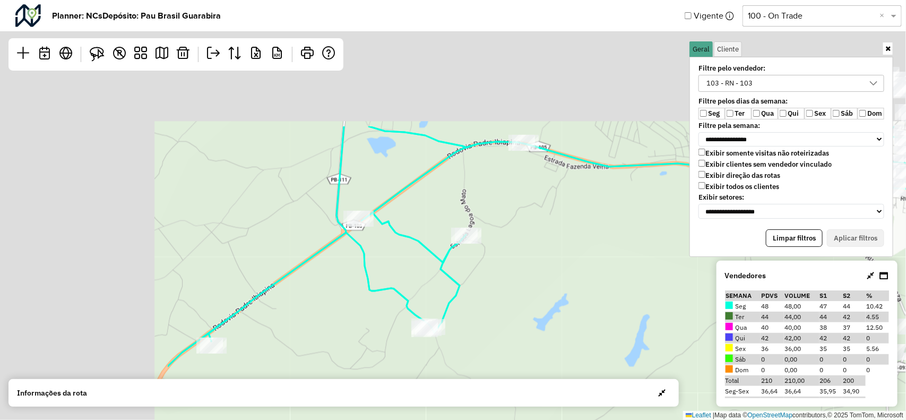
drag, startPoint x: 279, startPoint y: 172, endPoint x: 535, endPoint y: 331, distance: 301.5
click at [532, 335] on div "2 3 2 2 Leaflet | Map data © OpenStreetMap contributors,© 2025 TomTom, Microsoft" at bounding box center [453, 210] width 906 height 420
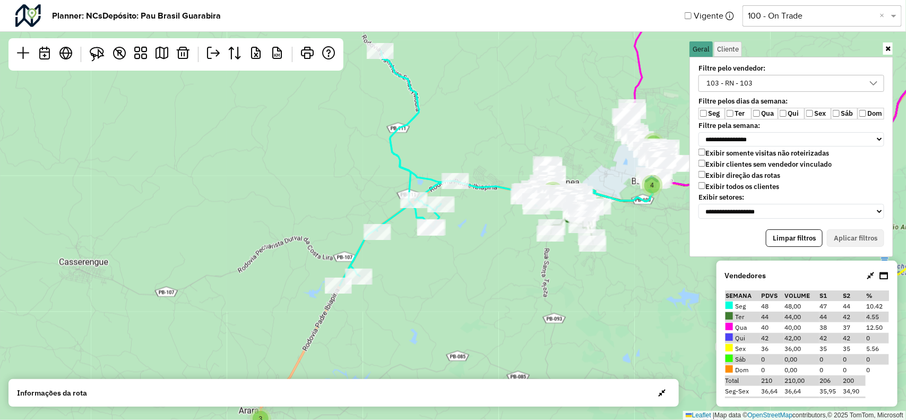
drag, startPoint x: 533, startPoint y: 243, endPoint x: 450, endPoint y: 226, distance: 84.6
click at [450, 226] on div "2 4 3 5 2 9 4 4 4 3 5 5 3 2 2 6 4 4 5 2 2 20 11 5 2 3 Leaflet | Map data © Open…" at bounding box center [453, 210] width 906 height 420
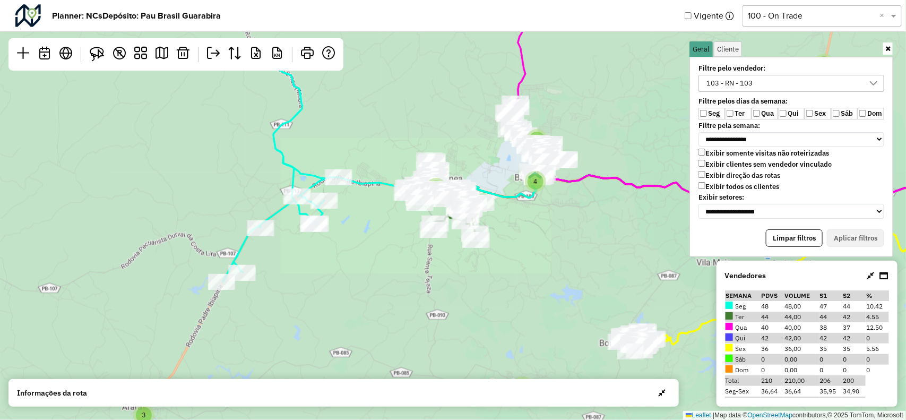
drag, startPoint x: 663, startPoint y: 174, endPoint x: 555, endPoint y: 186, distance: 107.9
click at [555, 186] on icon at bounding box center [720, 110] width 480 height 294
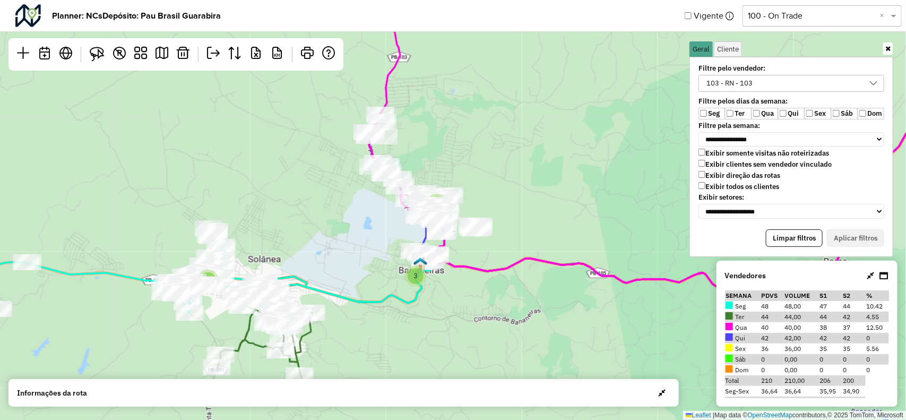
click at [792, 89] on div "103 - RN - 103" at bounding box center [784, 83] width 160 height 16
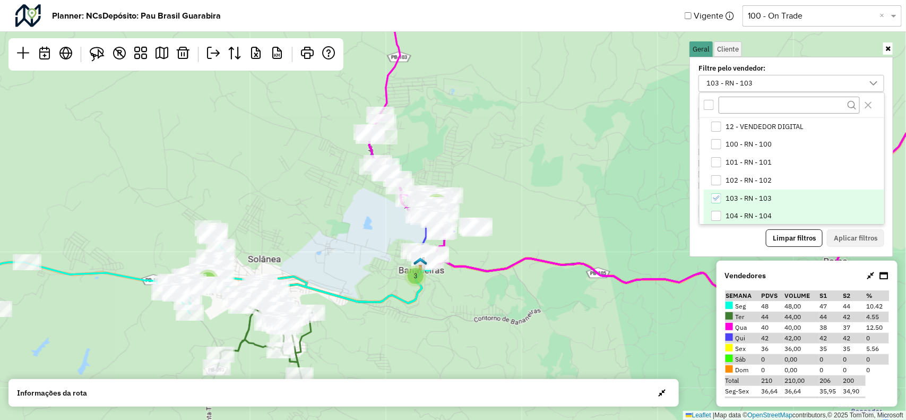
click at [744, 212] on span "104 - RN - 104" at bounding box center [749, 216] width 46 height 8
click at [742, 197] on span "103 - RN - 103" at bounding box center [749, 198] width 46 height 8
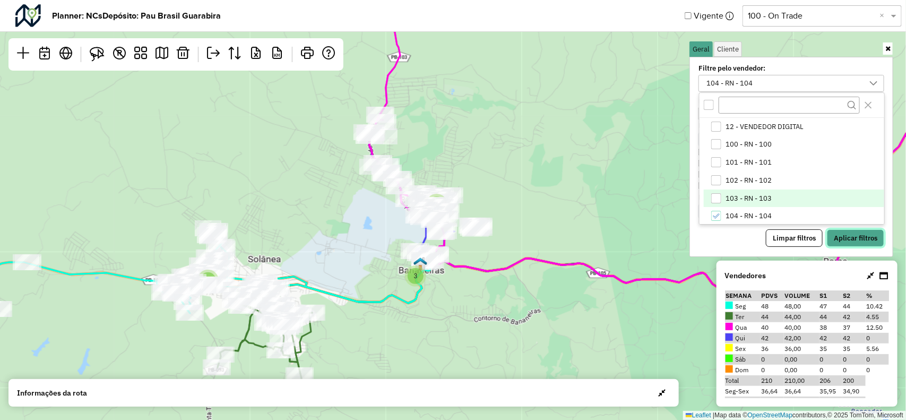
click at [837, 237] on button "Aplicar filtros" at bounding box center [855, 238] width 57 height 18
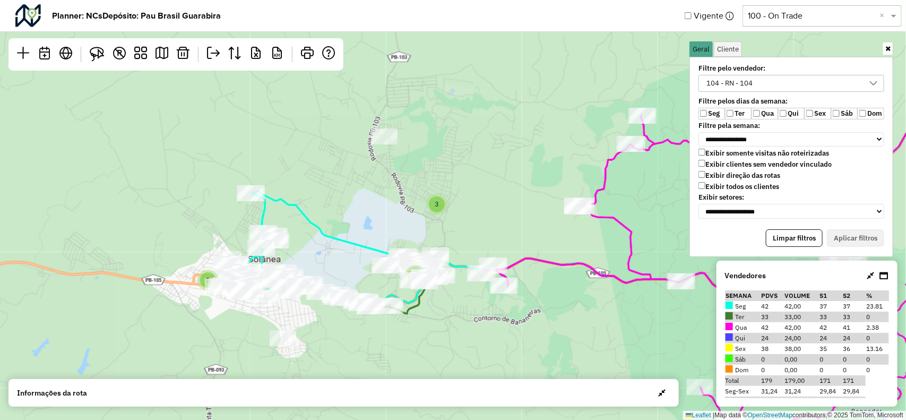
scroll to position [5, 39]
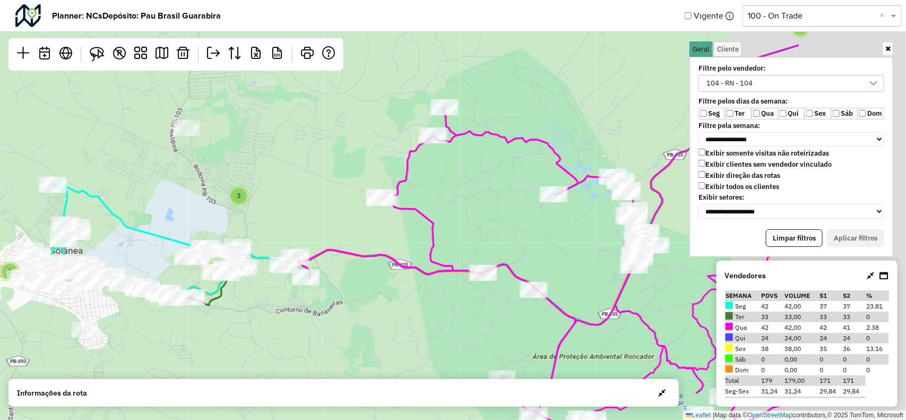
drag, startPoint x: 0, startPoint y: 0, endPoint x: 360, endPoint y: 264, distance: 446.4
click at [360, 264] on div "3 3 3 2 7 4 2 2 3 3 3 2 5 Leaflet | Map data © OpenStreetMap contributors,© 202…" at bounding box center [453, 210] width 906 height 420
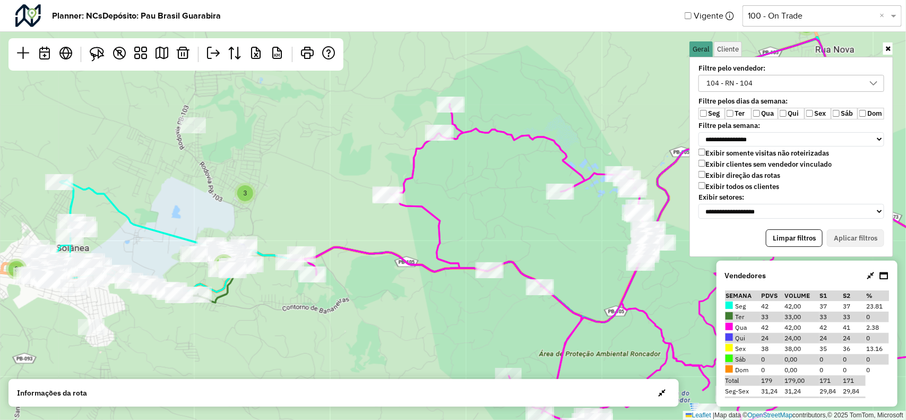
drag, startPoint x: 363, startPoint y: 245, endPoint x: 457, endPoint y: 202, distance: 103.8
click at [456, 203] on icon at bounding box center [648, 281] width 713 height 355
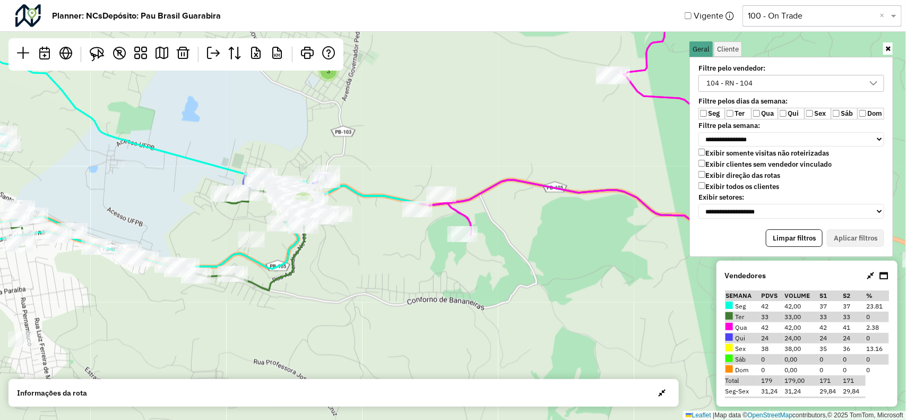
drag, startPoint x: 418, startPoint y: 231, endPoint x: 403, endPoint y: 232, distance: 15.4
click at [399, 231] on div "2 3 2 Leaflet | Map data © OpenStreetMap contributors,© 2025 TomTom, Microsoft" at bounding box center [453, 210] width 906 height 420
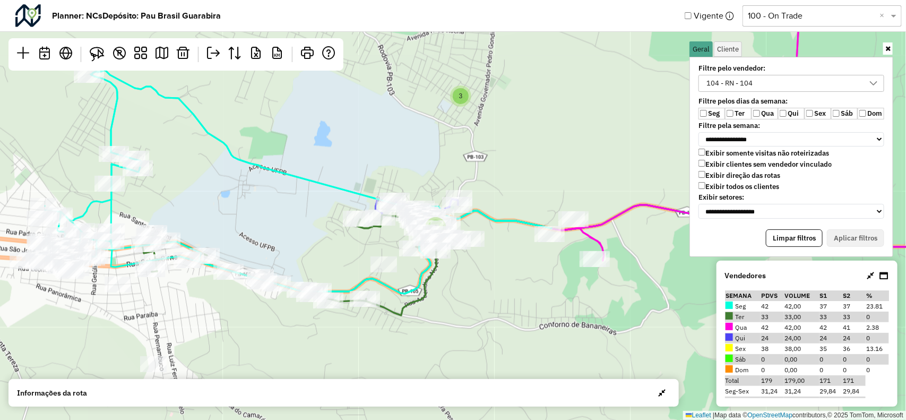
drag, startPoint x: 198, startPoint y: 250, endPoint x: 378, endPoint y: 284, distance: 183.7
click at [380, 284] on div "2 3 2 Leaflet | Map data © OpenStreetMap contributors,© 2025 TomTom, Microsoft" at bounding box center [453, 210] width 906 height 420
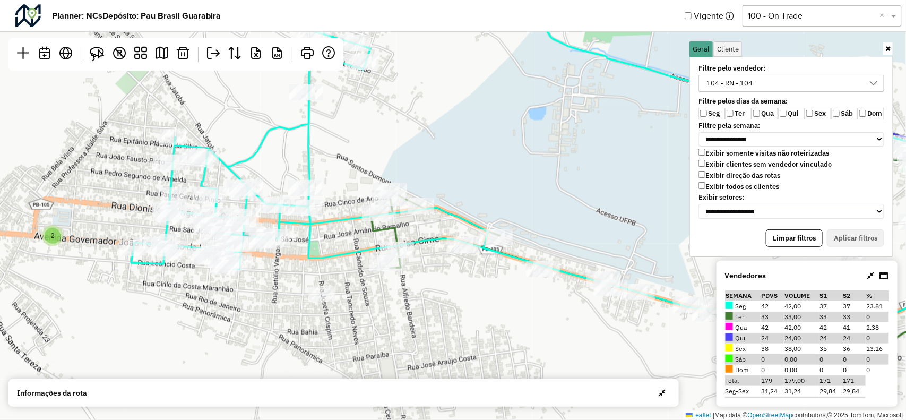
click at [450, 253] on div at bounding box center [460, 245] width 27 height 16
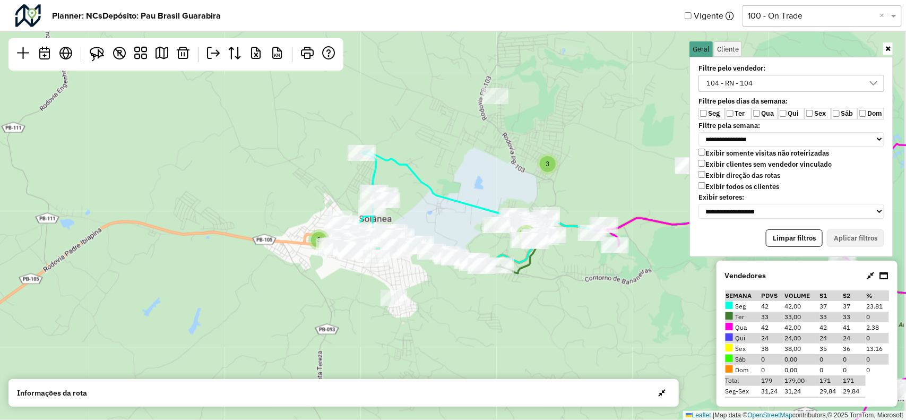
drag, startPoint x: 478, startPoint y: 228, endPoint x: 235, endPoint y: 235, distance: 243.3
click at [218, 228] on div "3 2 2 7 3 3 3 3 4 5 2 6 14 2 Leaflet | Map data © OpenStreetMap contributors,© …" at bounding box center [453, 210] width 906 height 420
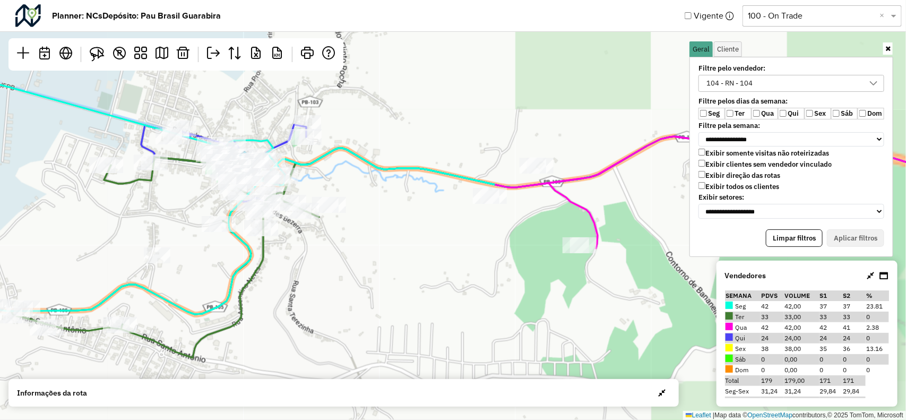
drag, startPoint x: 328, startPoint y: 255, endPoint x: 335, endPoint y: 261, distance: 9.5
click at [331, 258] on div "2 2 Leaflet | Map data © OpenStreetMap contributors,© 2025 TomTom, Microsoft" at bounding box center [453, 210] width 906 height 420
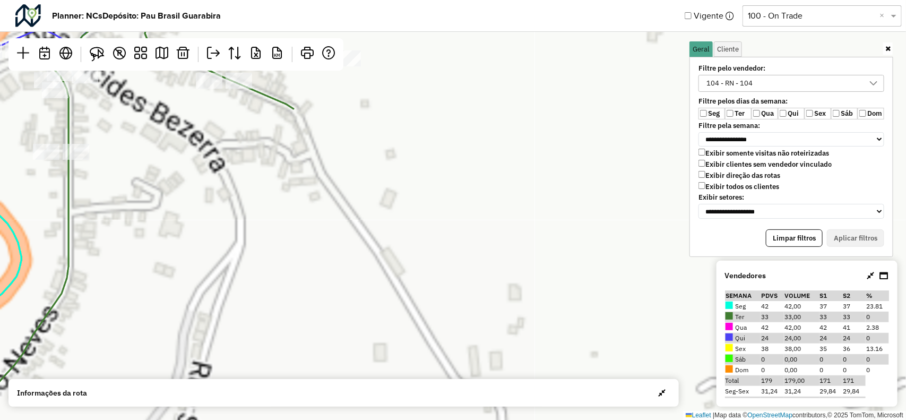
drag, startPoint x: 308, startPoint y: 197, endPoint x: 482, endPoint y: 327, distance: 217.4
click at [481, 326] on div "Leaflet | Map data © OpenStreetMap contributors,© 2025 TomTom, Microsoft" at bounding box center [453, 210] width 906 height 420
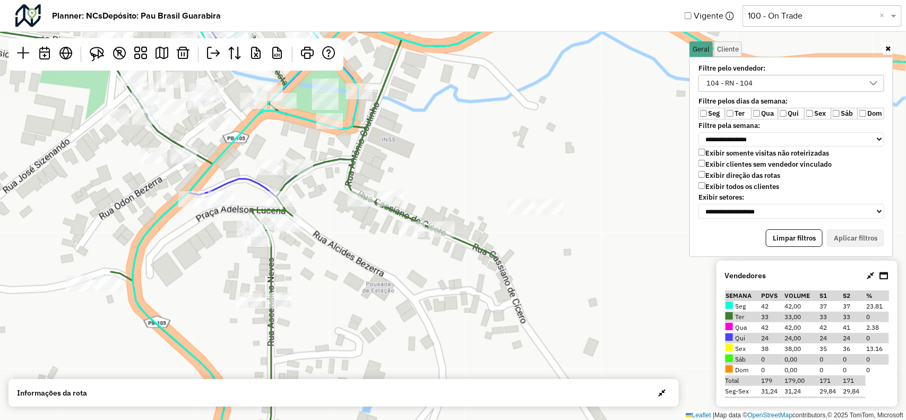
drag, startPoint x: 413, startPoint y: 238, endPoint x: 427, endPoint y: 247, distance: 17.2
click at [427, 247] on div "Leaflet | Map data © OpenStreetMap contributors,© 2025 TomTom, Microsoft" at bounding box center [453, 210] width 906 height 420
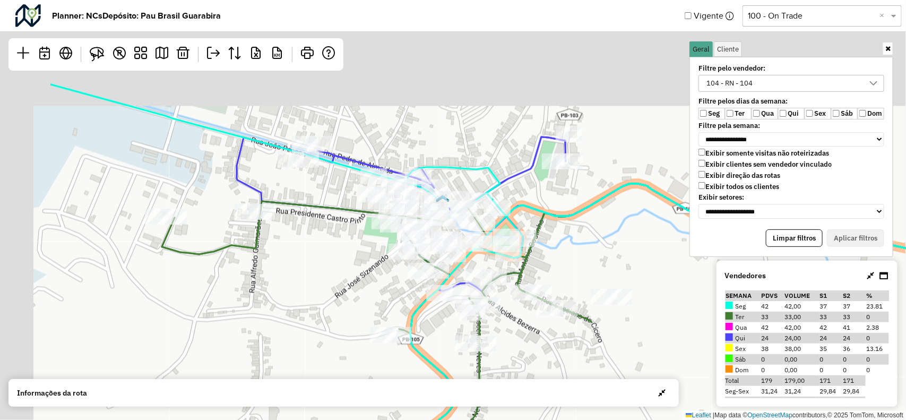
drag, startPoint x: 420, startPoint y: 136, endPoint x: 559, endPoint y: 246, distance: 177.4
click at [559, 246] on div "Leaflet | Map data © OpenStreetMap contributors,© 2025 TomTom, Microsoft" at bounding box center [453, 210] width 906 height 420
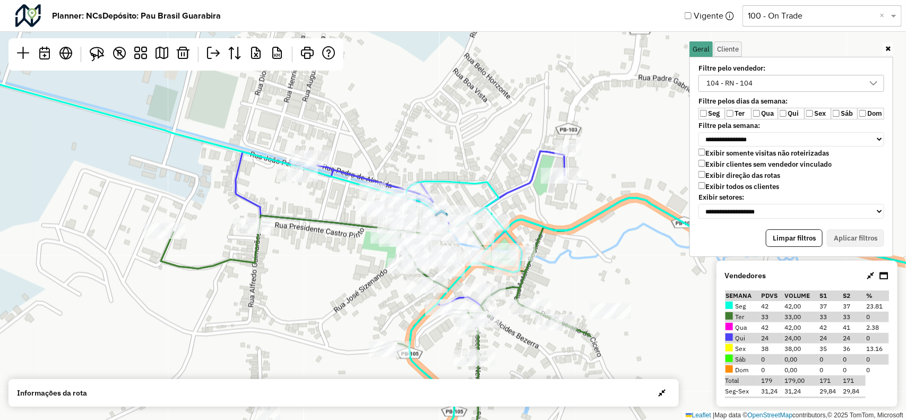
drag, startPoint x: 527, startPoint y: 166, endPoint x: 521, endPoint y: 215, distance: 49.1
click at [537, 237] on icon at bounding box center [615, 228] width 761 height 155
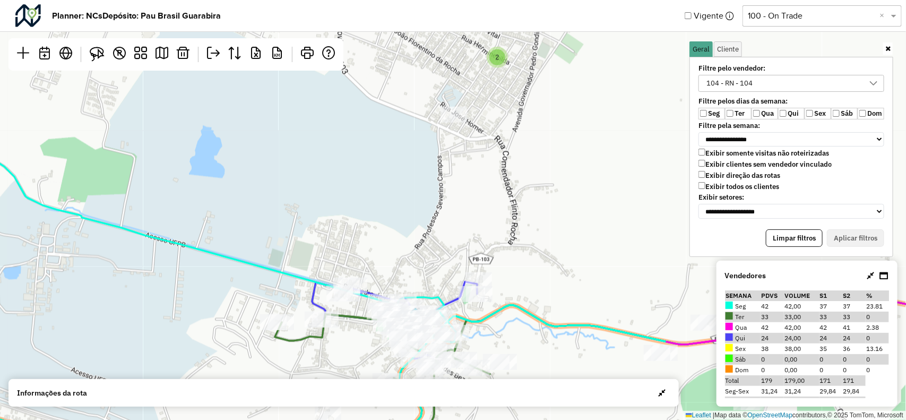
drag, startPoint x: 549, startPoint y: 157, endPoint x: 526, endPoint y: 256, distance: 101.8
click at [526, 256] on div "2 2 Leaflet | Map data © OpenStreetMap contributors,© 2025 TomTom, Microsoft" at bounding box center [453, 210] width 906 height 420
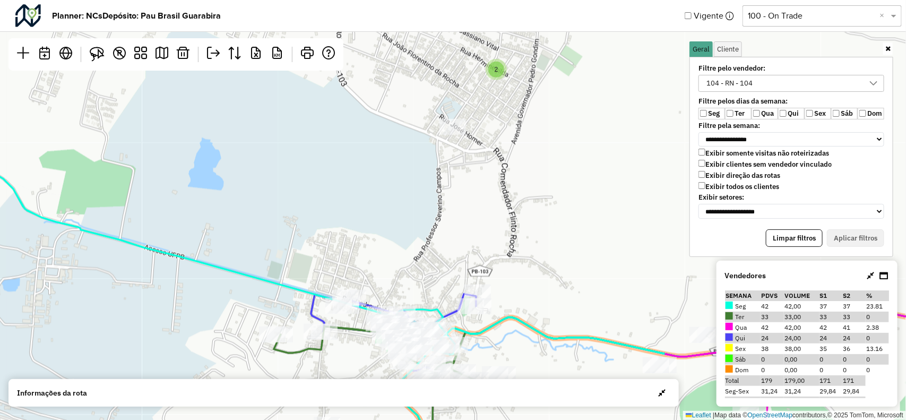
drag, startPoint x: 508, startPoint y: 189, endPoint x: 504, endPoint y: 316, distance: 128.0
click at [504, 317] on div "2 2 Leaflet | Map data © OpenStreetMap contributors,© 2025 TomTom, Microsoft" at bounding box center [453, 210] width 906 height 420
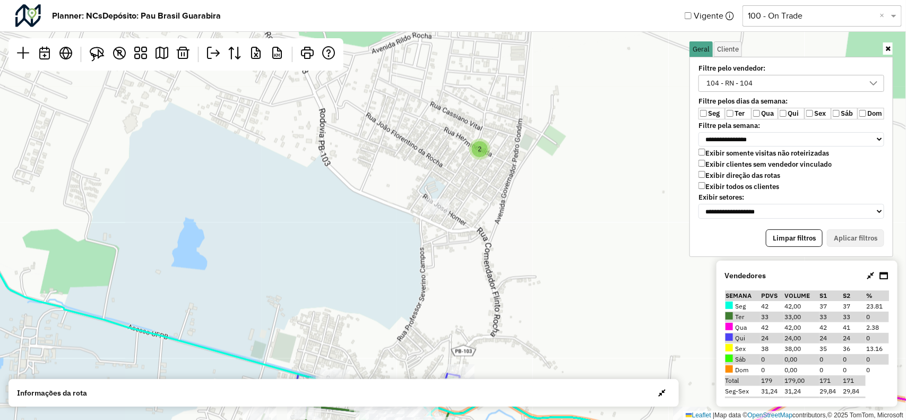
drag, startPoint x: 493, startPoint y: 266, endPoint x: 512, endPoint y: 102, distance: 164.2
click at [512, 104] on div "2 2 Leaflet | Map data © OpenStreetMap contributors,© 2025 TomTom, Microsoft" at bounding box center [453, 210] width 906 height 420
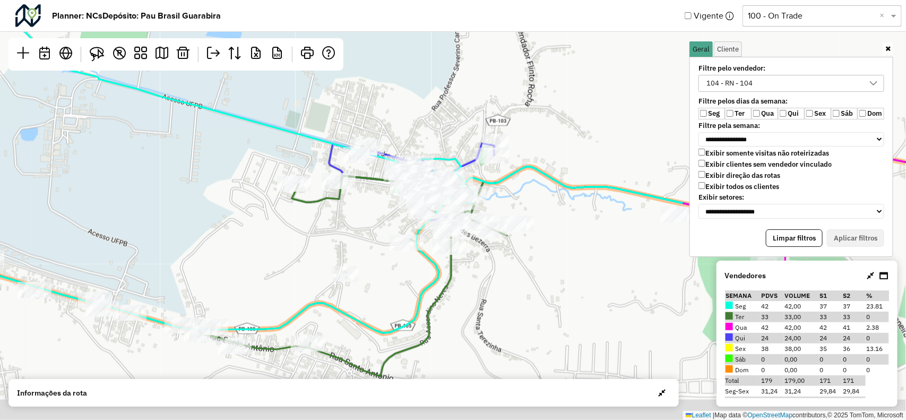
drag, startPoint x: 518, startPoint y: 206, endPoint x: 538, endPoint y: 104, distance: 104.4
click at [538, 104] on div "2 2 Leaflet | Map data © OpenStreetMap contributors,© 2025 TomTom, Microsoft" at bounding box center [453, 210] width 906 height 420
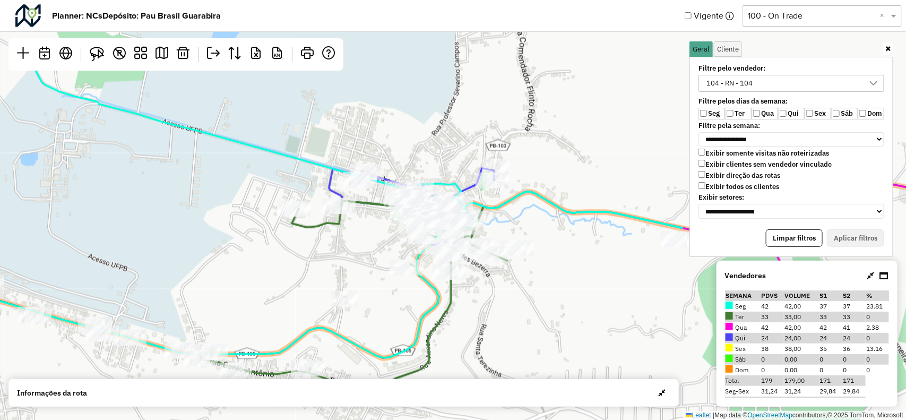
drag, startPoint x: 550, startPoint y: 141, endPoint x: 537, endPoint y: 243, distance: 102.7
click at [537, 243] on div "2 2 Leaflet | Map data © OpenStreetMap contributors,© 2025 TomTom, Microsoft" at bounding box center [453, 210] width 906 height 420
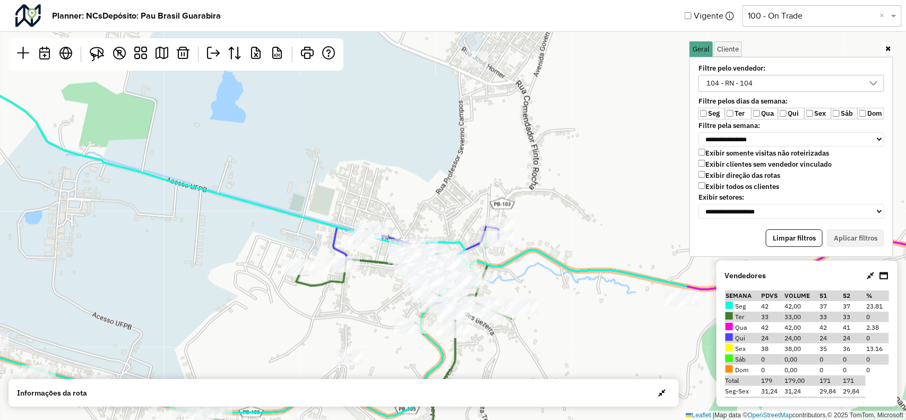
drag, startPoint x: 499, startPoint y: 148, endPoint x: 499, endPoint y: 235, distance: 87.1
click at [499, 235] on div "2 2 Leaflet | Map data © OpenStreetMap contributors,© 2025 TomTom, Microsoft" at bounding box center [453, 210] width 906 height 420
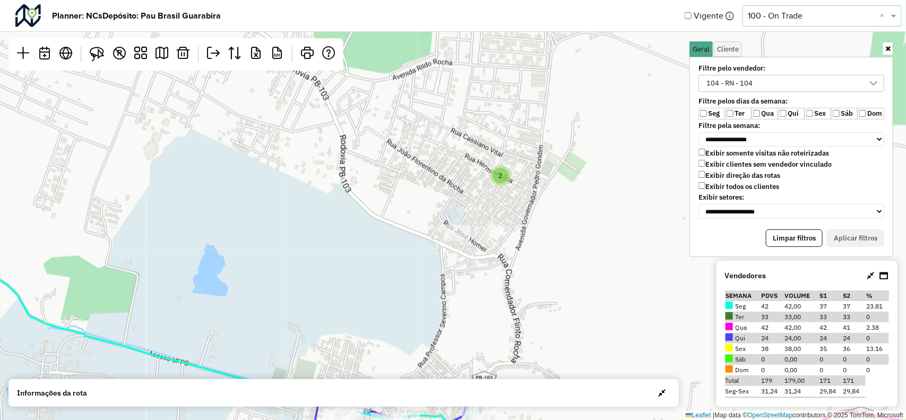
drag, startPoint x: 491, startPoint y: 194, endPoint x: 473, endPoint y: 269, distance: 77.1
click at [473, 269] on div "2 2 Leaflet | Map data © OpenStreetMap contributors,© 2025 TomTom, Microsoft" at bounding box center [453, 210] width 906 height 420
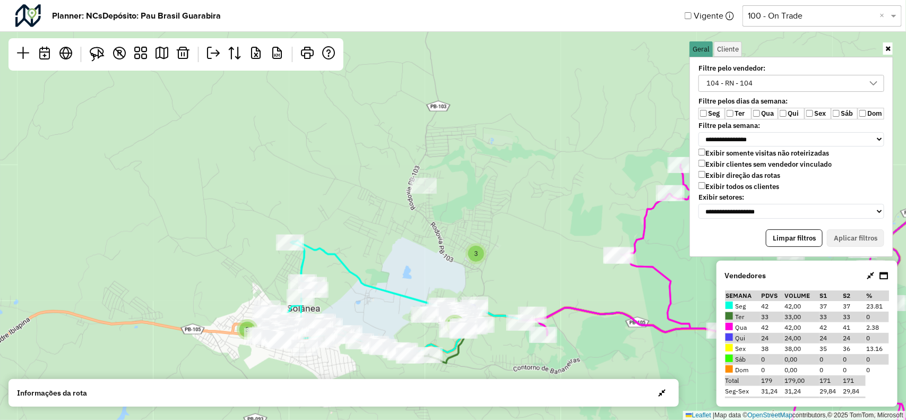
click at [730, 80] on div "104 - RN - 104" at bounding box center [731, 83] width 54 height 16
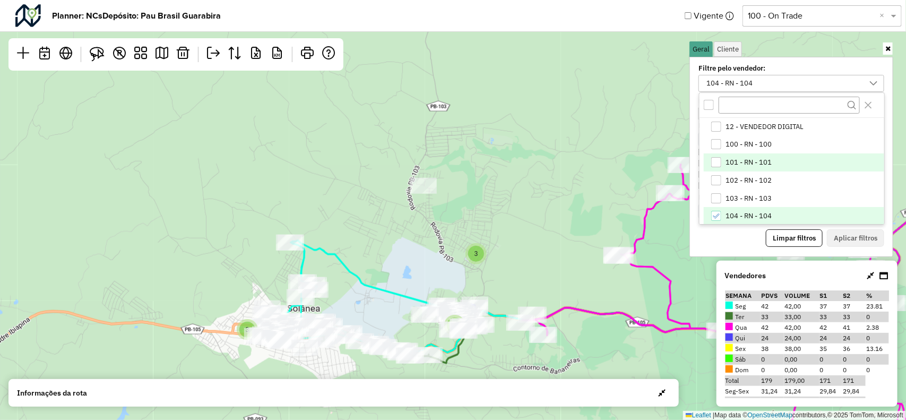
scroll to position [1, 0]
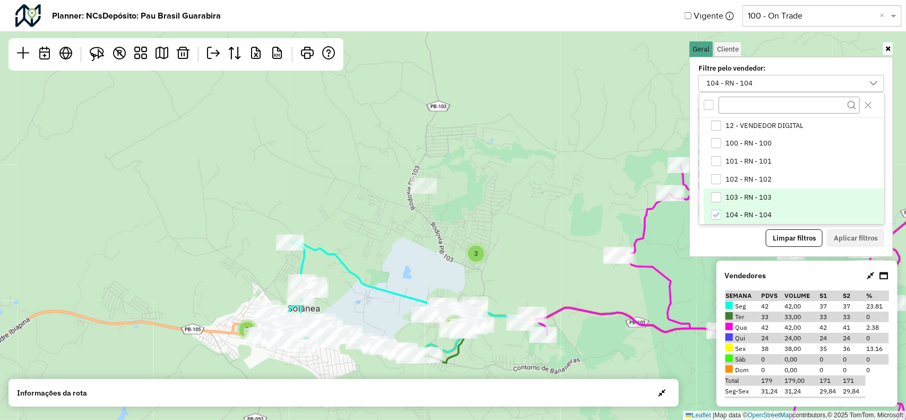
click at [750, 198] on span "103 - RN - 103" at bounding box center [749, 197] width 46 height 8
click at [738, 209] on li "104 - RN - 104" at bounding box center [794, 215] width 181 height 18
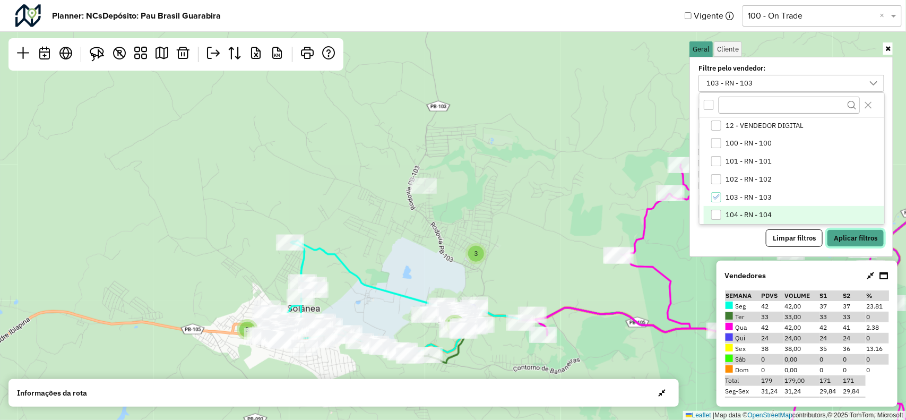
click at [844, 241] on button "Aplicar filtros" at bounding box center [855, 238] width 57 height 18
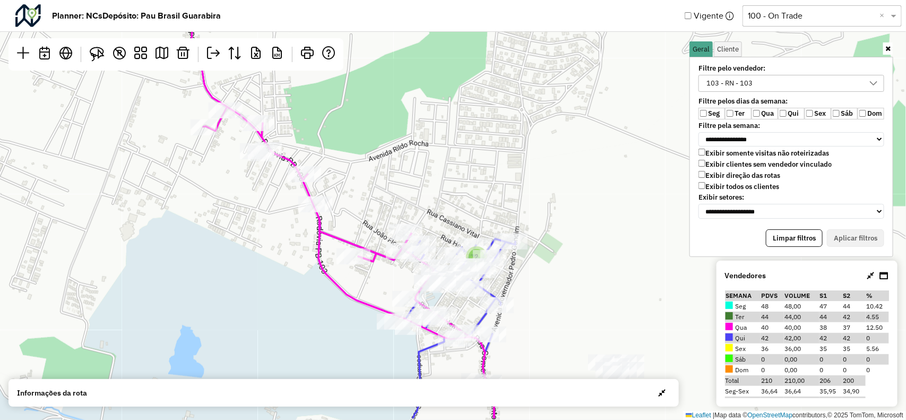
drag, startPoint x: 350, startPoint y: 230, endPoint x: 462, endPoint y: 176, distance: 123.7
click at [462, 176] on div "2 2 Leaflet | Map data © OpenStreetMap contributors,© 2025 TomTom, Microsoft" at bounding box center [453, 210] width 906 height 420
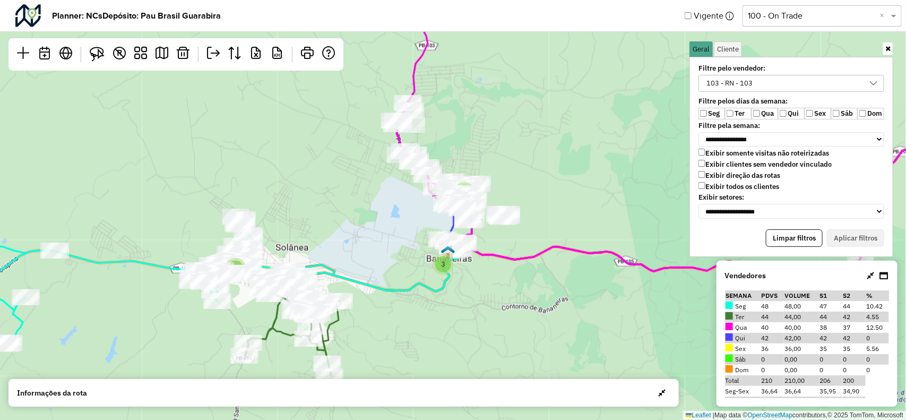
drag, startPoint x: 422, startPoint y: 278, endPoint x: 393, endPoint y: 108, distance: 172.4
click at [393, 108] on icon at bounding box center [453, 173] width 1089 height 345
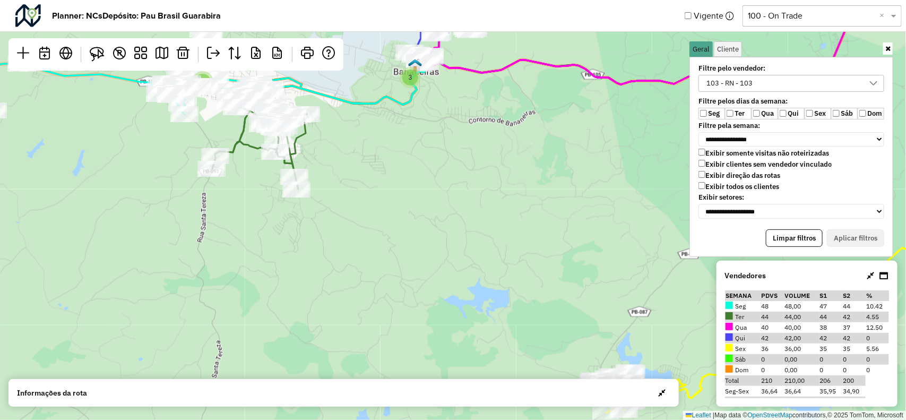
drag, startPoint x: 537, startPoint y: 204, endPoint x: 396, endPoint y: 200, distance: 141.8
click at [396, 200] on div "3 2 2 7 3 3 3 3 4 5 2 2 6 3 14 2 7 Leaflet | Map data © OpenStreetMap contribut…" at bounding box center [453, 210] width 906 height 420
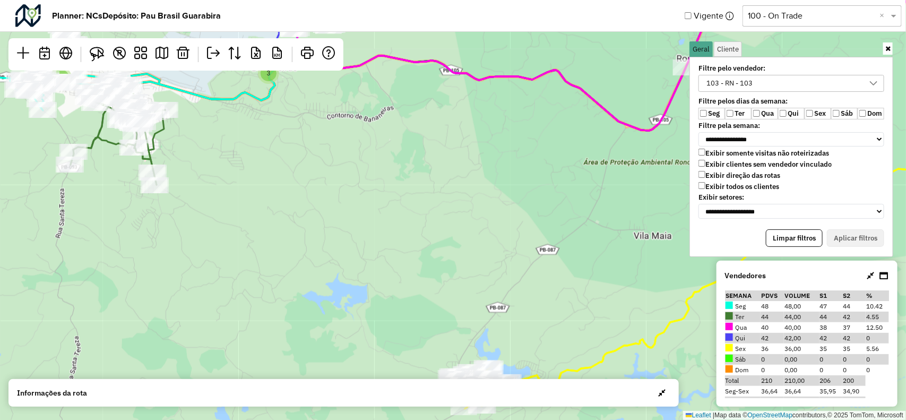
drag, startPoint x: 415, startPoint y: 184, endPoint x: 418, endPoint y: 109, distance: 74.9
click at [416, 139] on div "3 2 2 7 3 3 3 3 4 5 2 2 6 3 14 2 7 2 Leaflet | Map data © OpenStreetMap contrib…" at bounding box center [453, 210] width 906 height 420
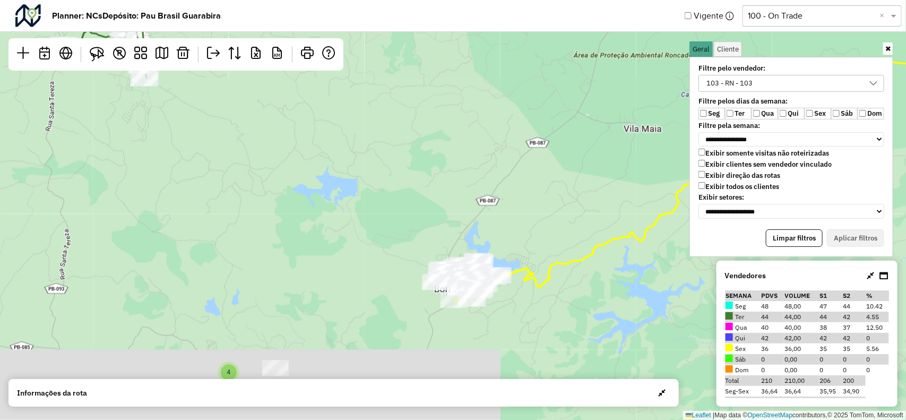
drag, startPoint x: 470, startPoint y: 239, endPoint x: 451, endPoint y: 182, distance: 60.5
click at [451, 182] on div "3 2 2 7 3 3 3 3 4 5 2 6 14 2 7 Leaflet | Map data © OpenStreetMap contributors,…" at bounding box center [453, 210] width 906 height 420
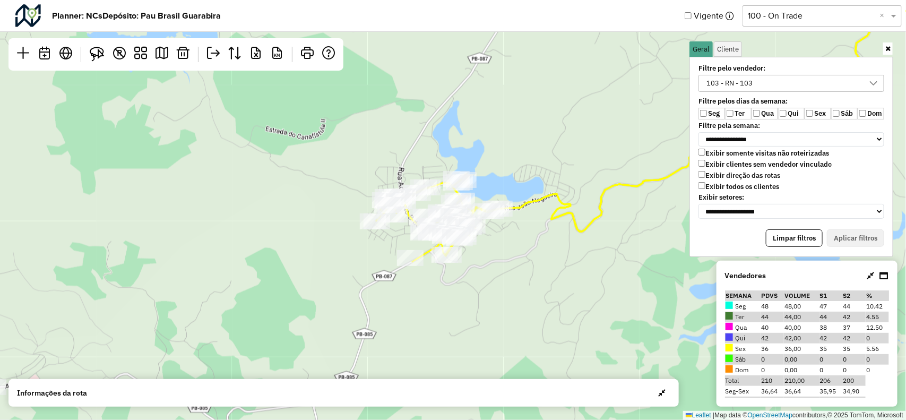
click at [848, 83] on div "103 - RN - 103" at bounding box center [784, 83] width 160 height 16
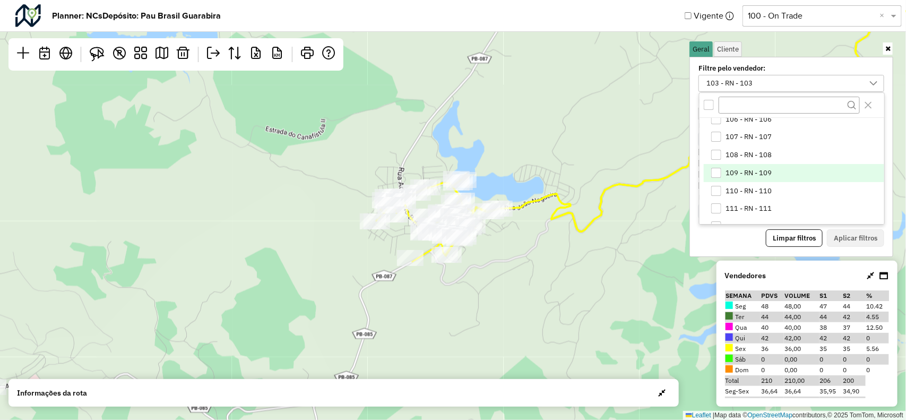
scroll to position [66, 0]
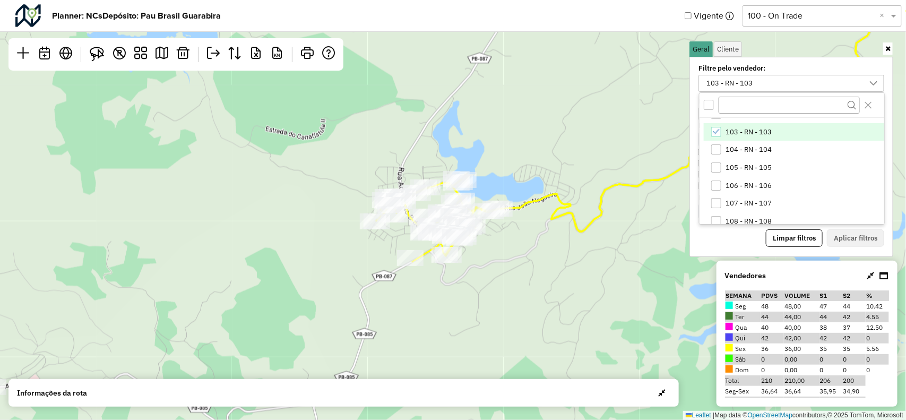
drag, startPoint x: 718, startPoint y: 131, endPoint x: 726, endPoint y: 140, distance: 11.7
click at [720, 131] on icon "103 - RN - 103" at bounding box center [716, 131] width 7 height 7
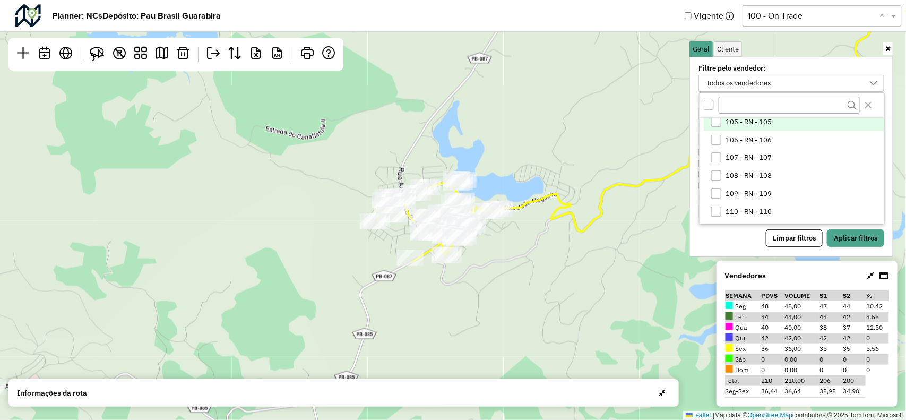
scroll to position [133, 0]
click at [709, 136] on li "107 - RN - 107" at bounding box center [794, 138] width 181 height 18
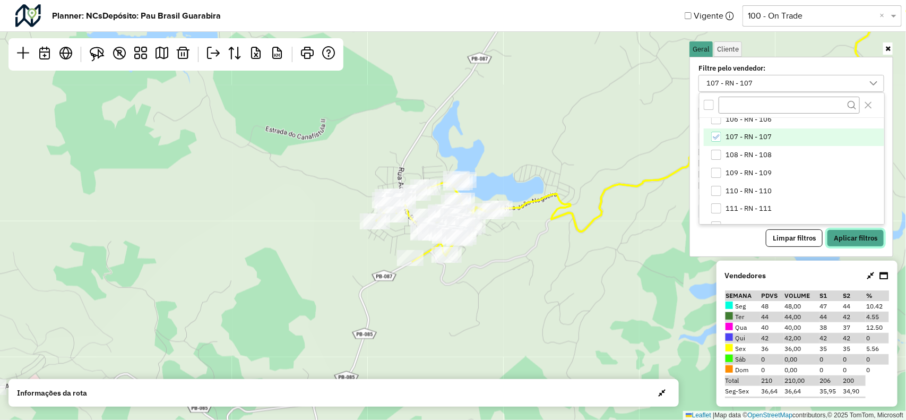
click at [848, 236] on button "Aplicar filtros" at bounding box center [855, 238] width 57 height 18
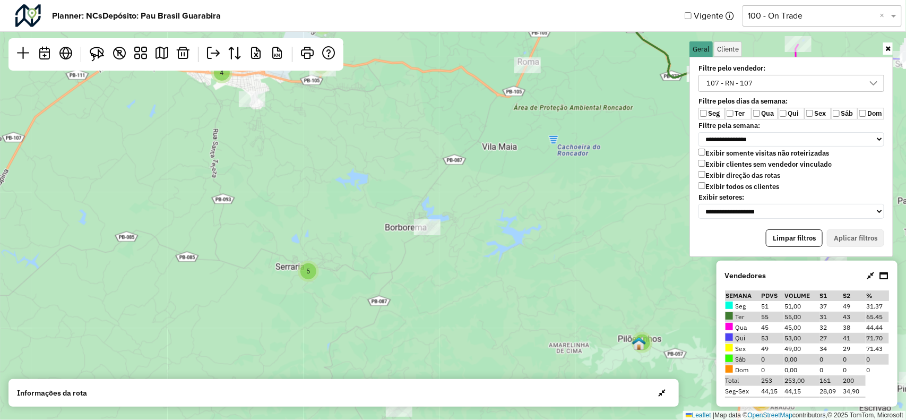
drag, startPoint x: 523, startPoint y: 217, endPoint x: 611, endPoint y: 356, distance: 165.2
click at [535, 283] on div "4 3 5 2 9 4 4 4 3 5 5 2 3 3 2 6 4 4 5 2 2 20 11 5 2 3 2 Leaflet | Map data © Op…" at bounding box center [453, 210] width 906 height 420
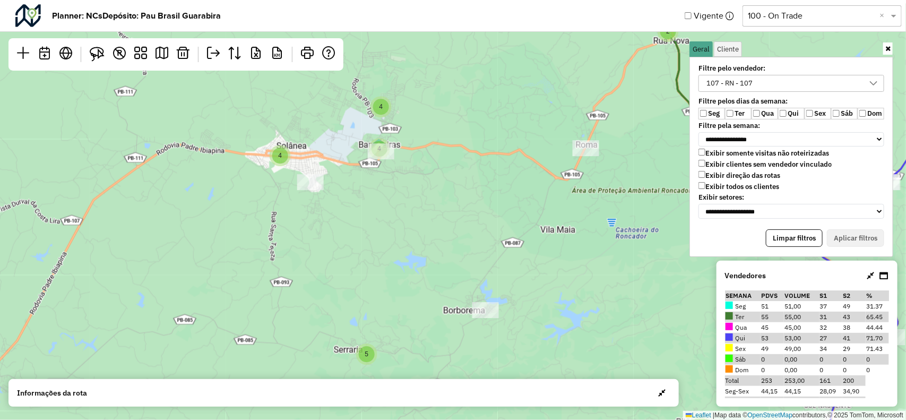
click at [647, 402] on div "Informações da rota Dia Semana Vendedor Vendedores x Clientes Roteiros Resumo V…" at bounding box center [343, 393] width 671 height 28
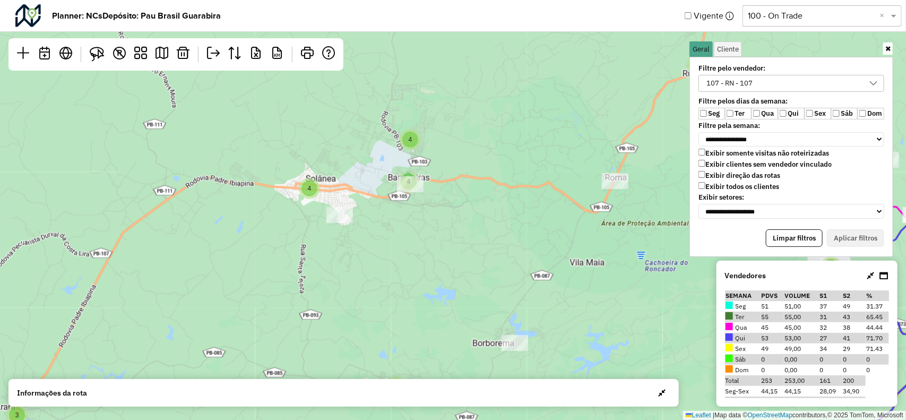
drag, startPoint x: 590, startPoint y: 287, endPoint x: 322, endPoint y: 279, distance: 267.7
click at [329, 281] on div "4 3 5 2 9 4 4 4 3 5 5 2 3 3 2 6 4 4 5 2 2 20 11 5 2 3 2 Leaflet | Map data © Op…" at bounding box center [453, 210] width 906 height 420
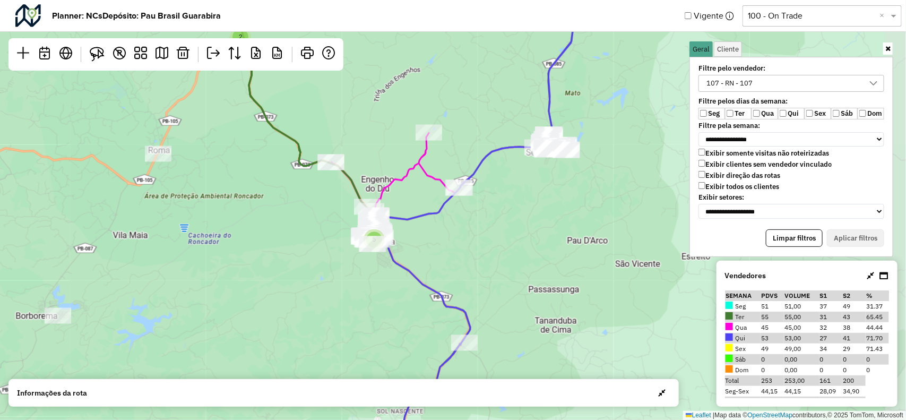
drag, startPoint x: 555, startPoint y: 275, endPoint x: 521, endPoint y: 254, distance: 40.1
click at [491, 275] on div "4 3 5 2 9 4 4 4 3 5 5 3 2 6 4 4 5 2 2 20 11 5 2 3 2 2 3 2 2 2 18 Leaflet | Map …" at bounding box center [453, 210] width 906 height 420
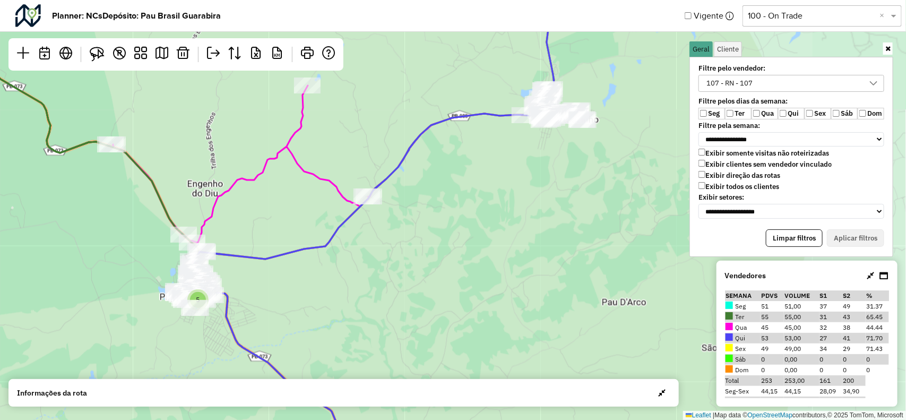
drag, startPoint x: 555, startPoint y: 151, endPoint x: 552, endPoint y: 189, distance: 37.8
click at [552, 189] on div "9 4 4 4 5 4 20 11 5 3 2 2 7 3 3 3 4 2 2 5 2 6 14 2 7 3 2 2 3 Leaflet | Map data…" at bounding box center [453, 210] width 906 height 420
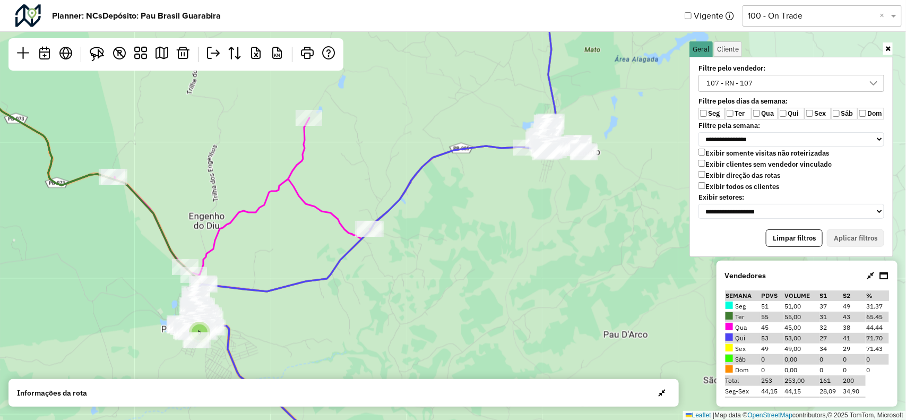
drag, startPoint x: 502, startPoint y: 213, endPoint x: 555, endPoint y: 209, distance: 52.7
click at [555, 209] on div "3 2 2 7 3 3 3 4 2 2 5 2 6 14 7 3 2 2 3 Leaflet | Map data © OpenStreetMap contr…" at bounding box center [453, 210] width 906 height 420
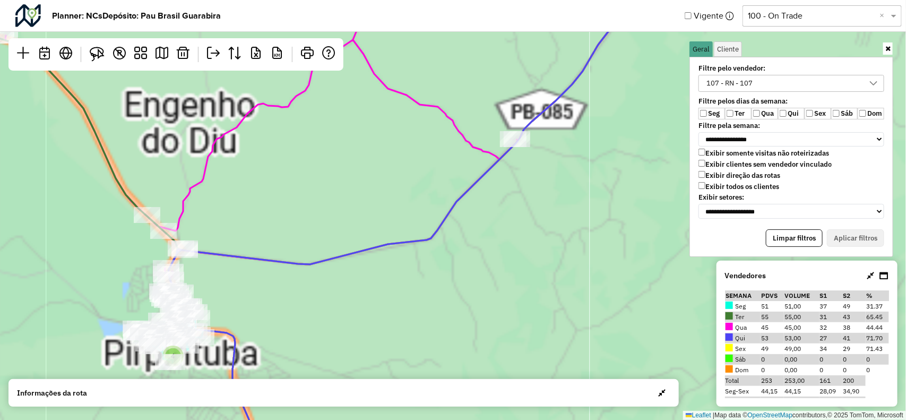
drag, startPoint x: 232, startPoint y: 308, endPoint x: 336, endPoint y: 250, distance: 119.6
click at [333, 256] on div "4 Leaflet | Map data © OpenStreetMap contributors,© 2025 TomTom, Microsoft" at bounding box center [453, 210] width 906 height 420
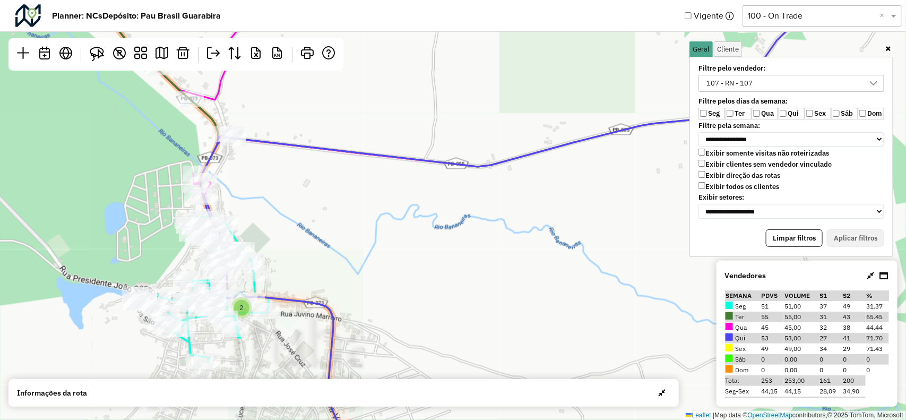
drag, startPoint x: 275, startPoint y: 279, endPoint x: 395, endPoint y: 237, distance: 127.1
click at [395, 237] on div "4 2 Leaflet | Map data © OpenStreetMap contributors,© 2025 TomTom, Microsoft" at bounding box center [453, 210] width 906 height 420
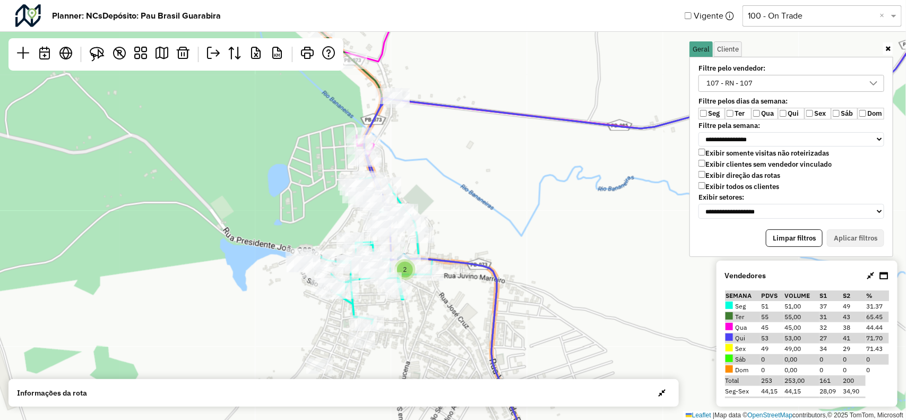
click at [453, 177] on div "2 Leaflet | Map data © OpenStreetMap contributors,© 2025 TomTom, Microsoft" at bounding box center [453, 210] width 906 height 420
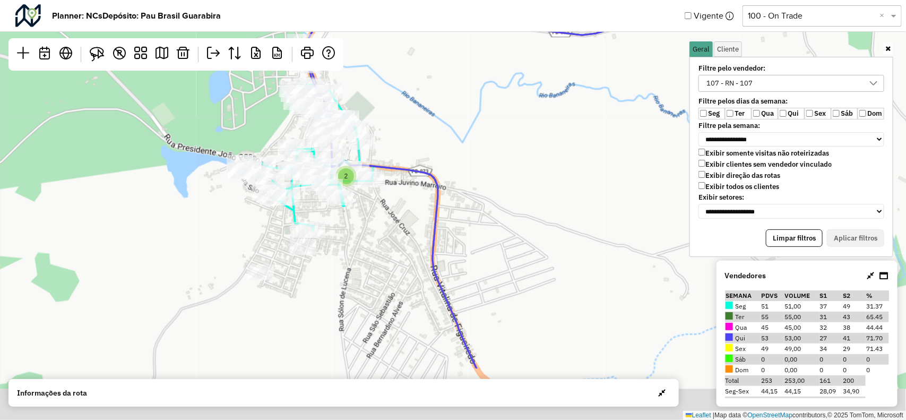
drag, startPoint x: 501, startPoint y: 229, endPoint x: 438, endPoint y: 126, distance: 120.6
click at [438, 125] on div "2 Leaflet | Map data © OpenStreetMap contributors,© 2025 TomTom, Microsoft" at bounding box center [453, 210] width 906 height 420
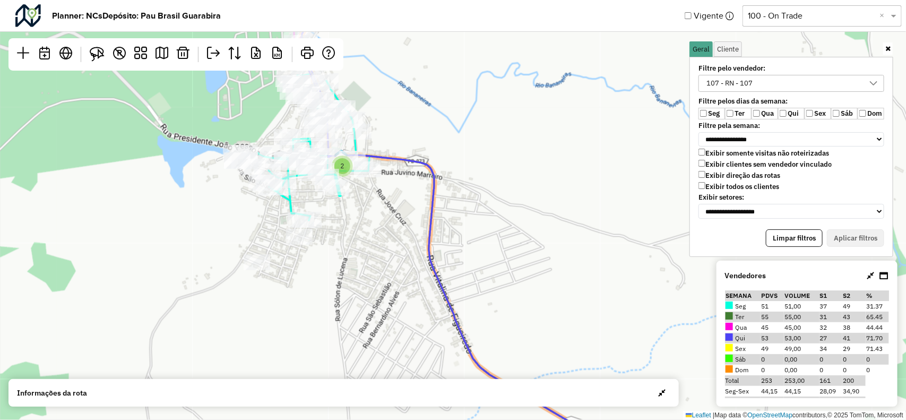
click at [754, 80] on div "107 - RN - 107" at bounding box center [731, 83] width 54 height 16
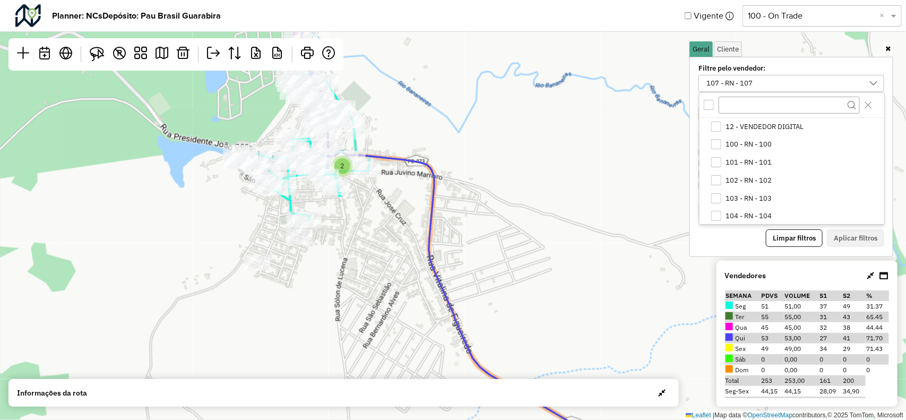
scroll to position [55, 0]
click at [736, 195] on span "106 - RN - 106" at bounding box center [749, 197] width 46 height 8
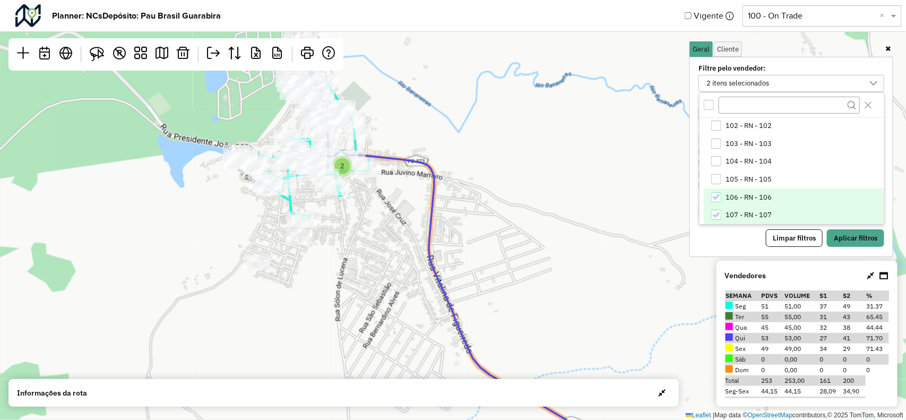
click at [724, 207] on li "107 - RN - 107" at bounding box center [794, 216] width 181 height 18
click at [863, 232] on button "Aplicar filtros" at bounding box center [855, 238] width 57 height 18
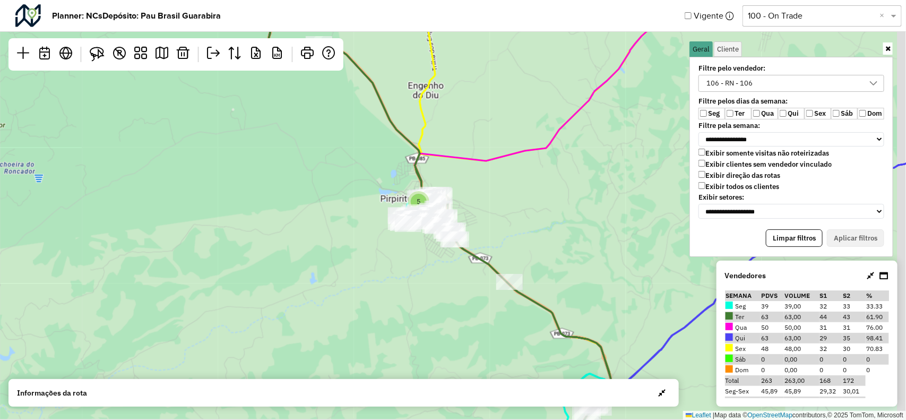
drag, startPoint x: 484, startPoint y: 213, endPoint x: 413, endPoint y: 210, distance: 70.7
click at [413, 210] on div "2 3 2 2 7 3 3 3 4 2 2 5 2 6 14 2 7 2 3 Leaflet | Map data © OpenStreetMap contr…" at bounding box center [453, 210] width 906 height 420
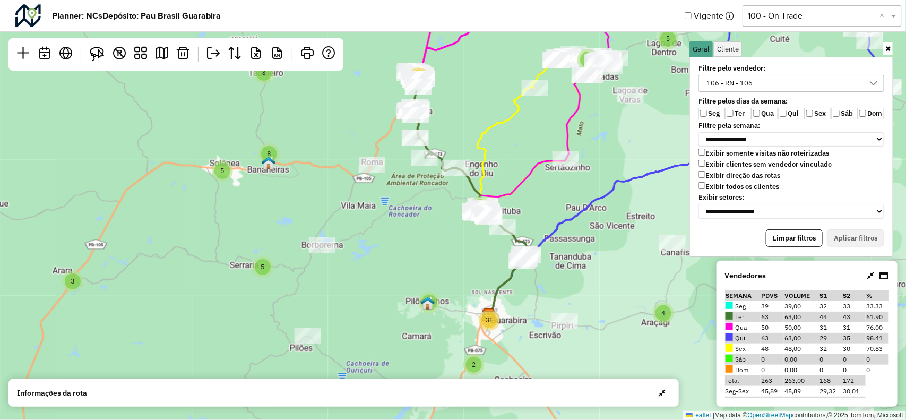
drag, startPoint x: 571, startPoint y: 219, endPoint x: 524, endPoint y: 224, distance: 47.5
click at [524, 224] on icon at bounding box center [689, 148] width 401 height 337
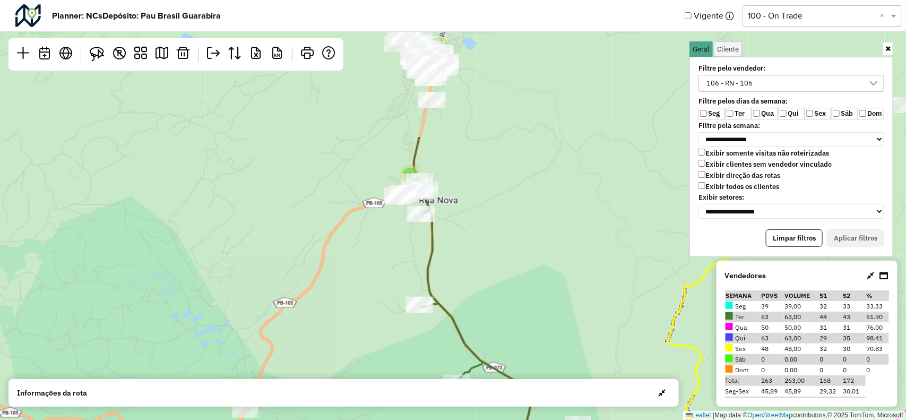
drag, startPoint x: 412, startPoint y: 157, endPoint x: 563, endPoint y: 312, distance: 216.3
click at [570, 323] on div "3 2 2 7 3 3 3 4 2 2 5 2 6 14 3 2 2 3 Leaflet | Map data © OpenStreetMap contrib…" at bounding box center [453, 210] width 906 height 420
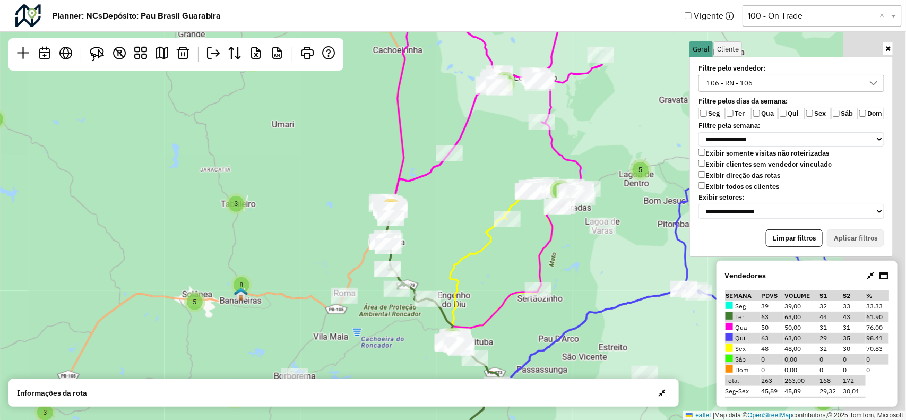
drag, startPoint x: 440, startPoint y: 239, endPoint x: 390, endPoint y: 239, distance: 49.4
click at [390, 239] on div "2 2 4 3 5 11 5 8 3 5 2 5 2 3 9 3 3 7 7 2 3 4 8 4 4 5 2 2 31 5 5 2 2 2 20 Leafle…" at bounding box center [453, 210] width 906 height 420
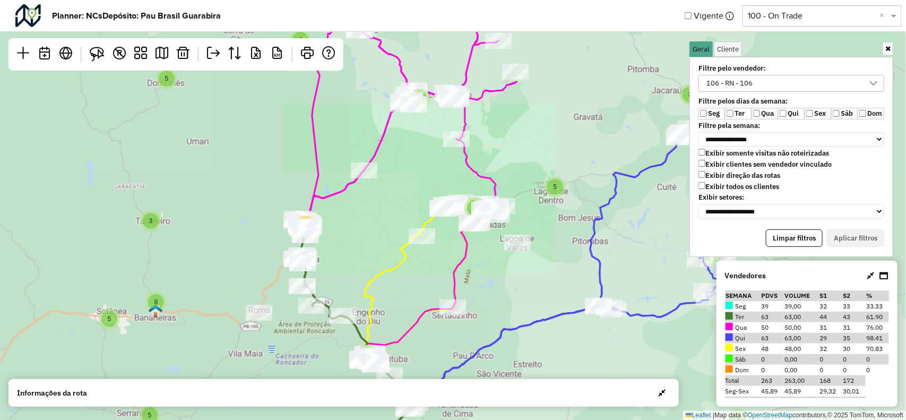
drag, startPoint x: 425, startPoint y: 118, endPoint x: 444, endPoint y: 208, distance: 91.6
click at [443, 208] on div "3 5 2 2 7 3 2 2 2 6 3 2 2 3 2 2 4 3 5 11 5 8 3 5 2 5 2 3 9 3 3 7 7 2 3 4 8 4 4 …" at bounding box center [453, 210] width 906 height 420
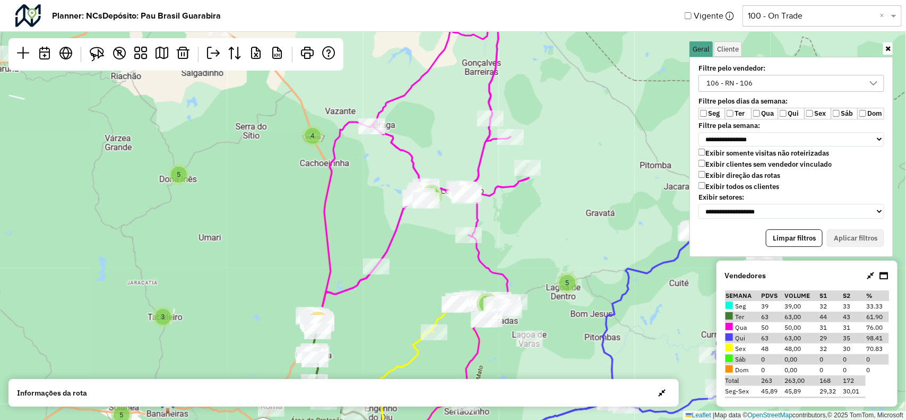
click at [386, 290] on div "2 2 4 3 5 11 5 8 3 5 2 5 2 3 3 2 3 4 8 4 4 5 2 2 31 5 5 2 2 2 20 Leaflet | Map …" at bounding box center [453, 210] width 906 height 420
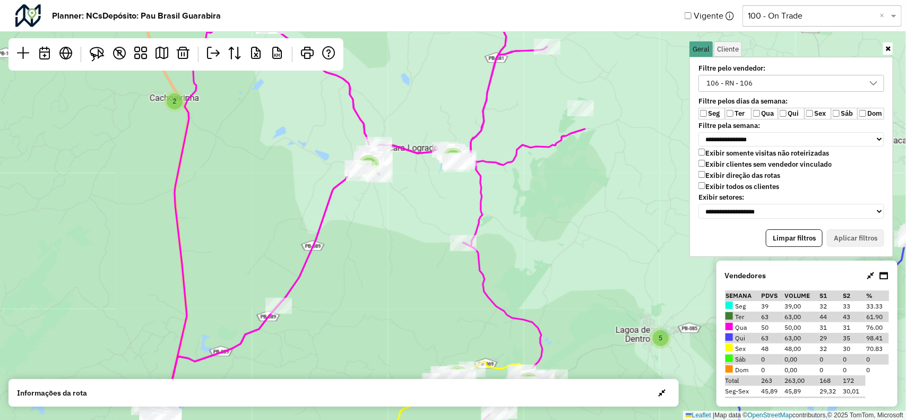
click at [799, 78] on div "106 - RN - 106" at bounding box center [784, 83] width 160 height 16
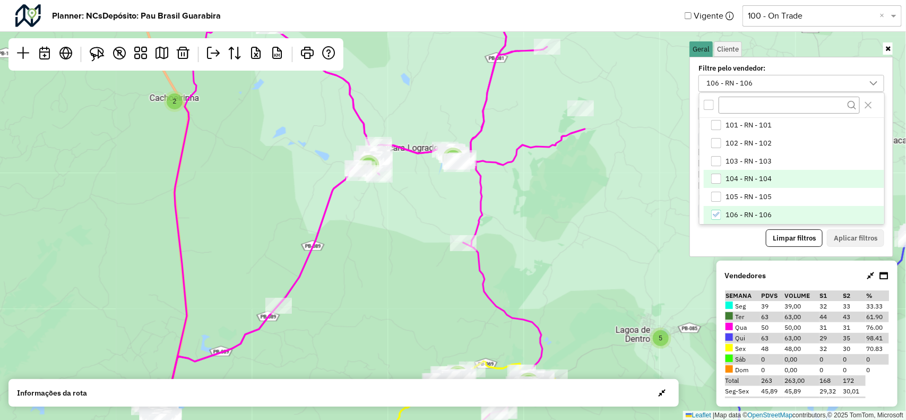
scroll to position [104, 0]
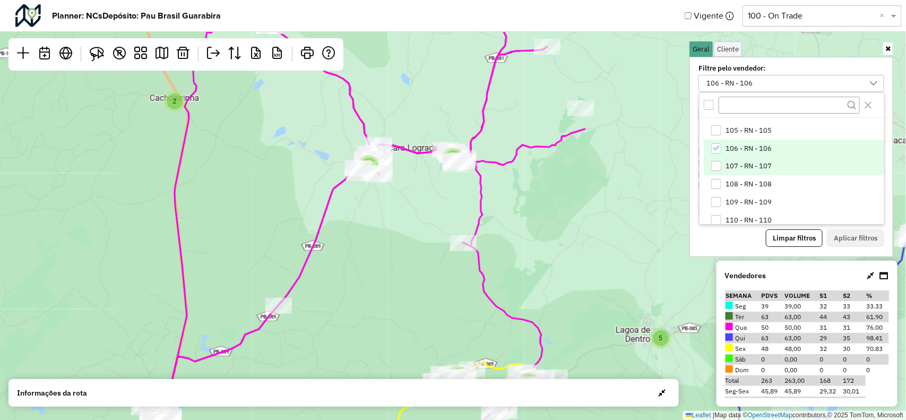
click at [728, 167] on span "107 - RN - 107" at bounding box center [749, 166] width 46 height 8
click at [715, 150] on icon "106 - RN - 106" at bounding box center [716, 148] width 7 height 5
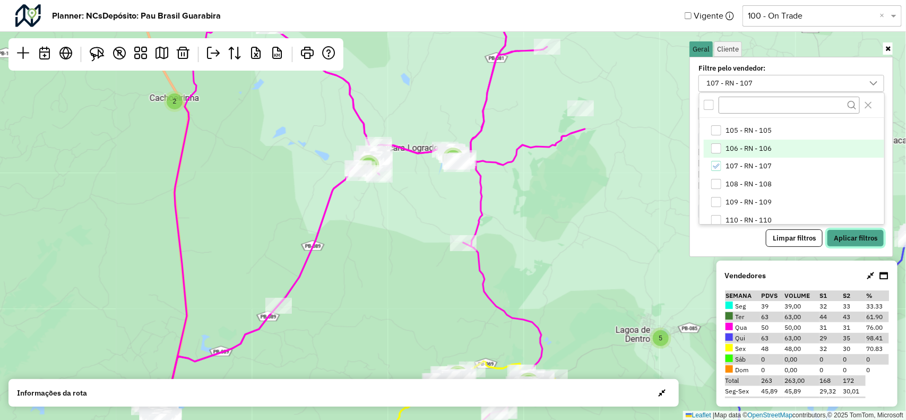
click at [842, 235] on button "Aplicar filtros" at bounding box center [855, 238] width 57 height 18
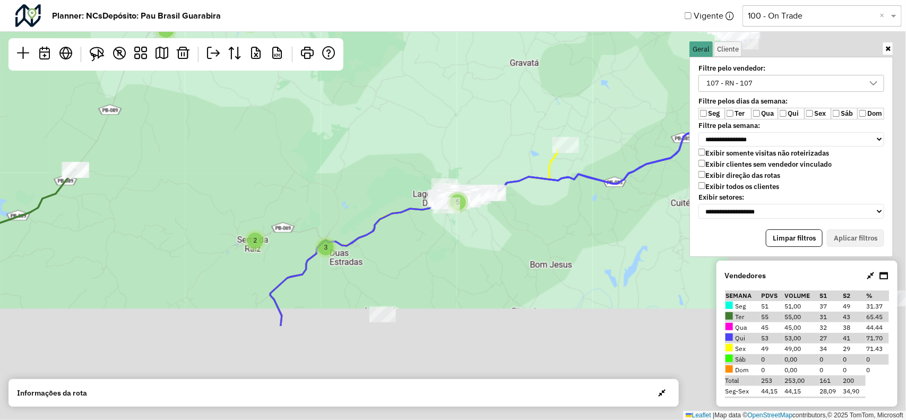
drag, startPoint x: 592, startPoint y: 296, endPoint x: 372, endPoint y: 112, distance: 286.9
click at [361, 109] on div "2 4 2 2 5 6 2 5 9 2 5 3 4 2 3 3 4 2 3 4 2 5 18 Leaflet | Map data © OpenStreetM…" at bounding box center [453, 210] width 906 height 420
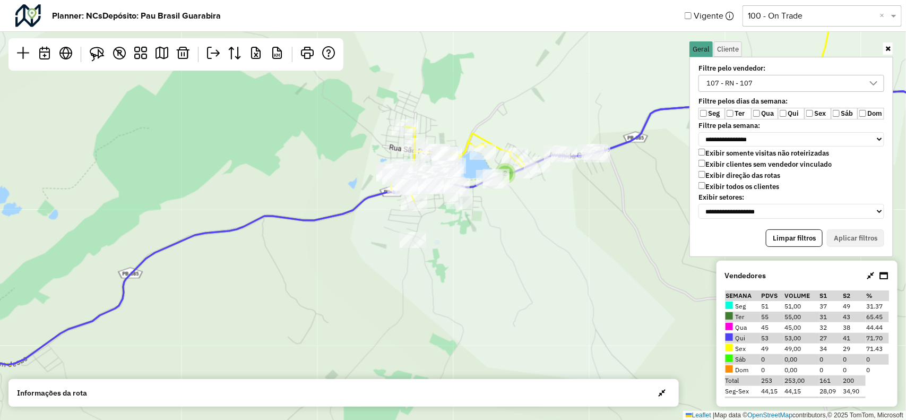
click at [752, 80] on div "107 - RN - 107" at bounding box center [731, 83] width 54 height 16
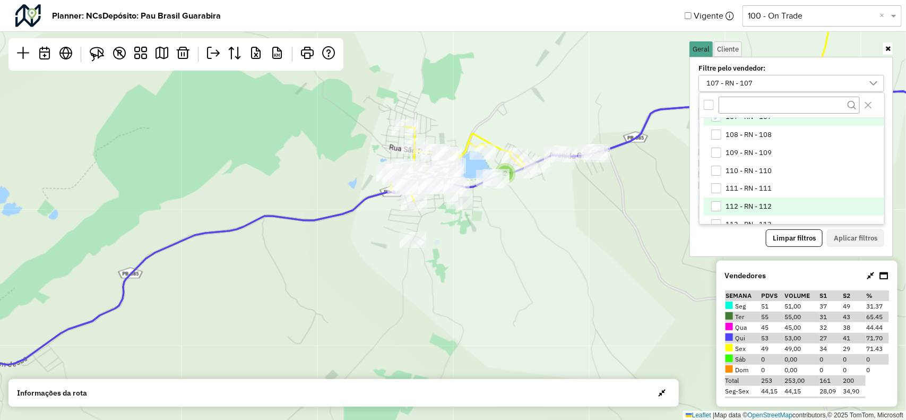
scroll to position [121, 0]
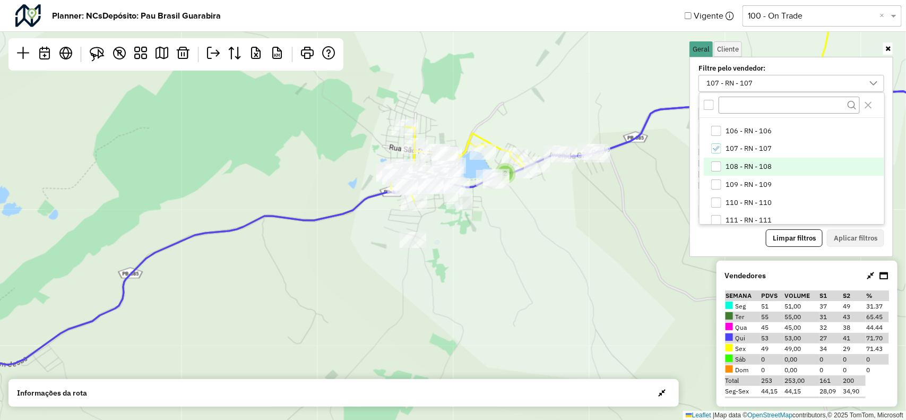
click at [720, 169] on div "108 - RN - 108" at bounding box center [717, 166] width 10 height 10
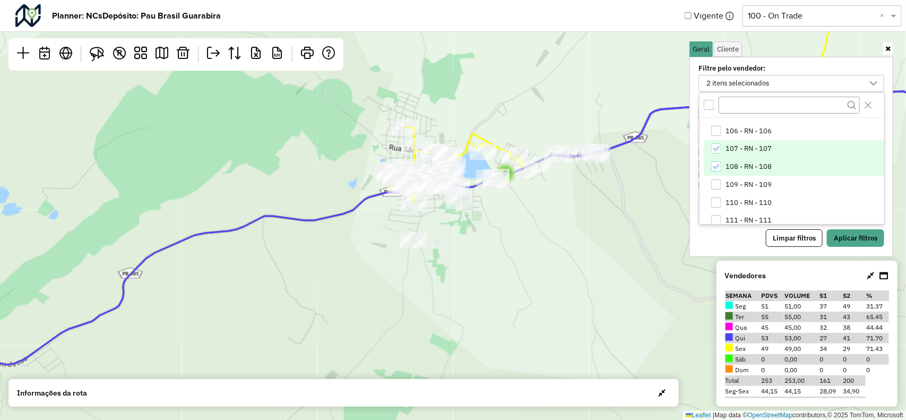
click at [714, 145] on icon "107 - RN - 107" at bounding box center [716, 148] width 7 height 7
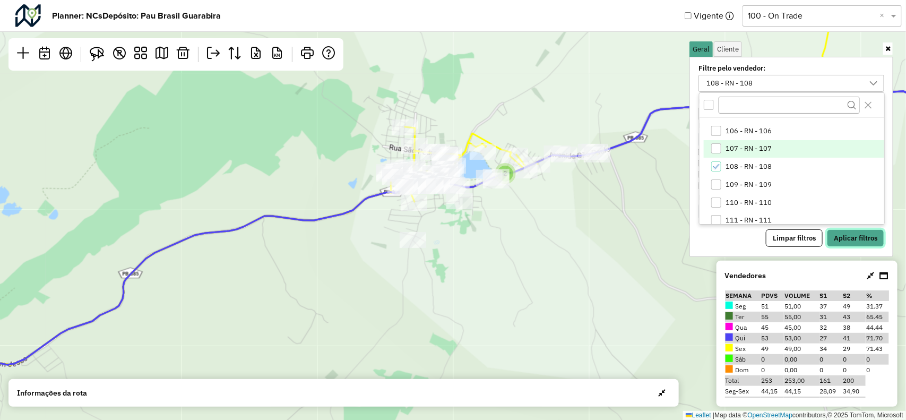
click at [845, 239] on button "Aplicar filtros" at bounding box center [855, 238] width 57 height 18
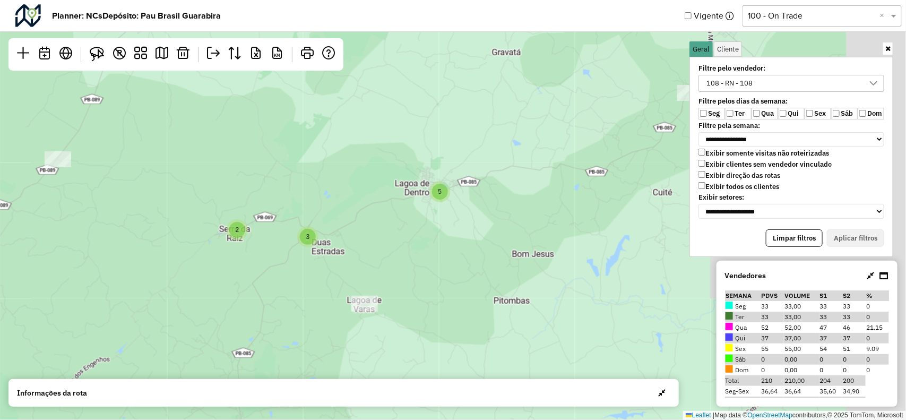
drag, startPoint x: 583, startPoint y: 192, endPoint x: 397, endPoint y: 192, distance: 186.4
click at [397, 192] on div "2 2 4 3 5 2 9 4 4 4 3 5 3 2 2 6 4 5 2 20 11 5 2 3 2 2 18 Leaflet | Map data © O…" at bounding box center [453, 210] width 906 height 420
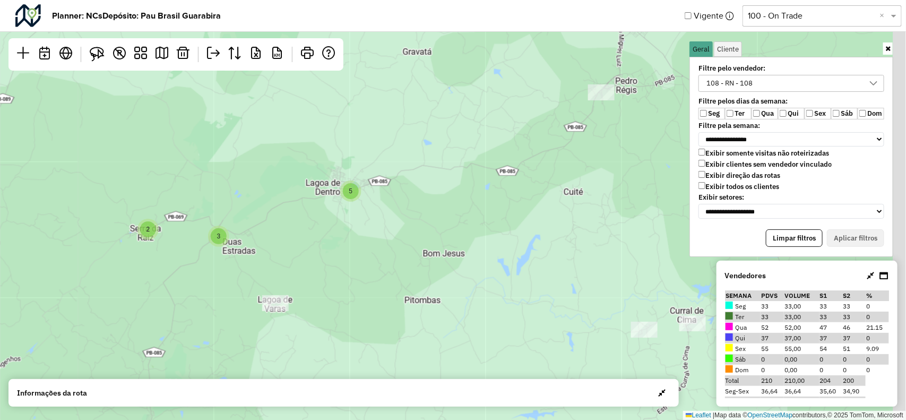
drag, startPoint x: 541, startPoint y: 203, endPoint x: 417, endPoint y: 204, distance: 123.7
click at [424, 213] on div "2 3 5 2 9 4 4 4 3 5 3 2 2 6 4 5 2 20 11 5 2 3 2 2 18 2 Leaflet | Map data © Ope…" at bounding box center [453, 210] width 906 height 420
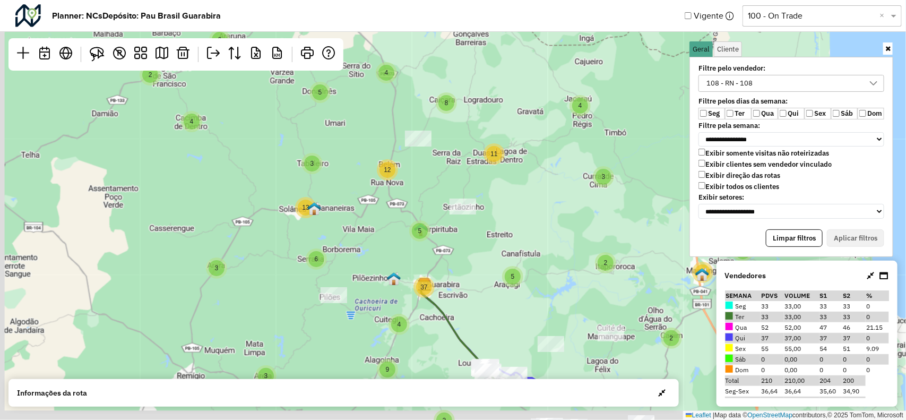
drag, startPoint x: 483, startPoint y: 173, endPoint x: 510, endPoint y: 98, distance: 79.1
click at [511, 98] on div "3 2 2 4 3 5 12 13 3 6 2 9 3 10 3 10 8 3 4 4 8 5 4 5 37 11 2 2 2 20 Leaflet | Ma…" at bounding box center [453, 210] width 906 height 420
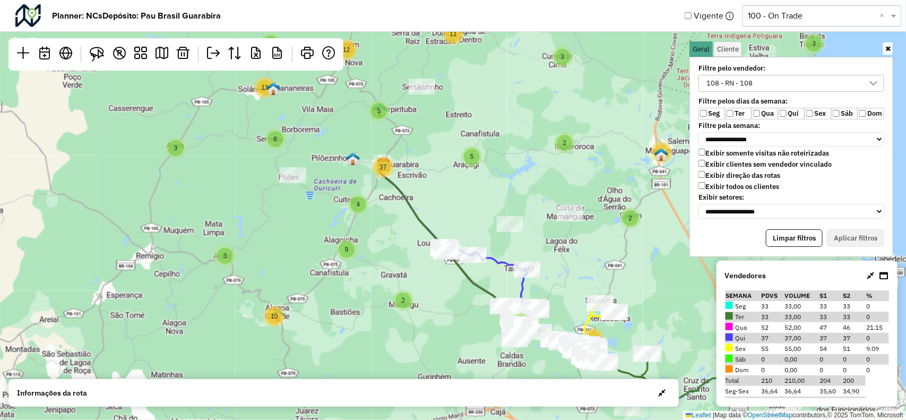
drag, startPoint x: 536, startPoint y: 234, endPoint x: 424, endPoint y: 88, distance: 184.8
click at [424, 88] on div "3 2 2 4 3 5 12 13 3 6 2 9 3 10 3 10 8 3 4 4 8 5 4 5 37 11 2 2 2 20 Leaflet | Ma…" at bounding box center [453, 210] width 906 height 420
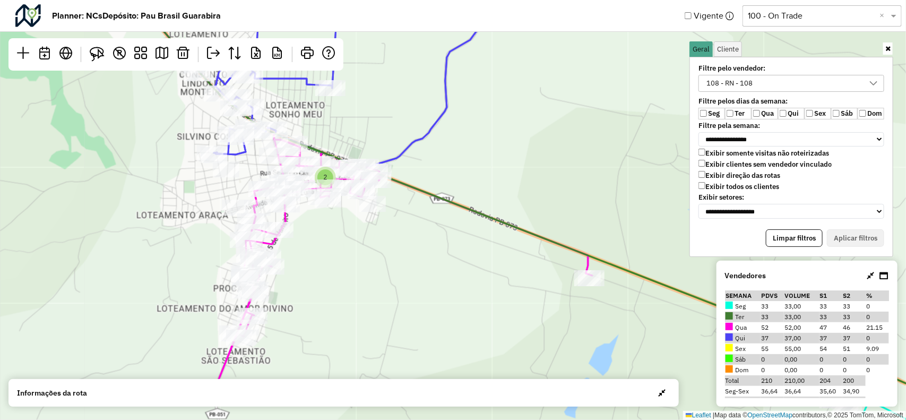
drag, startPoint x: 328, startPoint y: 279, endPoint x: 410, endPoint y: 262, distance: 83.5
click at [410, 262] on div "2 2 3 2 Leaflet | Map data © OpenStreetMap contributors,© 2025 TomTom, Microsoft" at bounding box center [453, 210] width 906 height 420
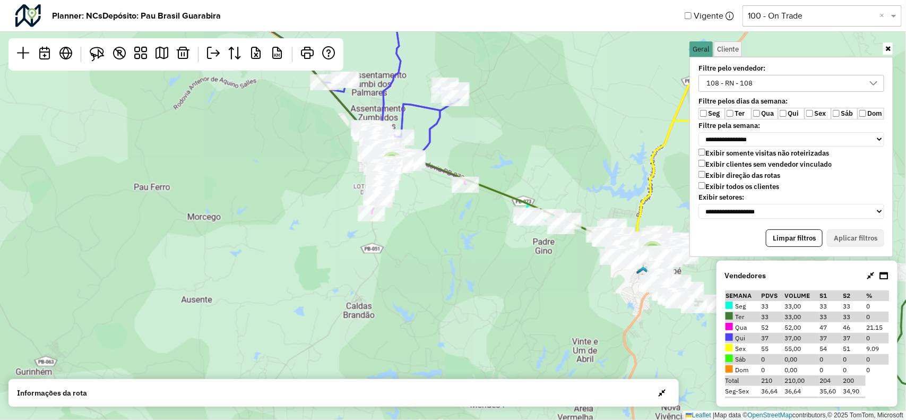
drag, startPoint x: 437, startPoint y: 184, endPoint x: 498, endPoint y: 302, distance: 132.8
click at [498, 302] on div "2 2 3 2 2 5 2 3 7 2 3 7 6 4 2 2 Leaflet | Map data © OpenStreetMap contributors…" at bounding box center [453, 210] width 906 height 420
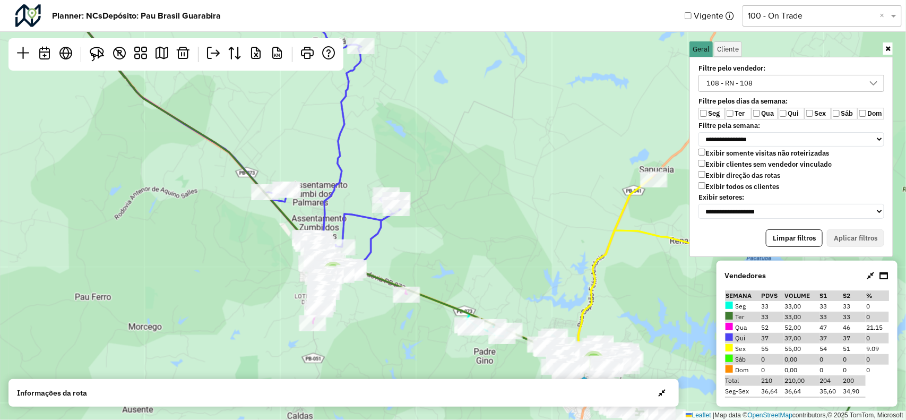
drag, startPoint x: 528, startPoint y: 233, endPoint x: 453, endPoint y: 227, distance: 75.6
click at [412, 224] on div "2 5 2 3 7 2 3 7 6 4 2 2 4 2 20 11 18 Leaflet | Map data © OpenStreetMap contrib…" at bounding box center [453, 210] width 906 height 420
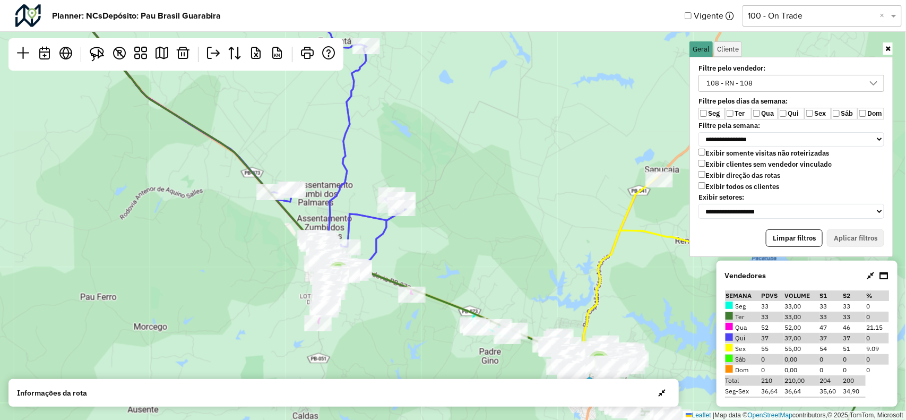
drag, startPoint x: 383, startPoint y: 192, endPoint x: 387, endPoint y: 167, distance: 25.2
click at [383, 167] on div "2 5 2 3 7 2 3 7 6 4 2 2 4 2 20 11 18 Leaflet | Map data © OpenStreetMap contrib…" at bounding box center [453, 210] width 906 height 420
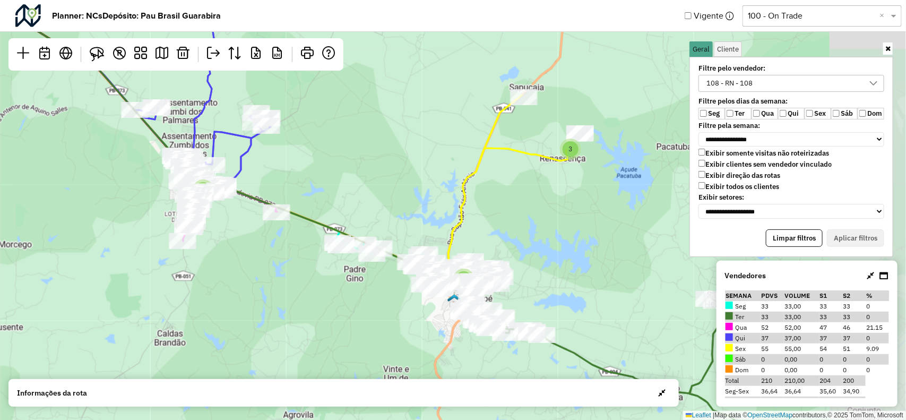
drag, startPoint x: 514, startPoint y: 253, endPoint x: 420, endPoint y: 192, distance: 111.8
click at [420, 192] on div "2 5 2 7 2 3 7 6 4 2 2 11 Leaflet | Map data © OpenStreetMap contributors,© 2025…" at bounding box center [453, 210] width 906 height 420
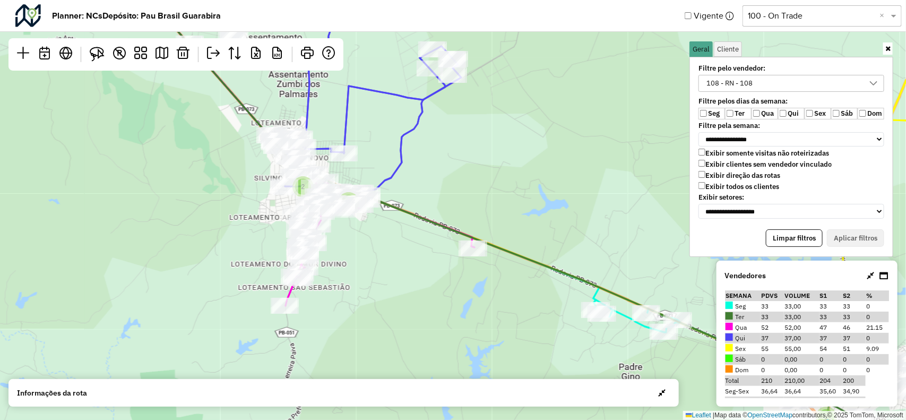
drag, startPoint x: 364, startPoint y: 266, endPoint x: 373, endPoint y: 270, distance: 10.0
click at [372, 273] on div "2 2 5 2 3 Leaflet | Map data © OpenStreetMap contributors,© 2025 TomTom, Micros…" at bounding box center [453, 210] width 906 height 420
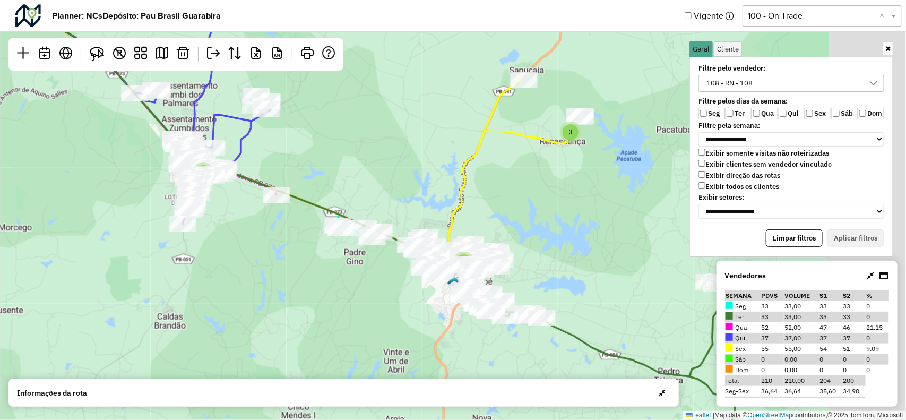
click at [404, 264] on div "2 5 2 3 7 2 3 7 6 4 2 11 2 Leaflet | Map data © OpenStreetMap contributors,© 20…" at bounding box center [453, 210] width 906 height 420
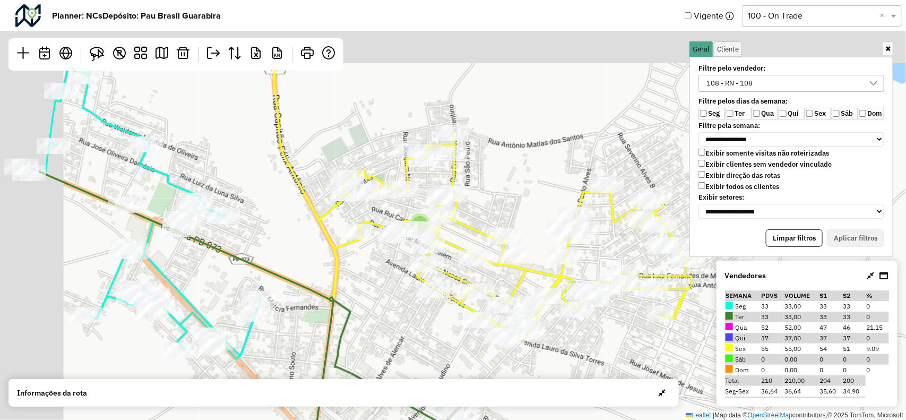
drag, startPoint x: 396, startPoint y: 286, endPoint x: 405, endPoint y: 293, distance: 11.7
click at [404, 297] on div "2 Leaflet | Map data © OpenStreetMap contributors,© 2025 TomTom, Microsoft" at bounding box center [453, 210] width 906 height 420
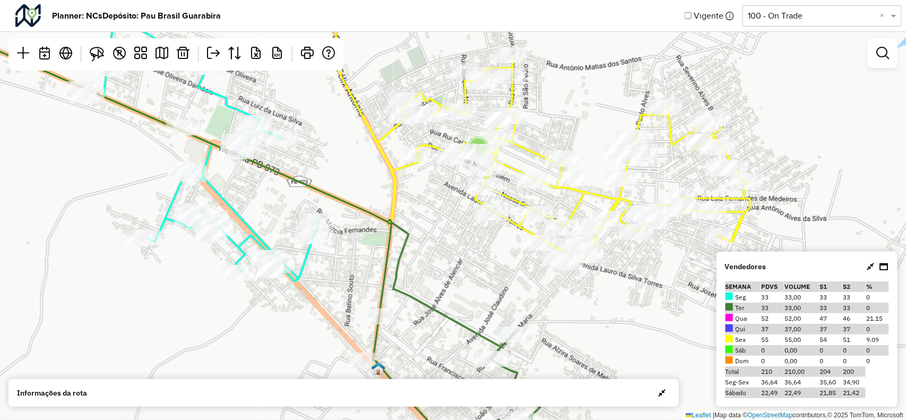
drag, startPoint x: 465, startPoint y: 225, endPoint x: 412, endPoint y: 264, distance: 66.1
click at [396, 266] on div "2 Leaflet | Map data © OpenStreetMap contributors,© 2025 TomTom, Microsoft" at bounding box center [453, 210] width 906 height 420
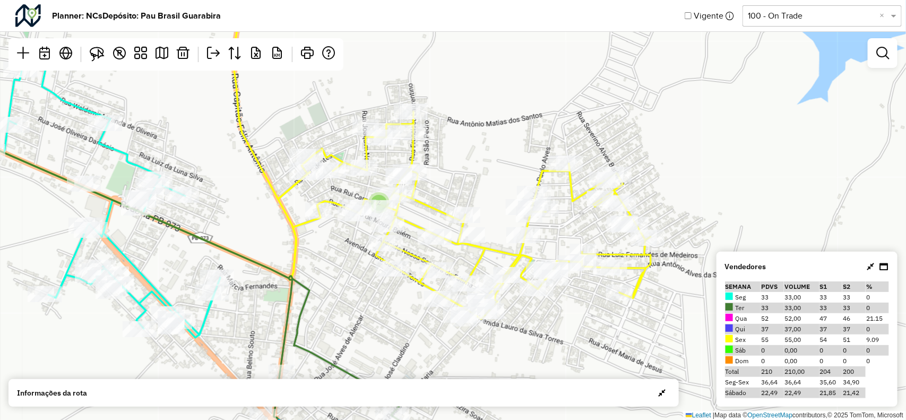
drag, startPoint x: 474, startPoint y: 194, endPoint x: 452, endPoint y: 213, distance: 28.6
click at [452, 213] on div "2 Leaflet | Map data © OpenStreetMap contributors,© 2025 TomTom, Microsoft" at bounding box center [453, 210] width 906 height 420
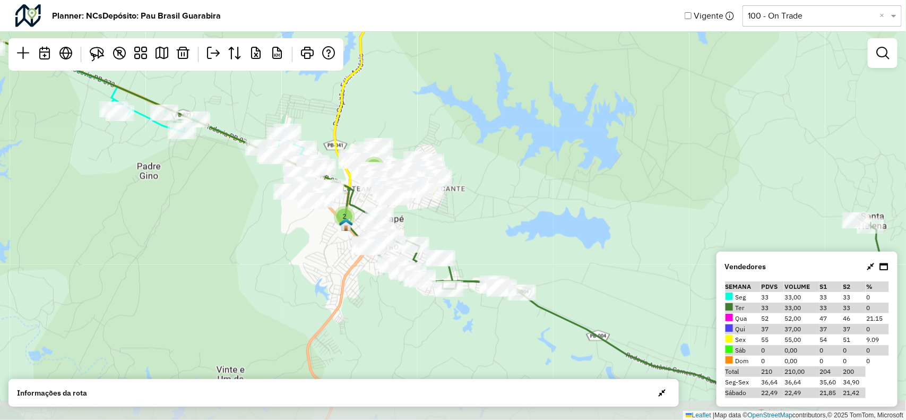
drag, startPoint x: 491, startPoint y: 272, endPoint x: 478, endPoint y: 202, distance: 71.3
click at [478, 202] on div "2 2 5 2 3 Leaflet | Map data © OpenStreetMap contributors,© 2025 TomTom, Micros…" at bounding box center [453, 210] width 906 height 420
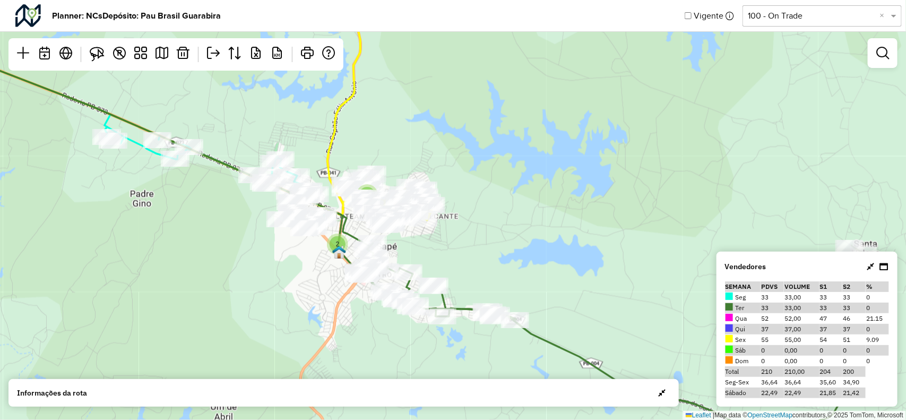
drag, startPoint x: 524, startPoint y: 233, endPoint x: 456, endPoint y: 263, distance: 74.6
click at [500, 288] on div "2 2 5 2 3 Leaflet | Map data © OpenStreetMap contributors,© 2025 TomTom, Micros…" at bounding box center [453, 210] width 906 height 420
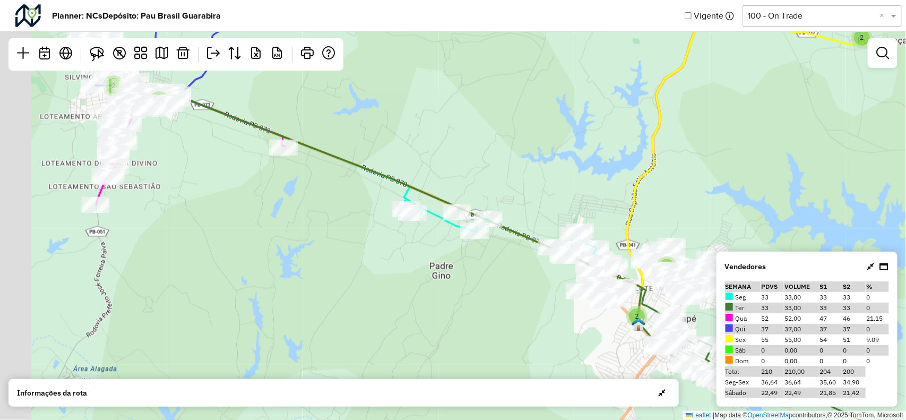
drag, startPoint x: 266, startPoint y: 200, endPoint x: 335, endPoint y: 232, distance: 75.8
click at [412, 234] on div "2 2 5 2 3 Leaflet | Map data © OpenStreetMap contributors,© 2025 TomTom, Micros…" at bounding box center [453, 210] width 906 height 420
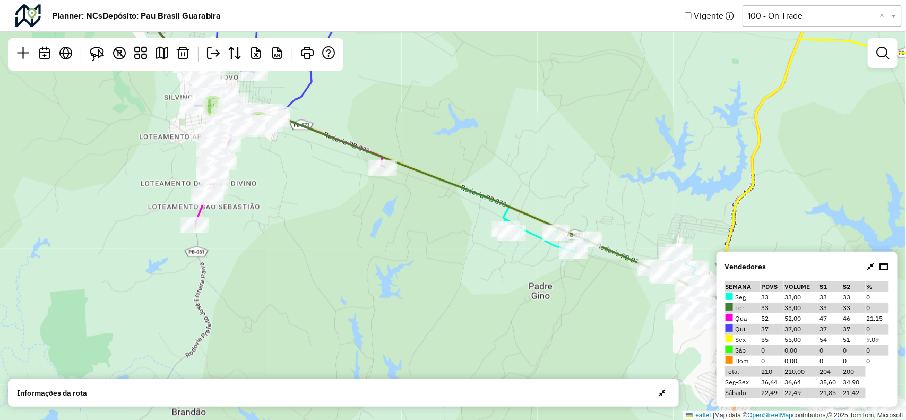
drag, startPoint x: 248, startPoint y: 153, endPoint x: 328, endPoint y: 233, distance: 112.6
click at [328, 234] on div "2 2 5 2 3 Leaflet | Map data © OpenStreetMap contributors,© 2025 TomTom, Micros…" at bounding box center [453, 210] width 906 height 420
